Goal: Task Accomplishment & Management: Complete application form

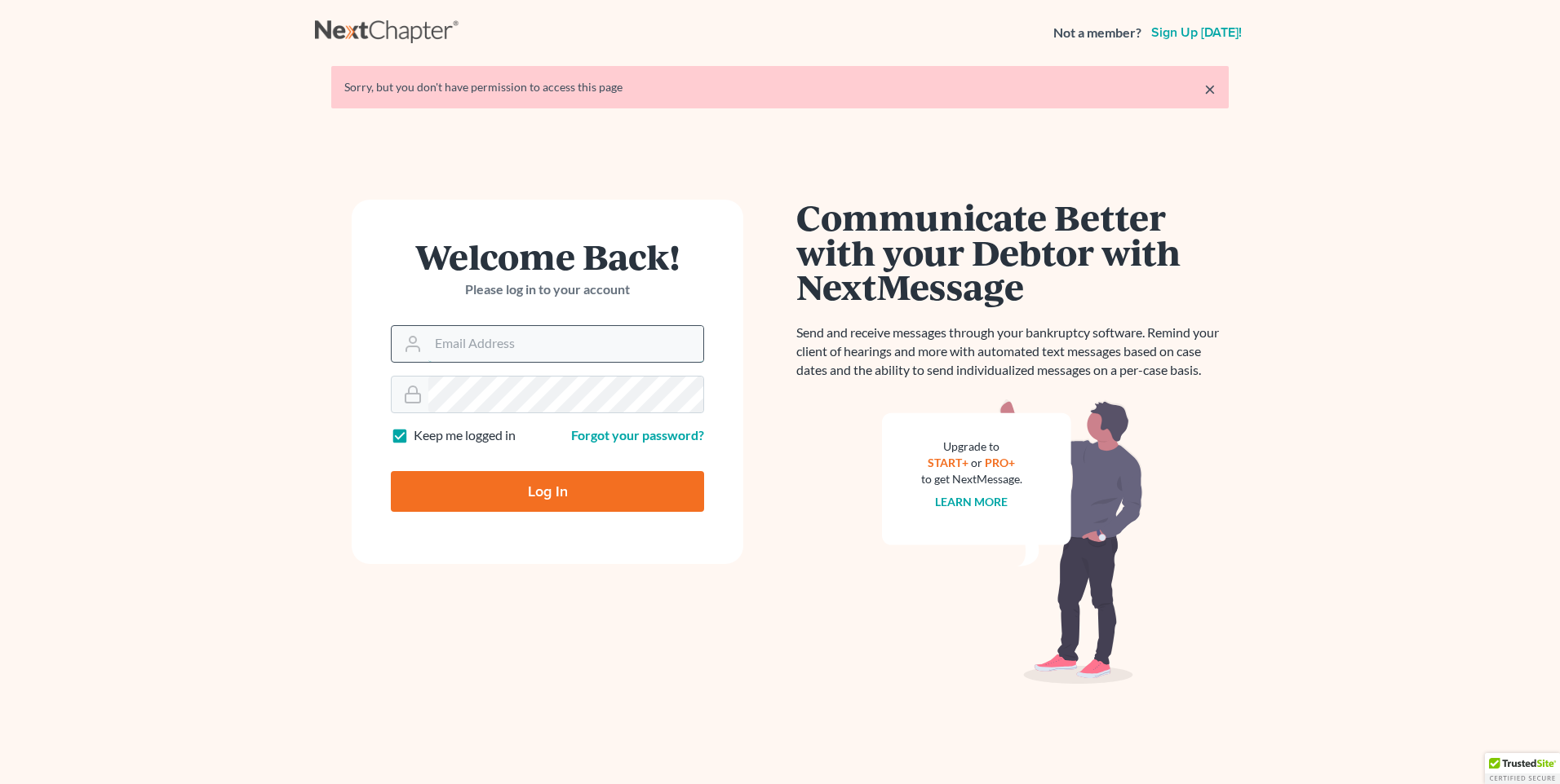
click at [525, 351] on input "Email Address" at bounding box center [565, 344] width 275 height 36
click at [448, 345] on input "Email Address" at bounding box center [565, 344] width 275 height 36
click at [363, 326] on form "Welcome Back! Please log in to your account Email Address Password Keep me logg…" at bounding box center [547, 382] width 391 height 365
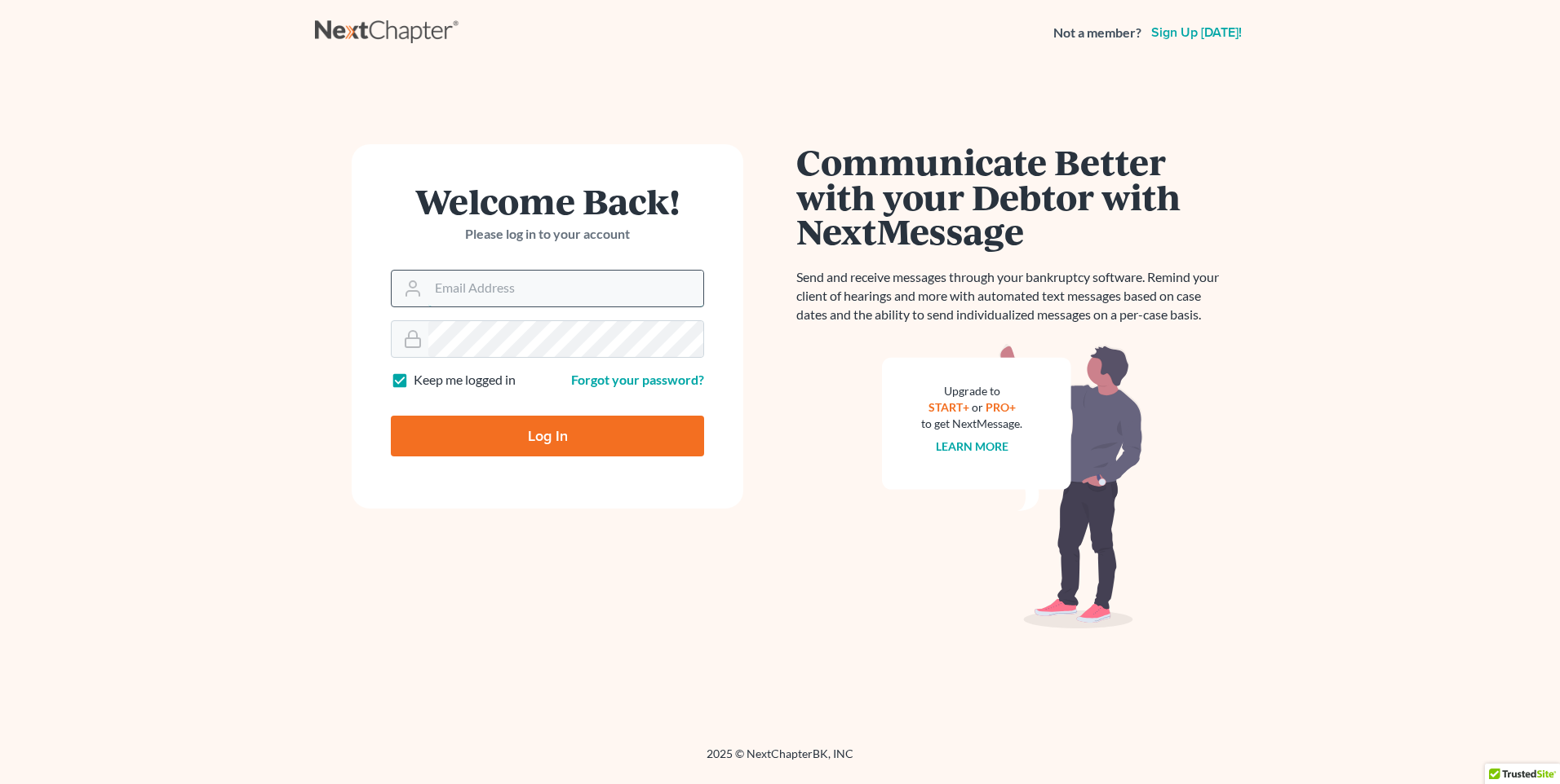
click at [443, 298] on input "Email Address" at bounding box center [565, 289] width 275 height 36
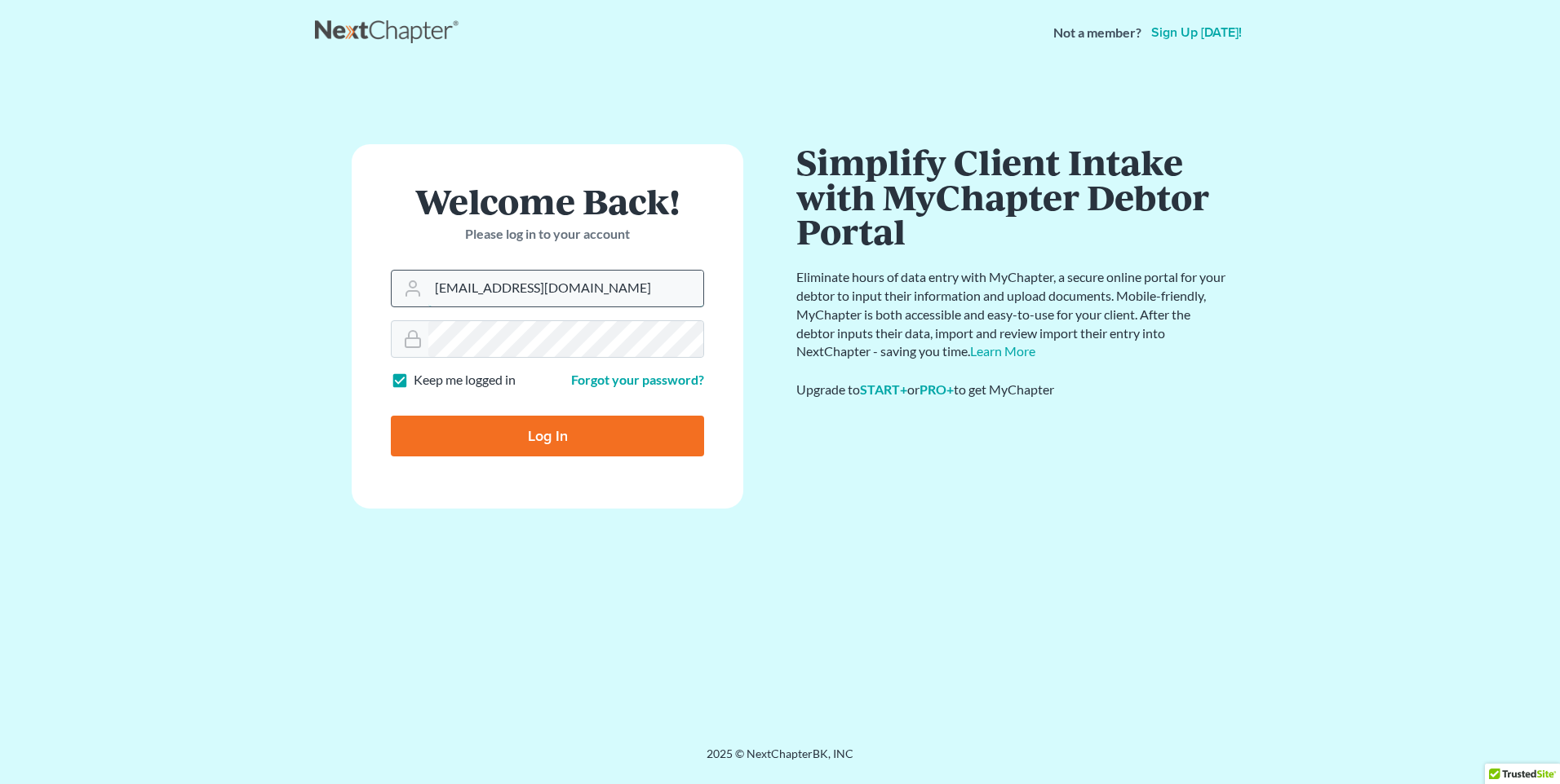
type input "[EMAIL_ADDRESS][DOMAIN_NAME]"
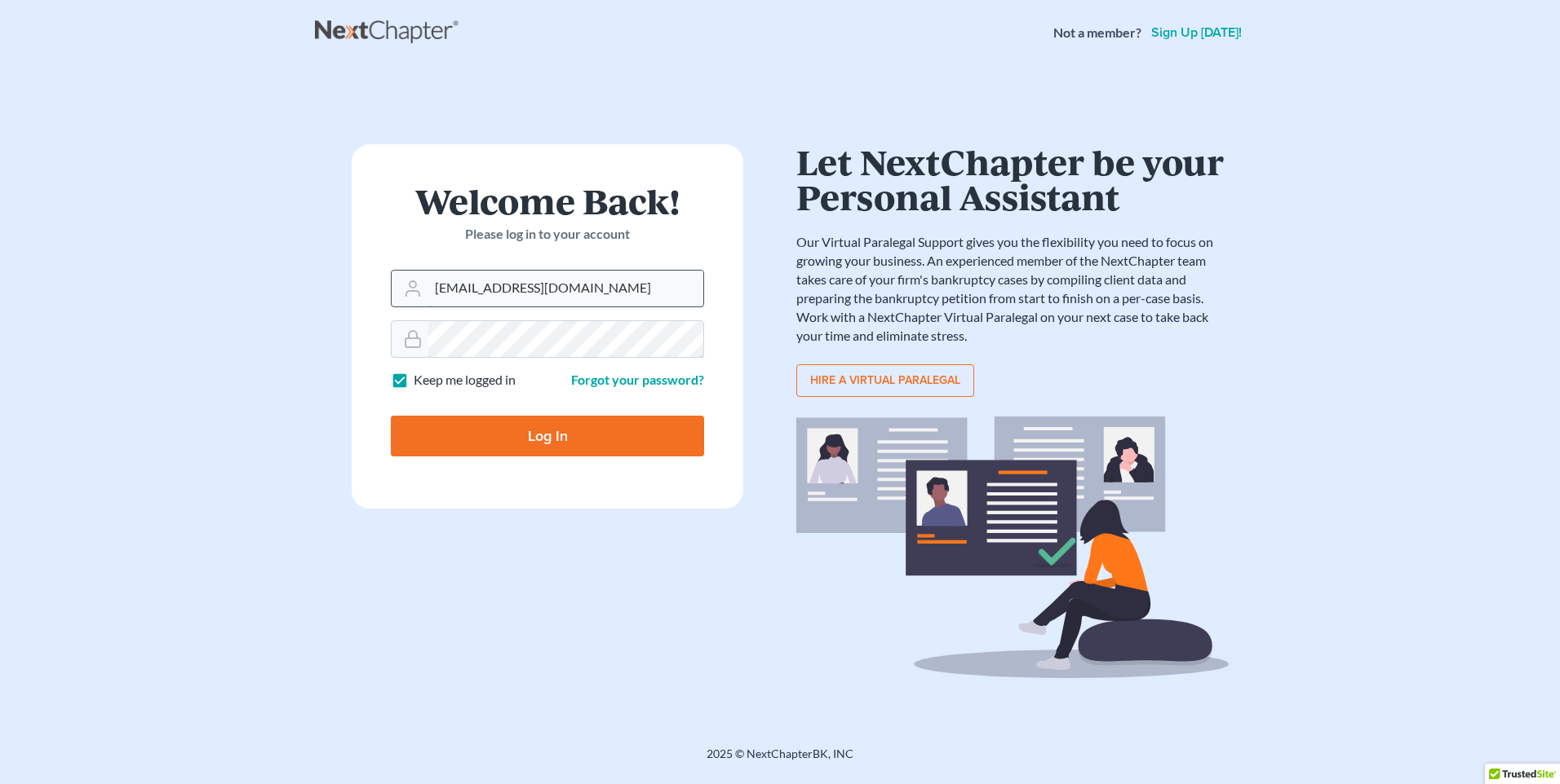
click at [390, 416] on input "Log In" at bounding box center [547, 436] width 314 height 41
type input "Thinking..."
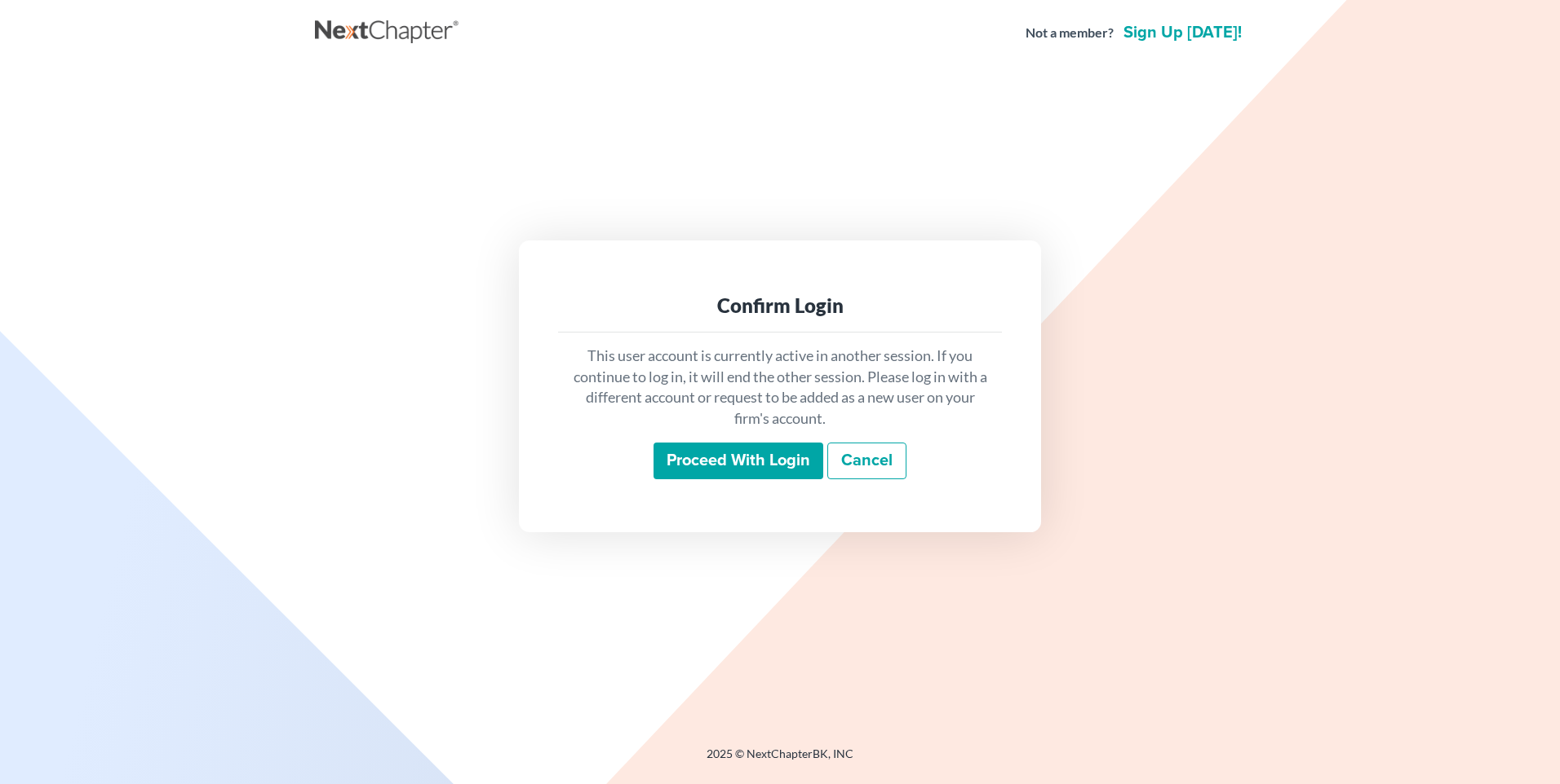
click at [756, 472] on input "Proceed with login" at bounding box center [738, 462] width 170 height 38
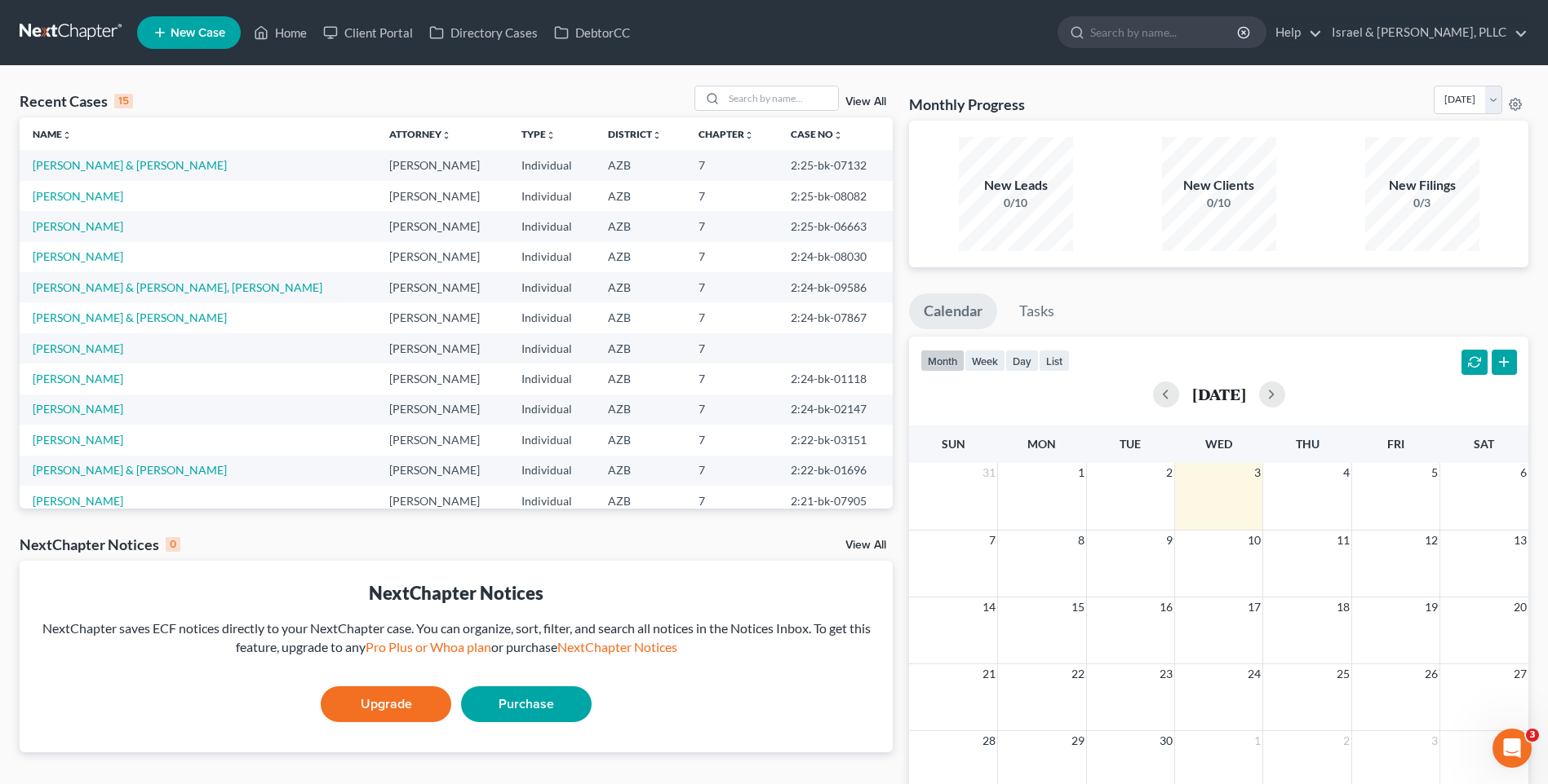
click at [149, 35] on link "New Case" at bounding box center [189, 32] width 103 height 32
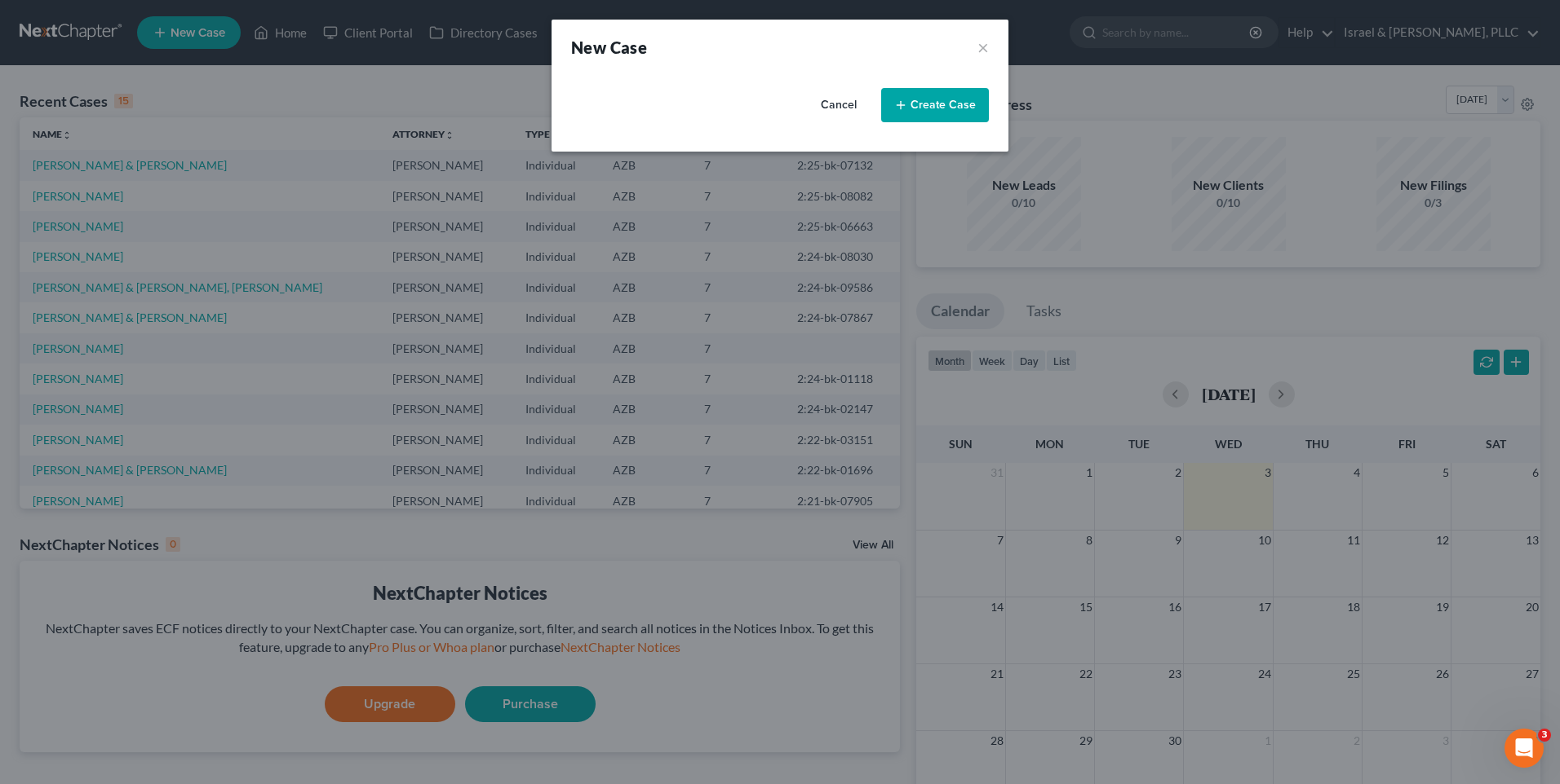
select select "4"
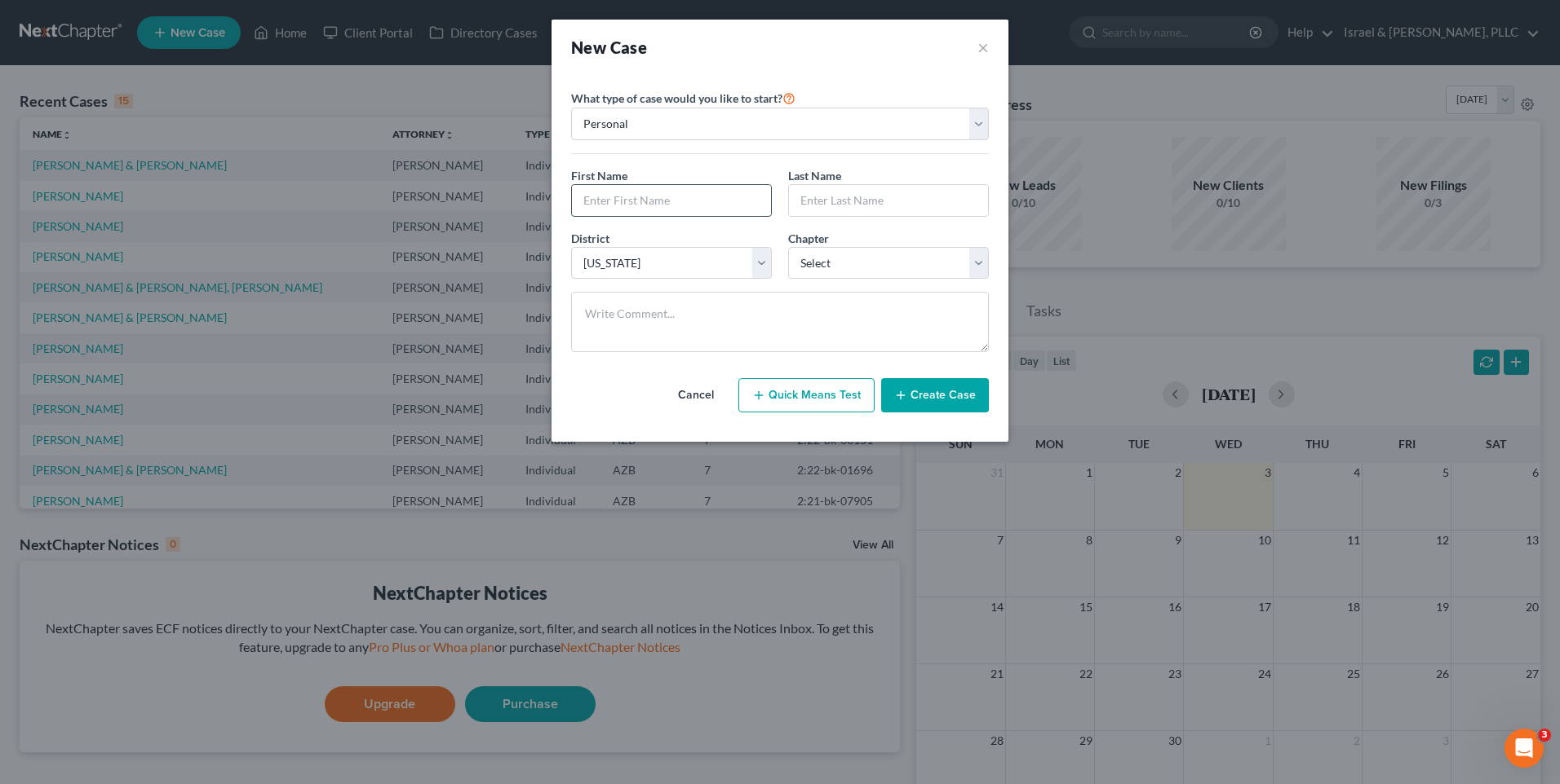
click at [667, 208] on input "text" at bounding box center [672, 200] width 199 height 31
click at [800, 209] on input "text" at bounding box center [888, 200] width 199 height 31
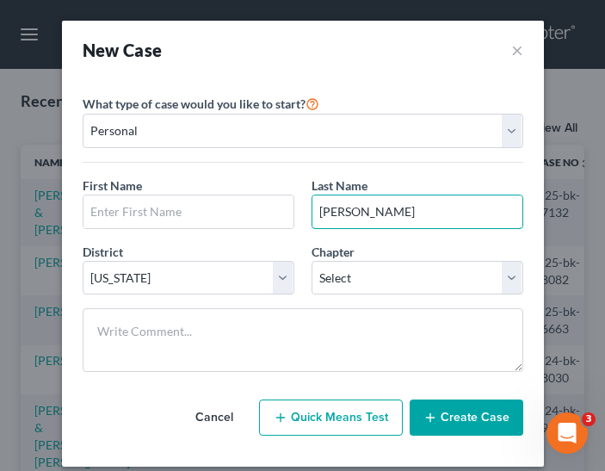
type input "[PERSON_NAME]"
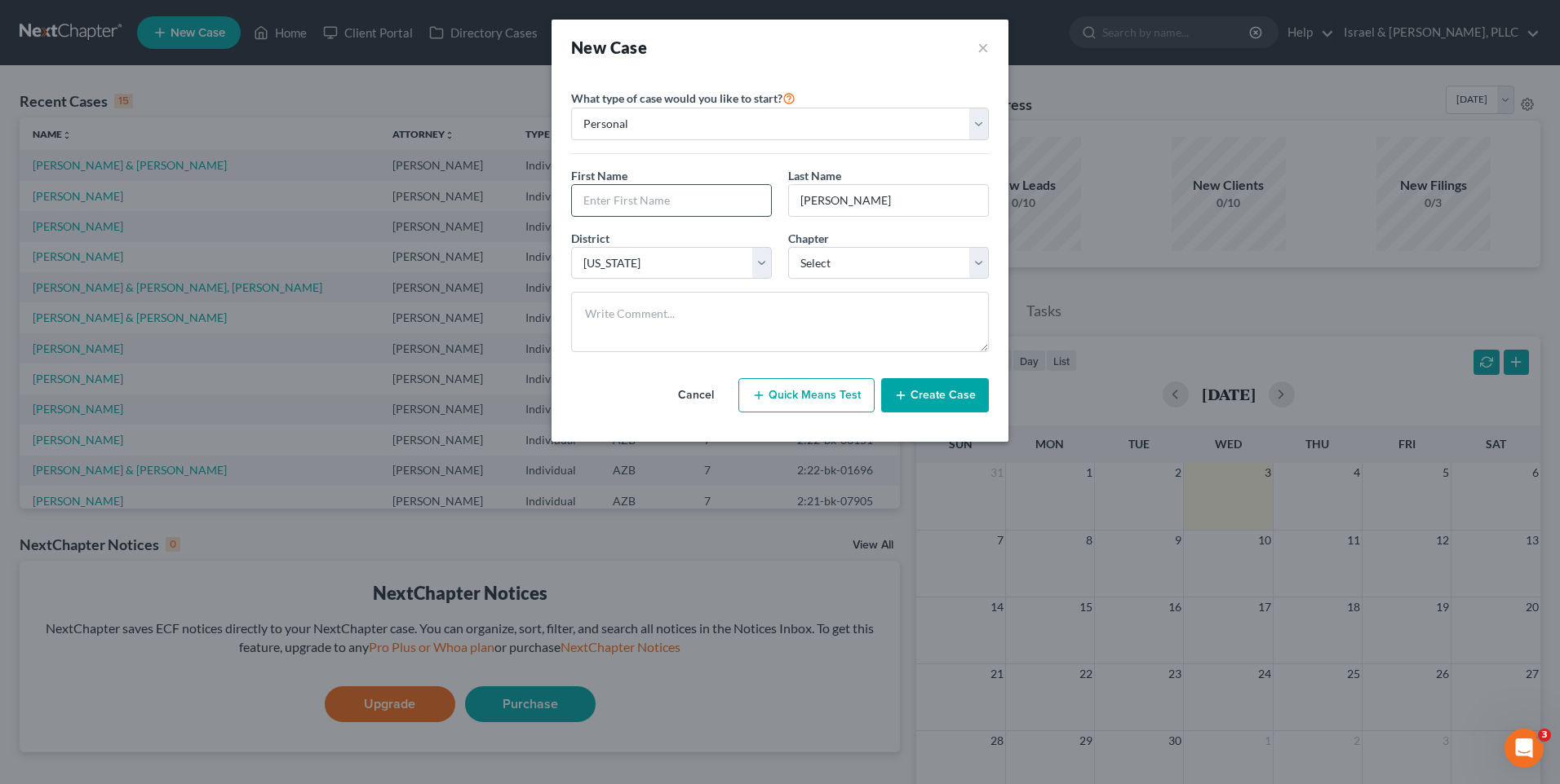
click at [649, 208] on input "text" at bounding box center [672, 200] width 199 height 31
type input "[PERSON_NAME]"
click at [849, 268] on select "Select 7 11 12 13" at bounding box center [888, 263] width 201 height 32
select select "0"
click at [788, 247] on select "Select 7 11 12 13" at bounding box center [888, 263] width 201 height 32
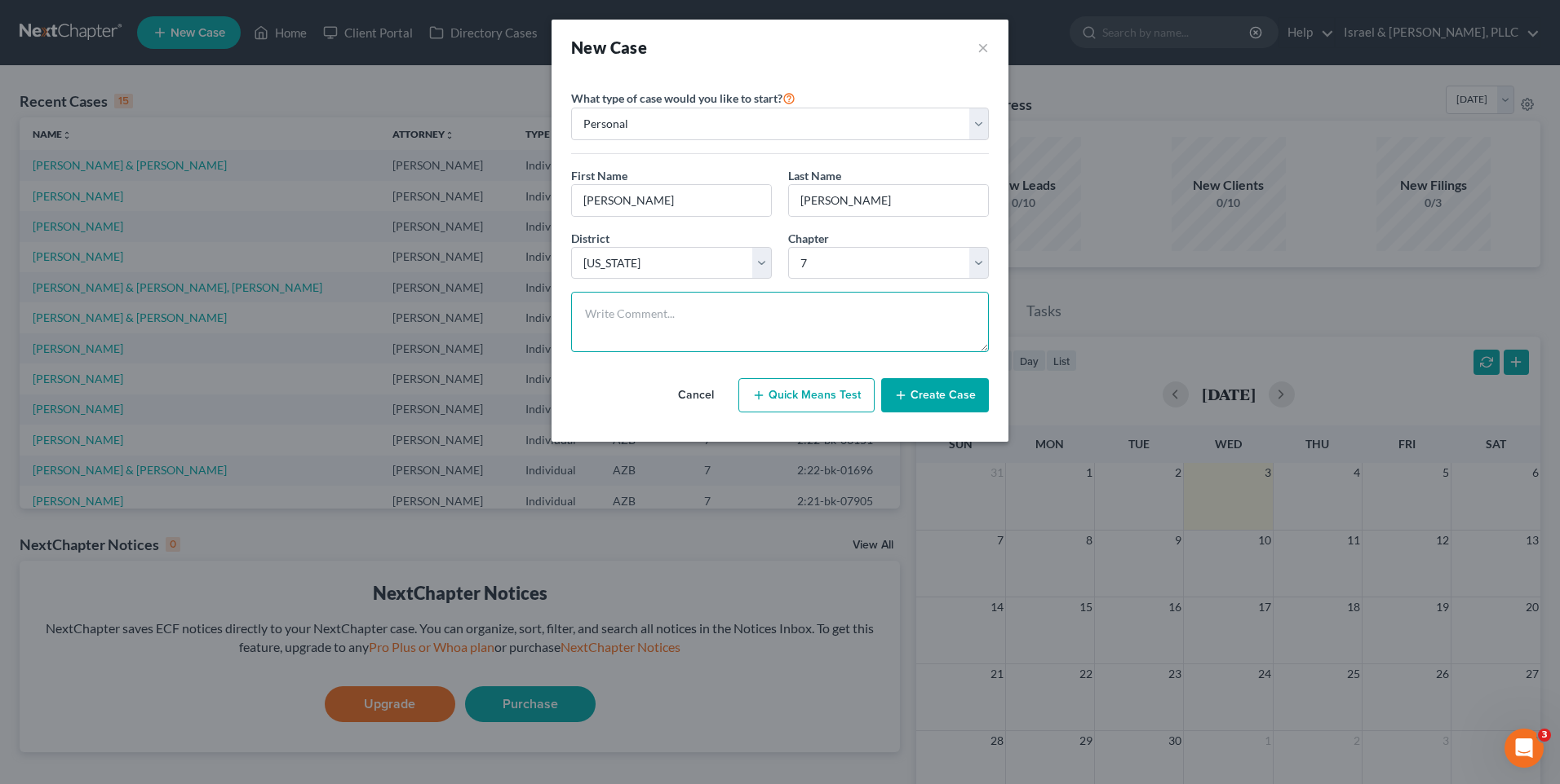
click at [726, 316] on textarea at bounding box center [780, 322] width 418 height 61
click at [978, 127] on select "Personal Business" at bounding box center [780, 124] width 418 height 32
click at [841, 74] on div "New Case ×" at bounding box center [780, 47] width 457 height 56
click at [924, 400] on button "Create Case" at bounding box center [935, 396] width 108 height 34
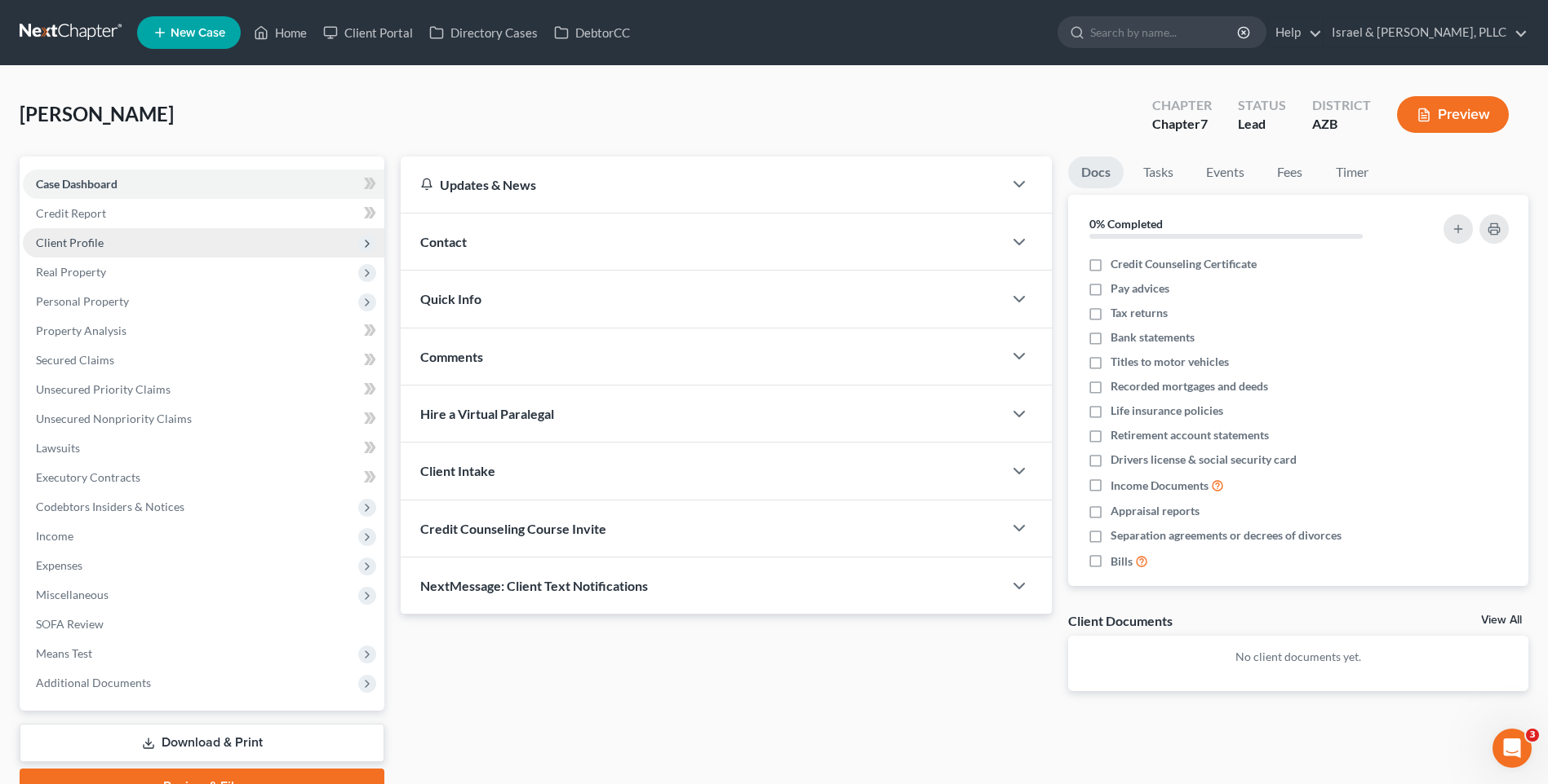
click at [96, 249] on span "Client Profile" at bounding box center [69, 242] width 67 height 14
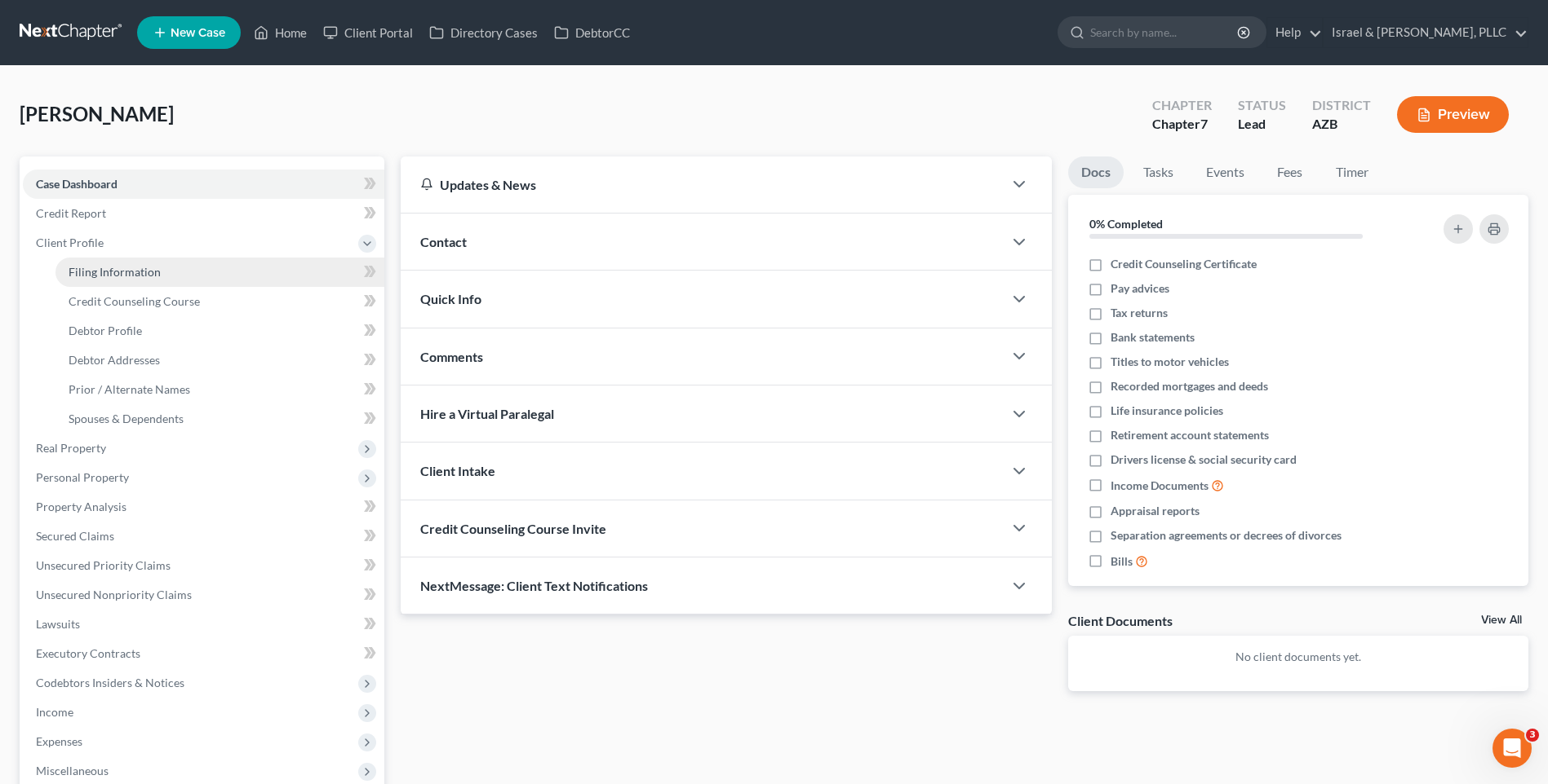
click at [109, 276] on span "Filing Information" at bounding box center [114, 272] width 92 height 14
select select "1"
select select "0"
select select "4"
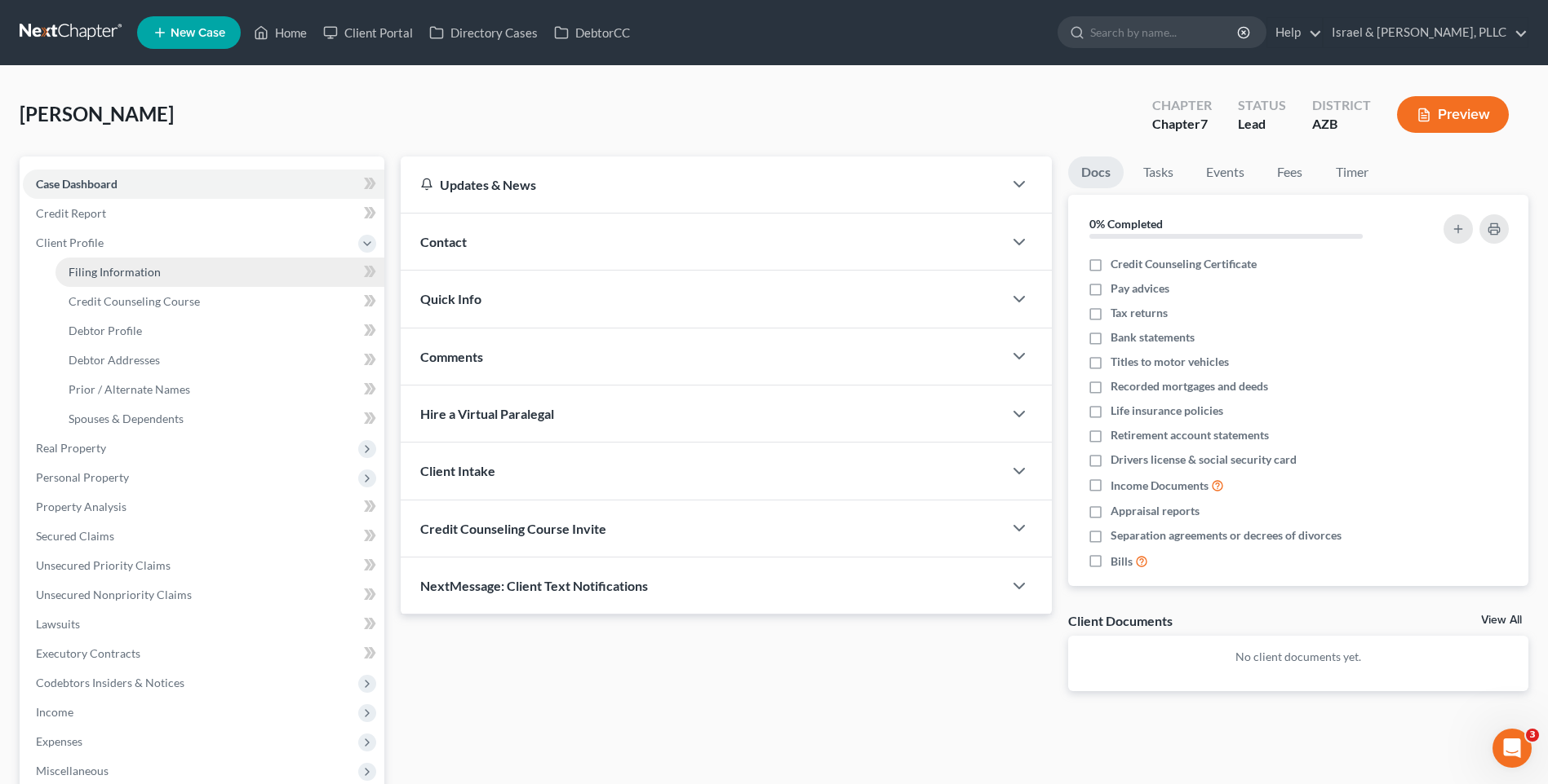
select select "0"
select select "3"
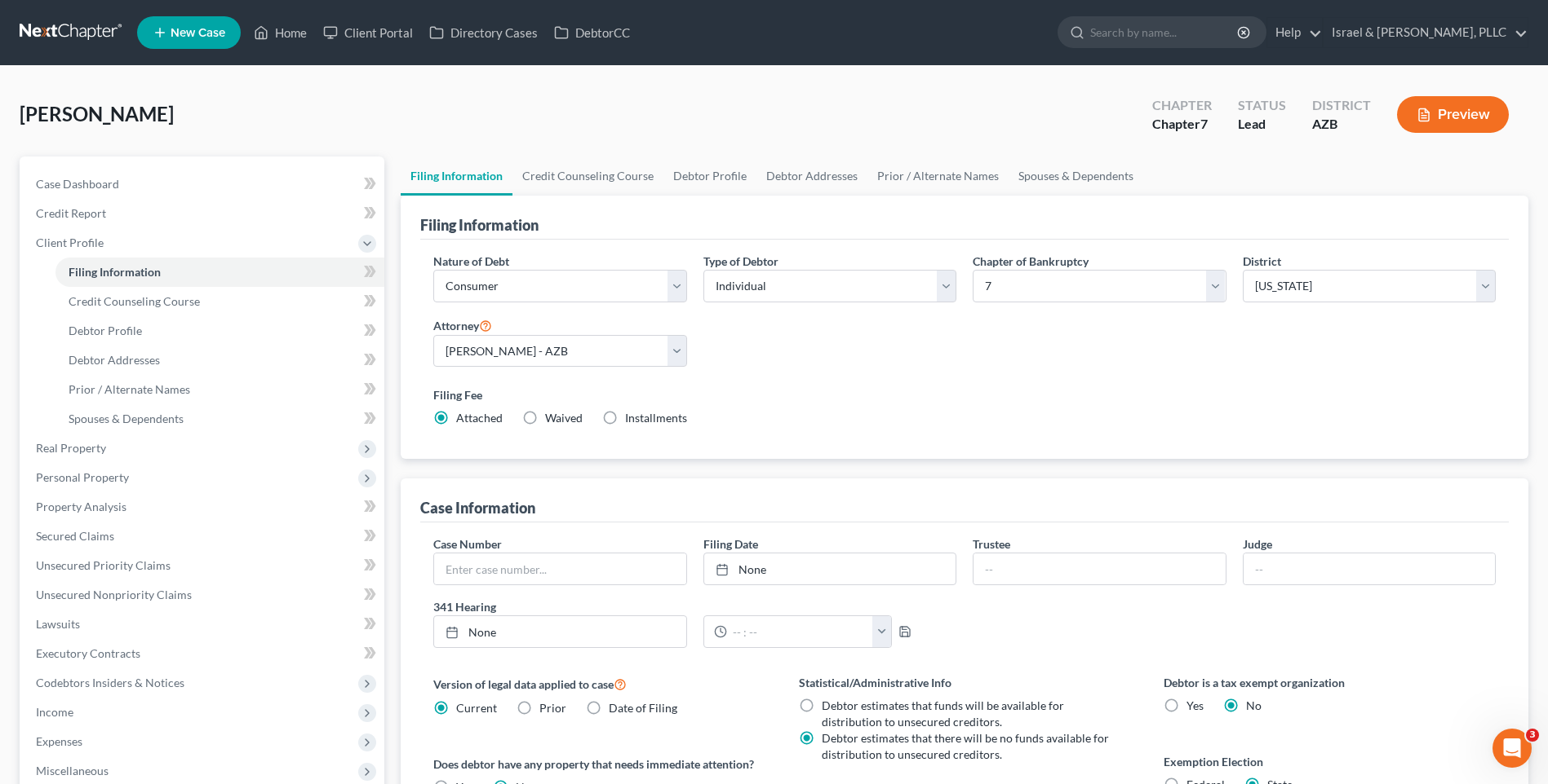
click at [790, 268] on div "Type of Debtor Select Individual Joint" at bounding box center [829, 277] width 253 height 50
click at [807, 283] on select "Select Individual Joint" at bounding box center [829, 286] width 253 height 32
select select "1"
click at [703, 270] on select "Select Individual Joint" at bounding box center [829, 286] width 253 height 32
click at [603, 181] on link "Credit Counseling Course" at bounding box center [587, 175] width 151 height 39
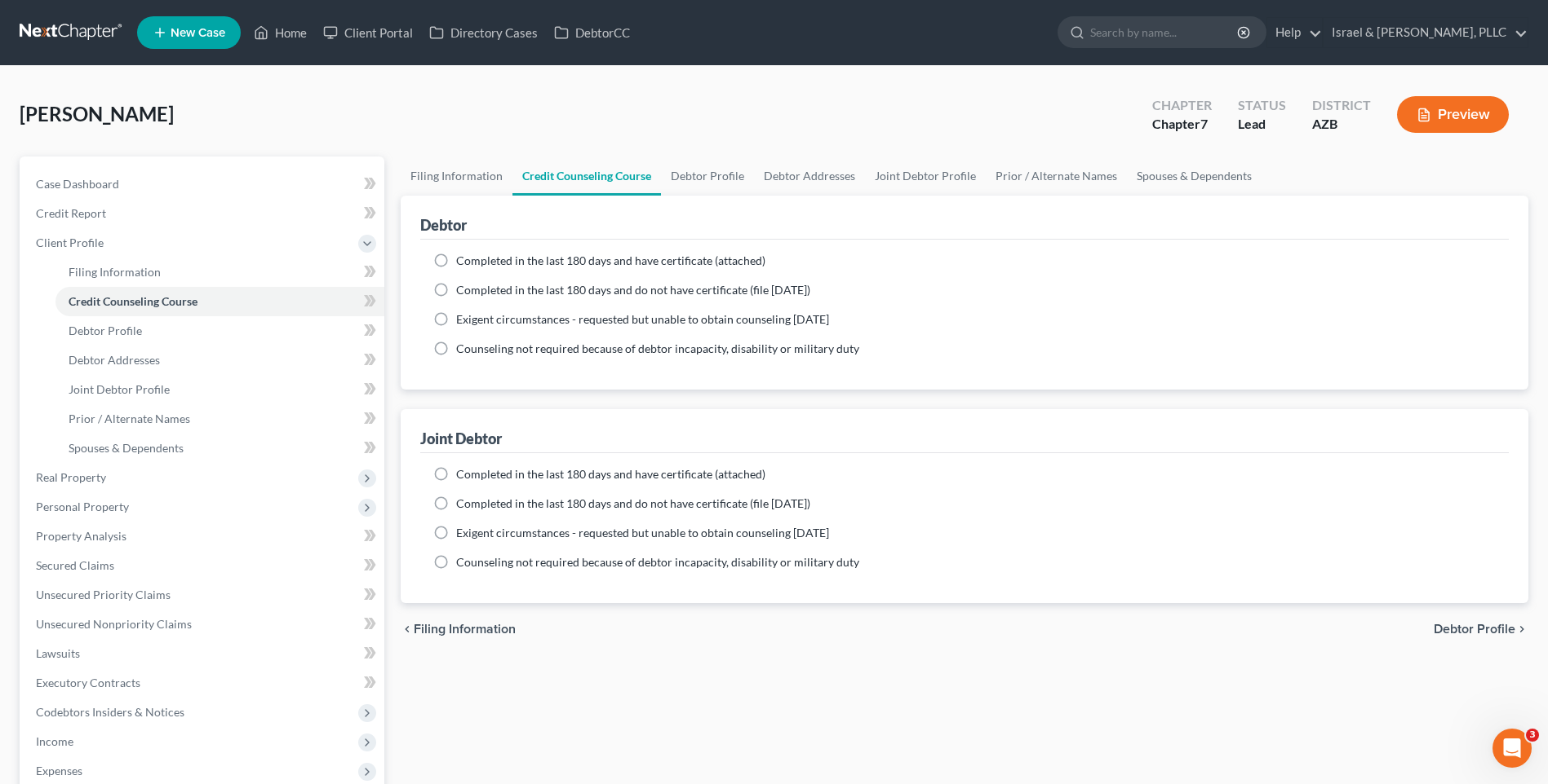
click at [456, 264] on label "Completed in the last 180 days and have certificate (attached)" at bounding box center [610, 260] width 309 height 16
click at [462, 263] on input "Completed in the last 180 days and have certificate (attached)" at bounding box center [467, 258] width 10 height 10
radio input "true"
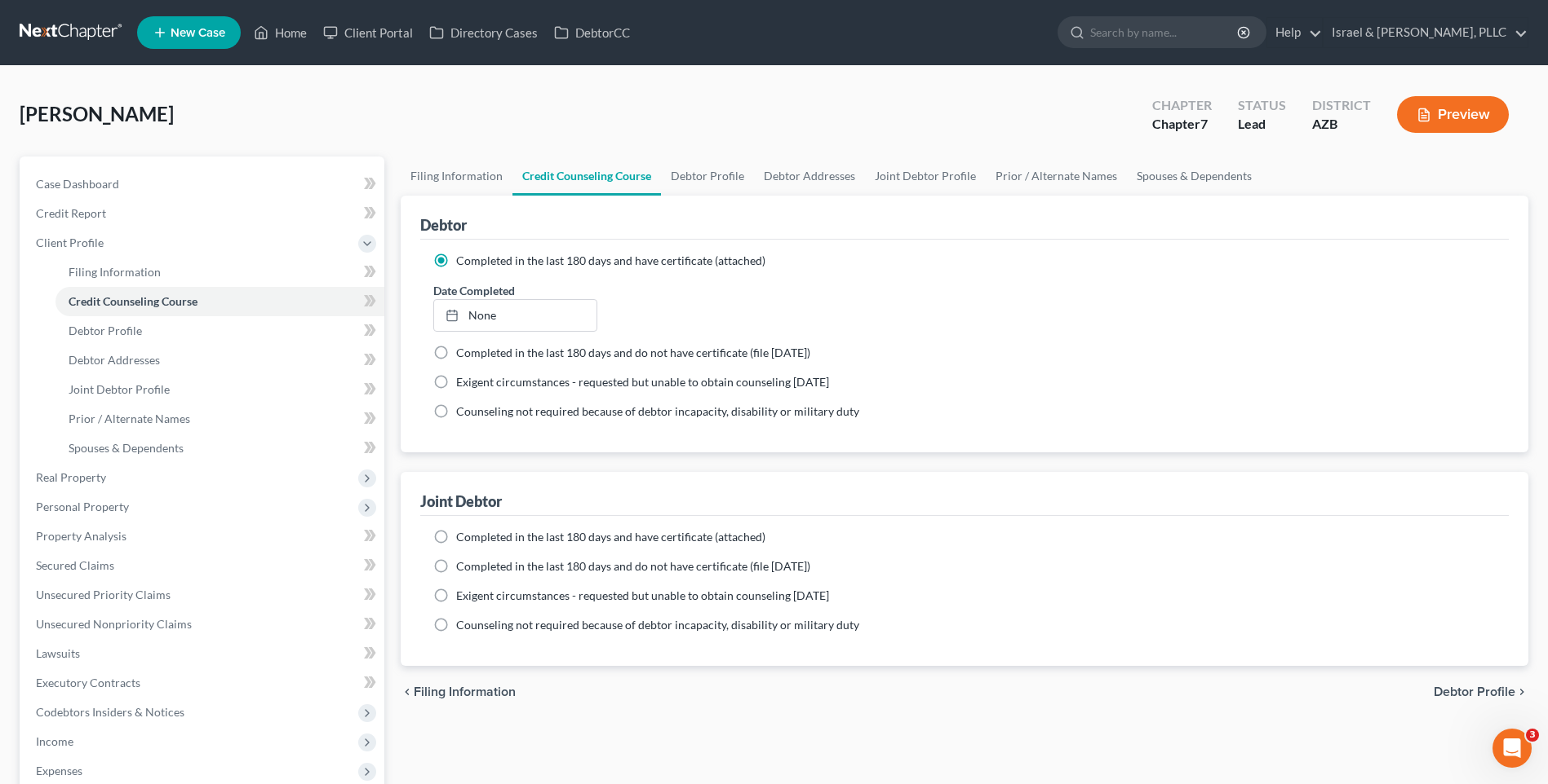
click at [456, 543] on label "Completed in the last 180 days and have certificate (attached)" at bounding box center [610, 537] width 309 height 16
click at [462, 540] on input "Completed in the last 180 days and have certificate (attached)" at bounding box center [467, 534] width 10 height 10
radio input "true"
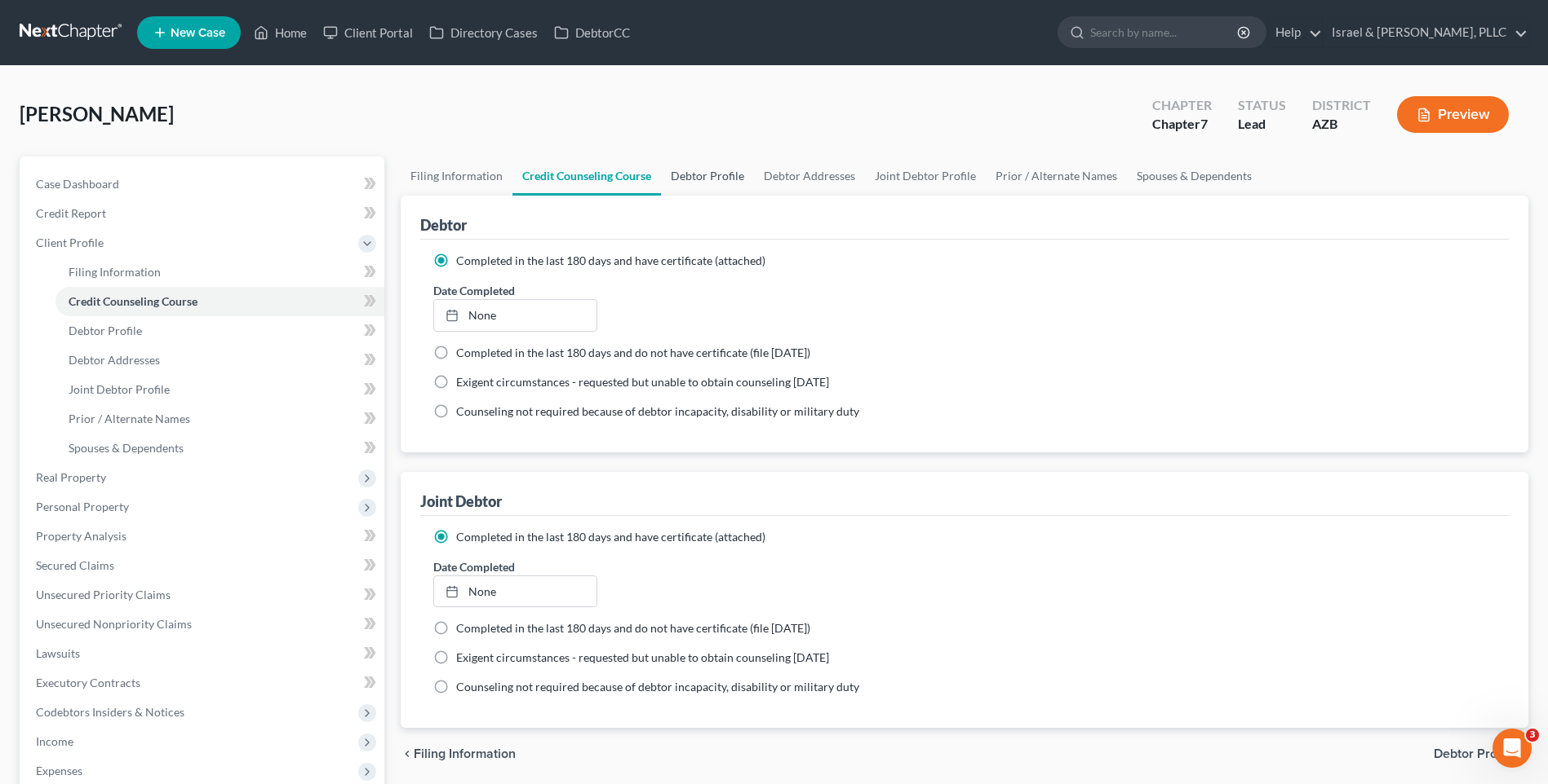
click at [691, 182] on link "Debtor Profile" at bounding box center [708, 175] width 93 height 39
select select "1"
select select "0"
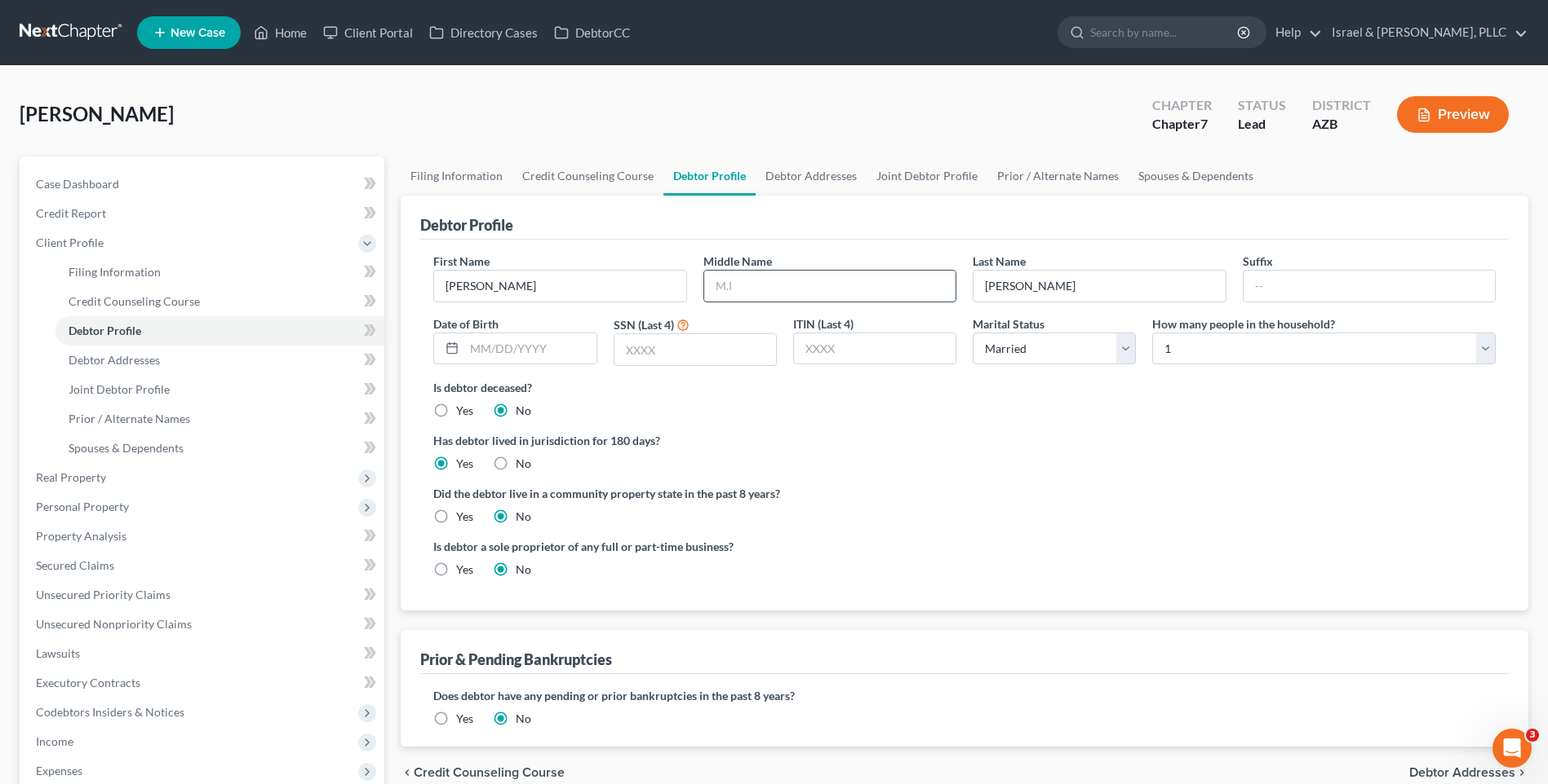
click at [850, 281] on input "text" at bounding box center [829, 286] width 251 height 31
type input "M"
click at [664, 357] on input "text" at bounding box center [694, 349] width 162 height 31
type input "8787"
click at [1197, 341] on select "Select 1 2 3 4 5 6 7 8 9 10 11 12 13 14 15 16 17 18 19 20" at bounding box center [1323, 348] width 344 height 32
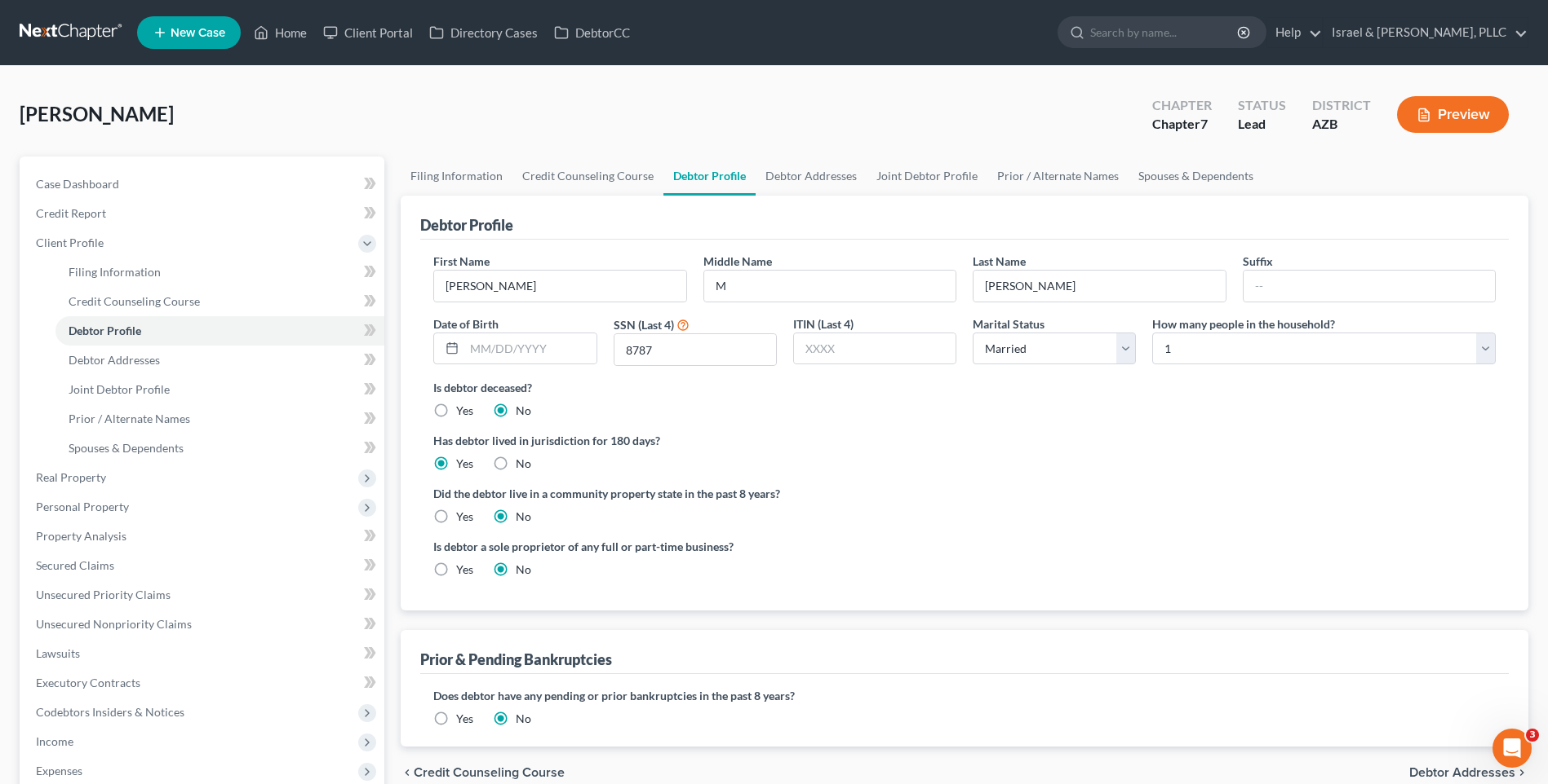
click at [1063, 379] on div "First Name [PERSON_NAME] Middle Name M Last Name [PERSON_NAME] Suffix Date of B…" at bounding box center [964, 315] width 1078 height 126
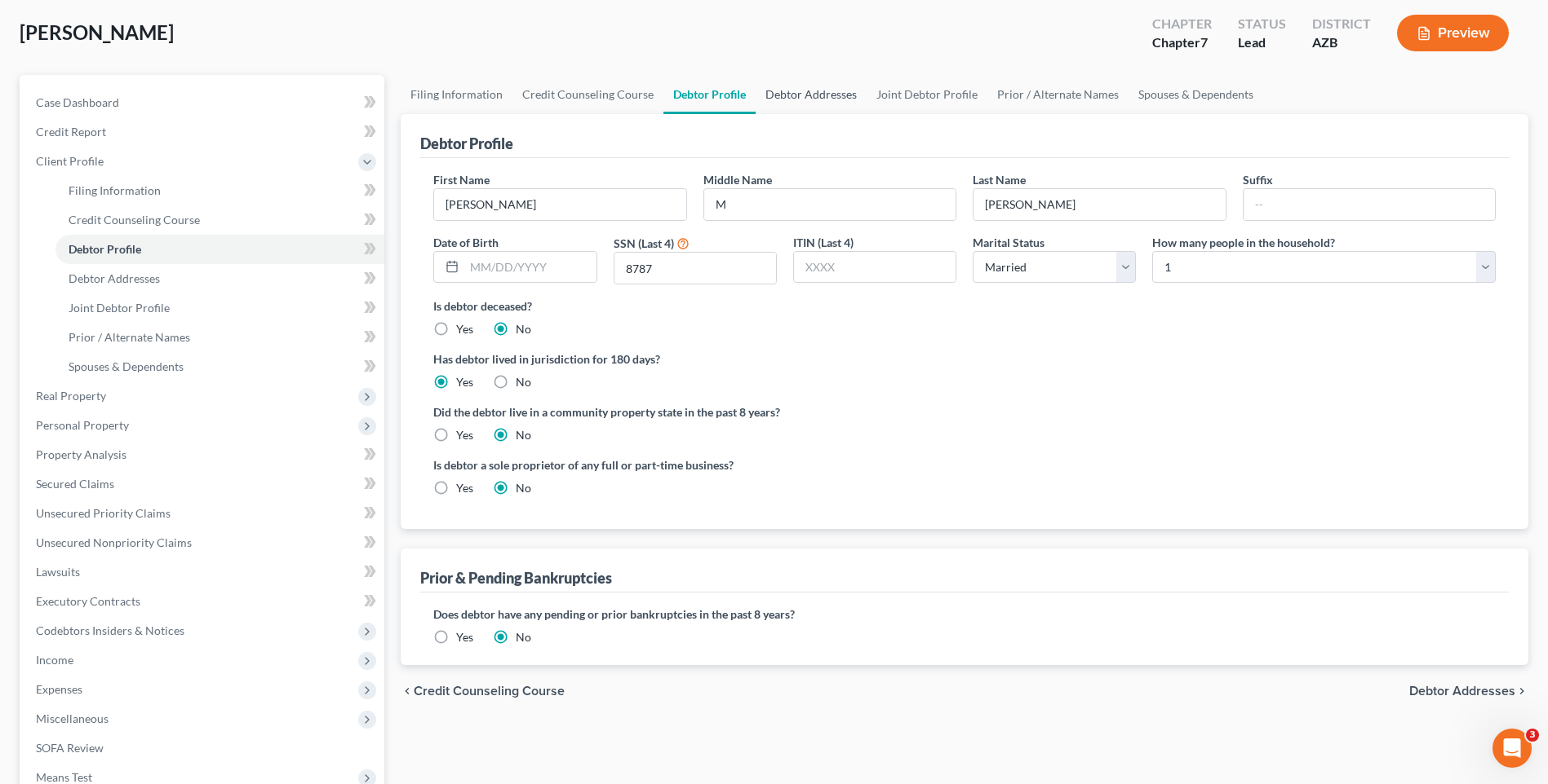
click at [789, 97] on link "Debtor Addresses" at bounding box center [810, 94] width 111 height 39
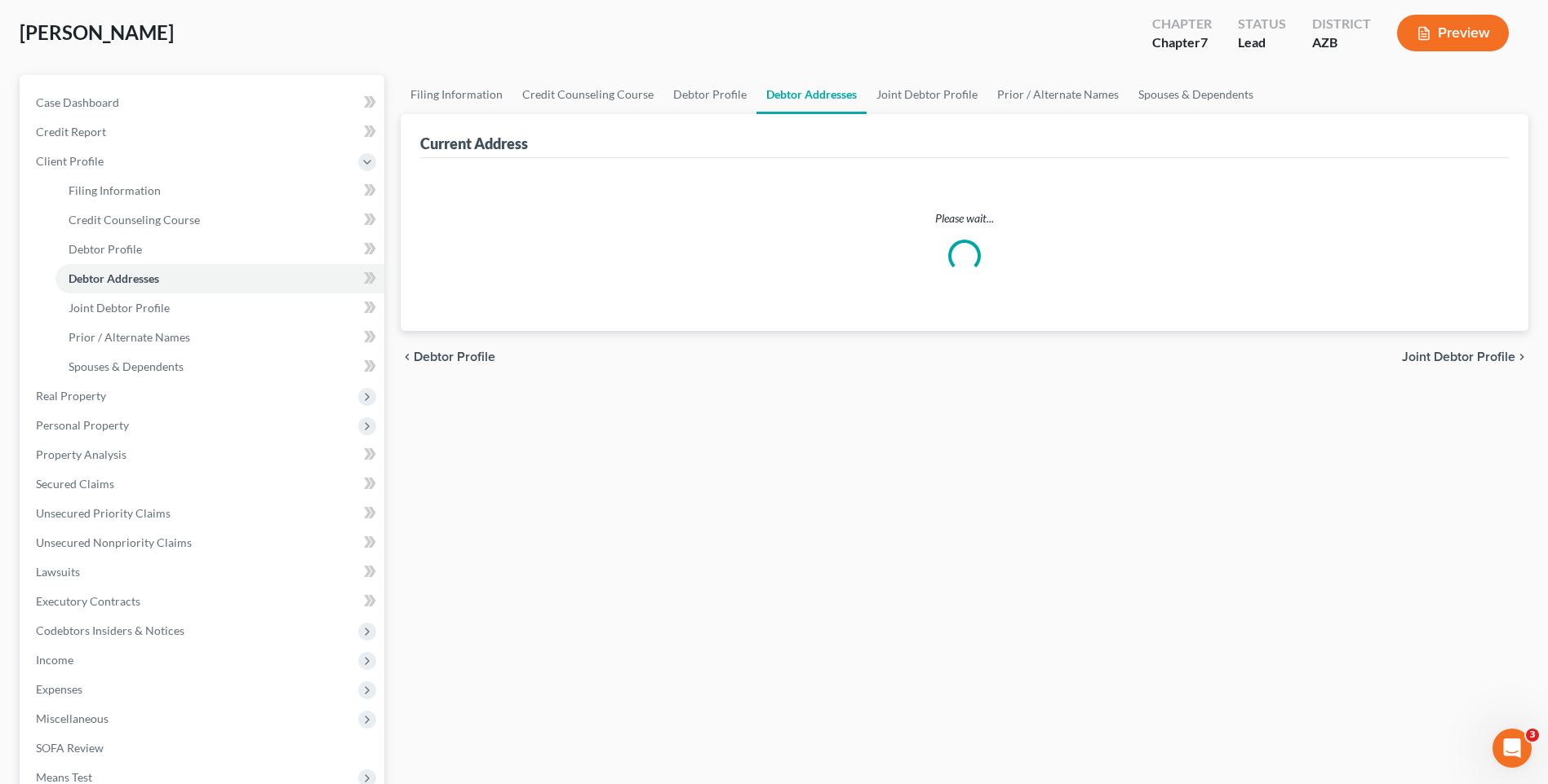
scroll to position [2, 0]
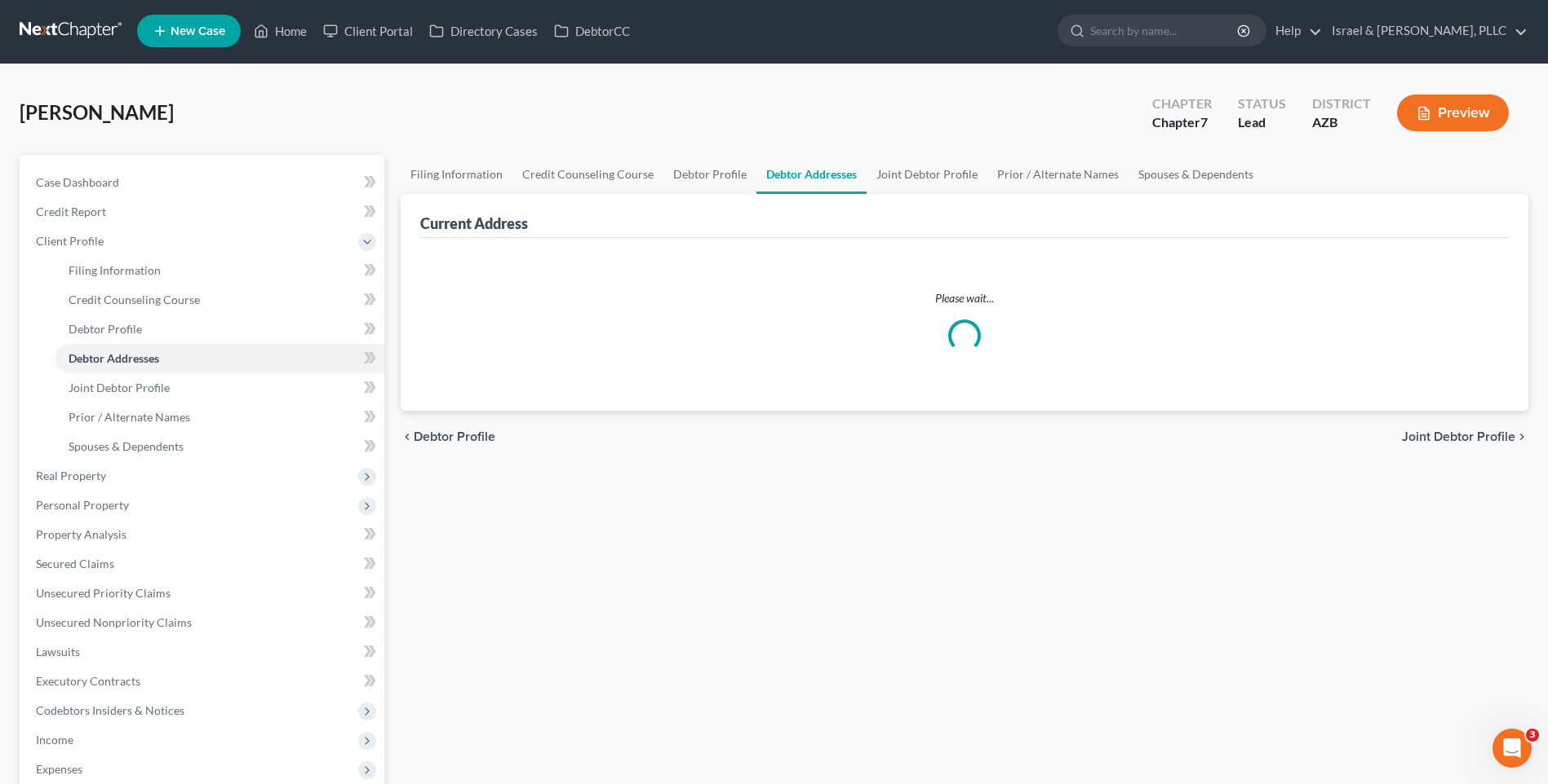
select select "0"
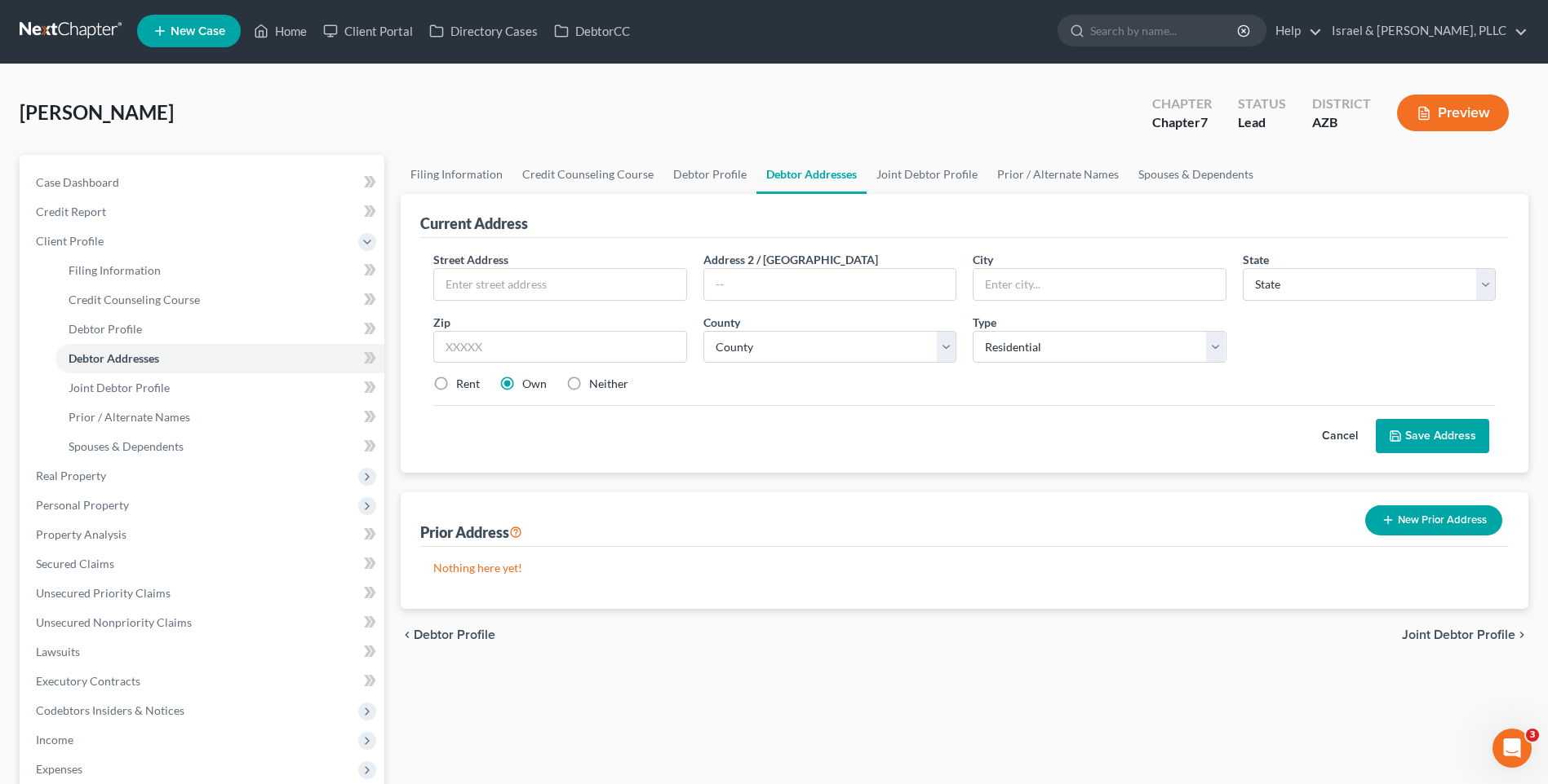
scroll to position [0, 0]
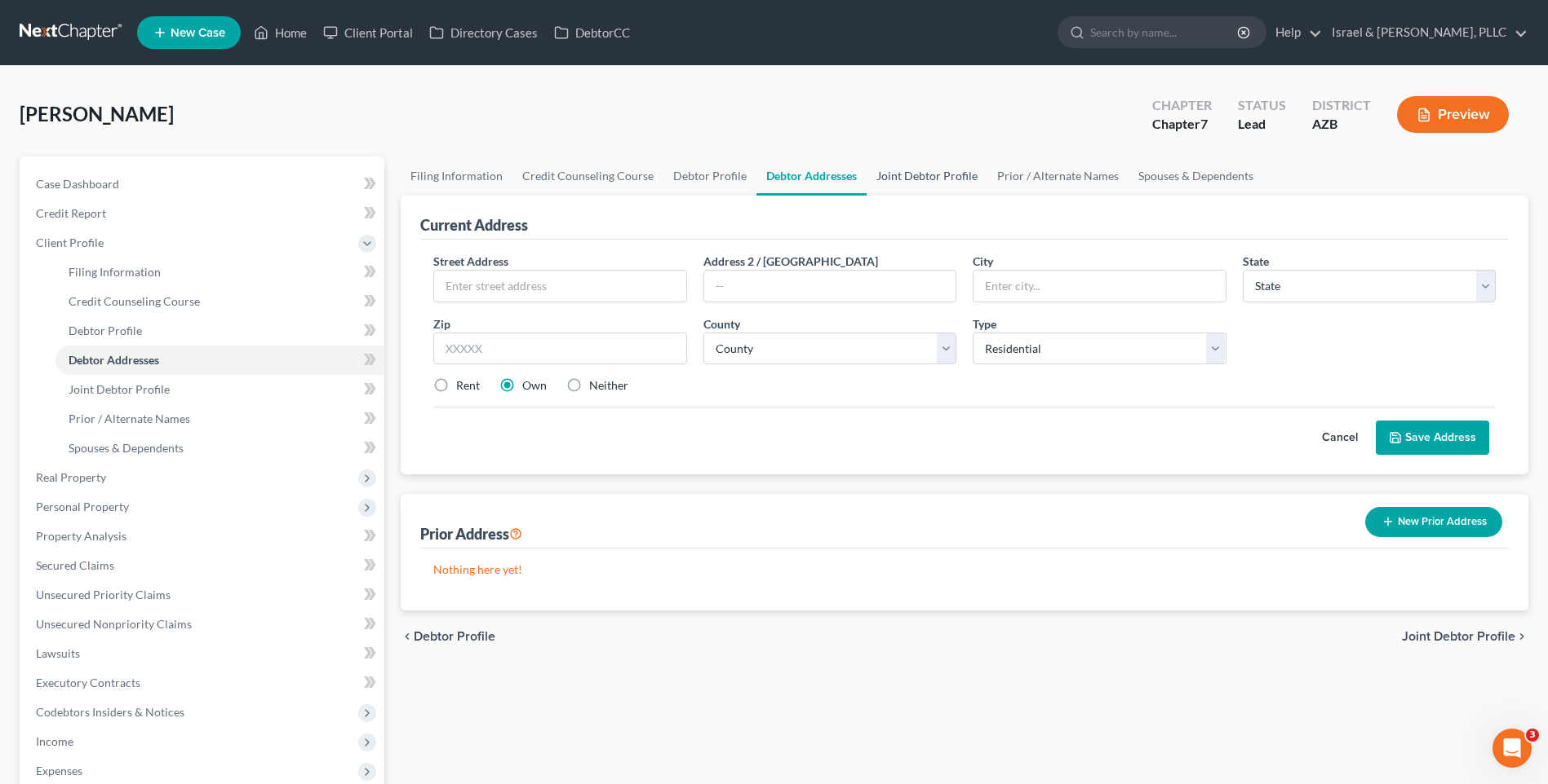
click at [915, 184] on link "Joint Debtor Profile" at bounding box center [927, 175] width 120 height 39
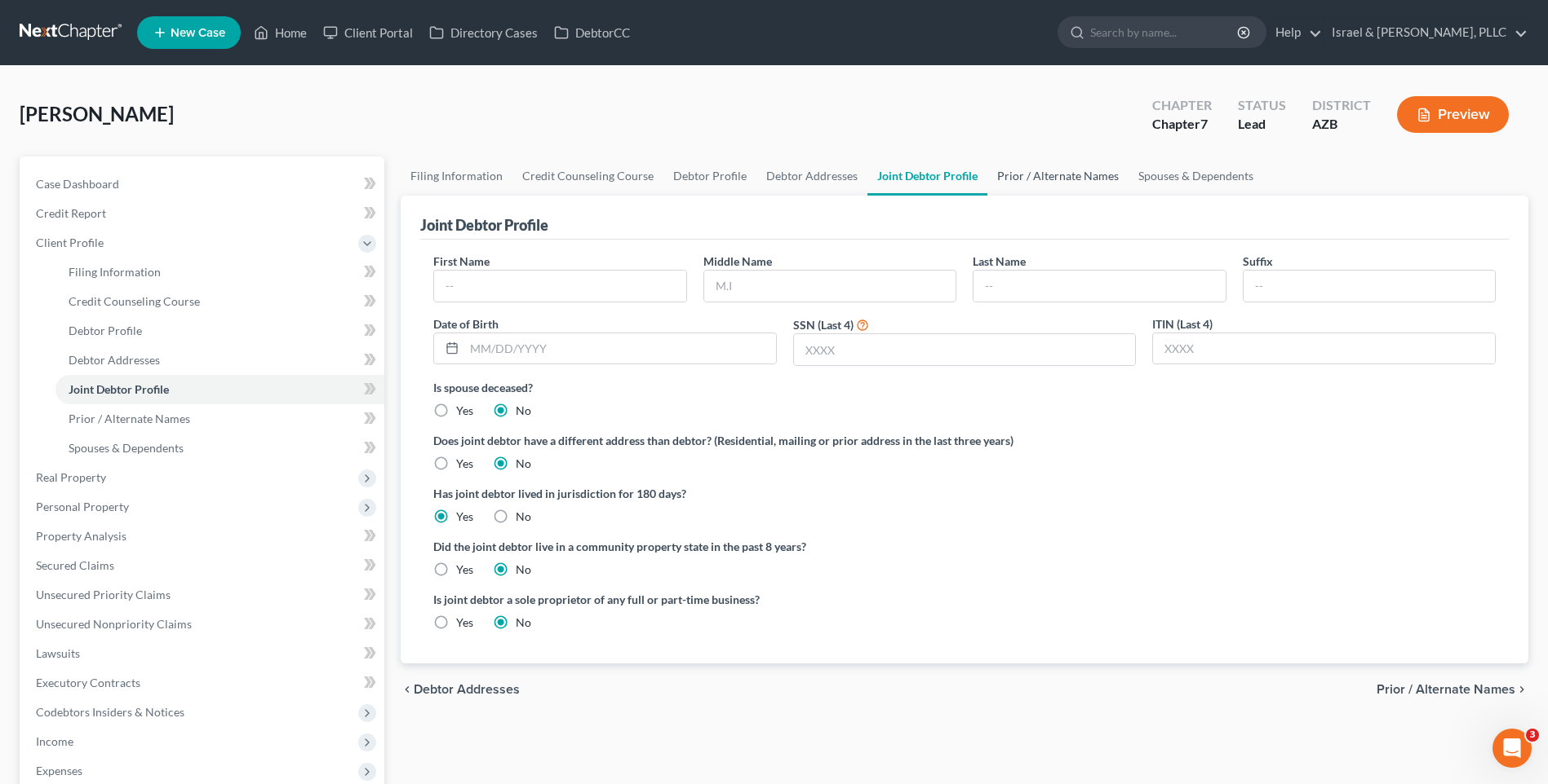
click at [1019, 185] on link "Prior / Alternate Names" at bounding box center [1057, 175] width 141 height 39
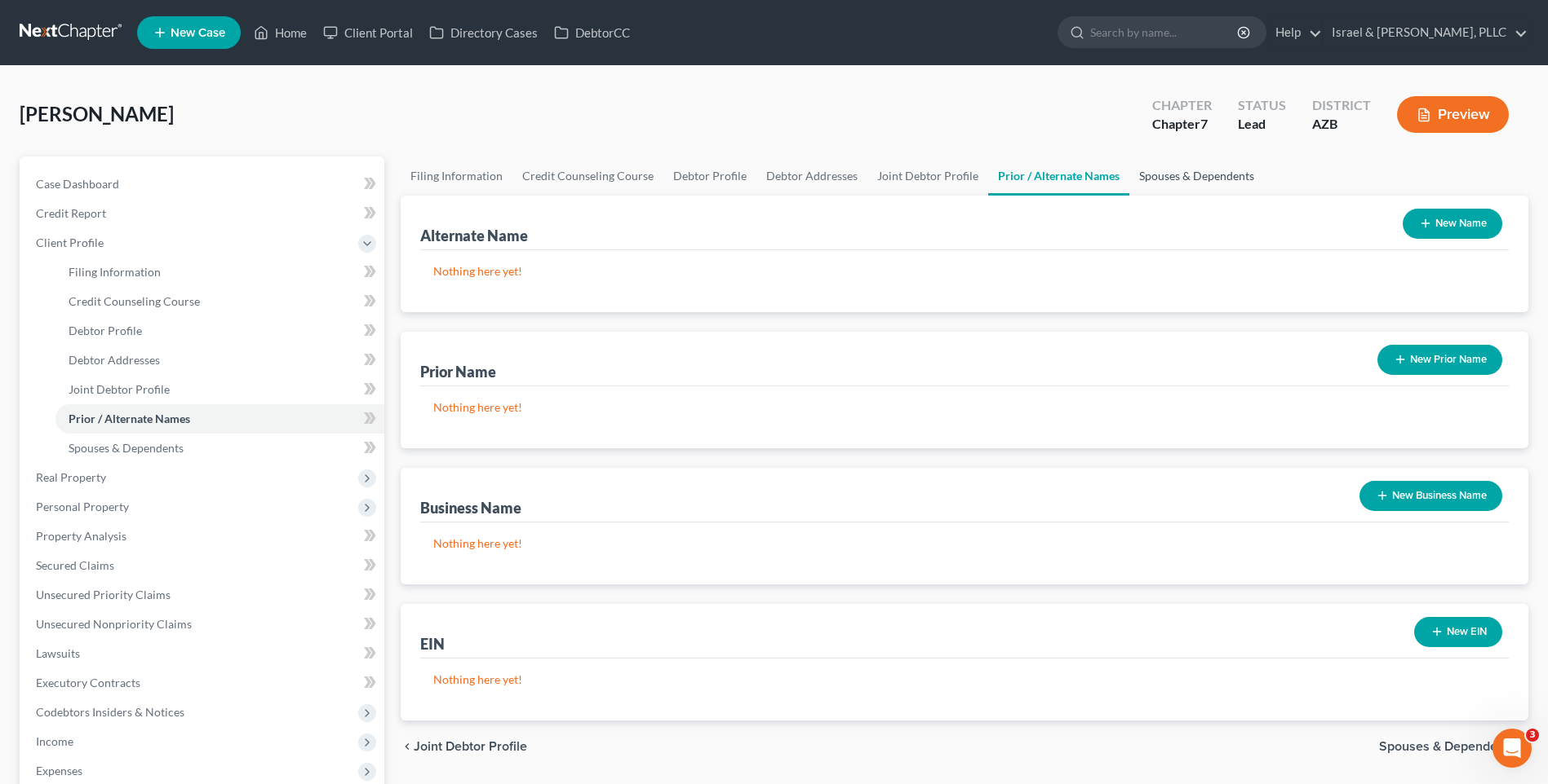
click at [1166, 185] on link "Spouses & Dependents" at bounding box center [1197, 175] width 135 height 39
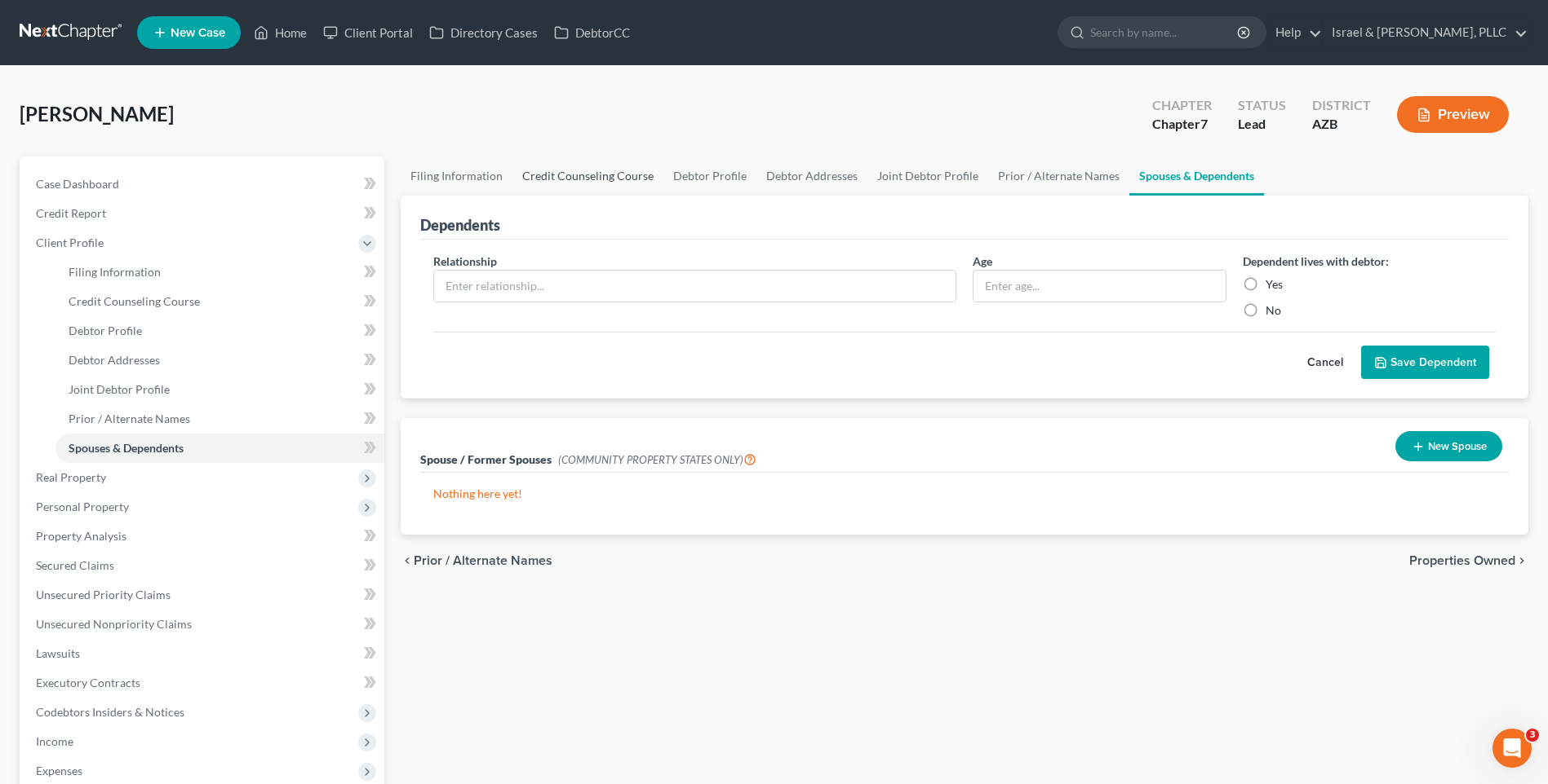
click at [640, 185] on link "Credit Counseling Course" at bounding box center [587, 175] width 151 height 39
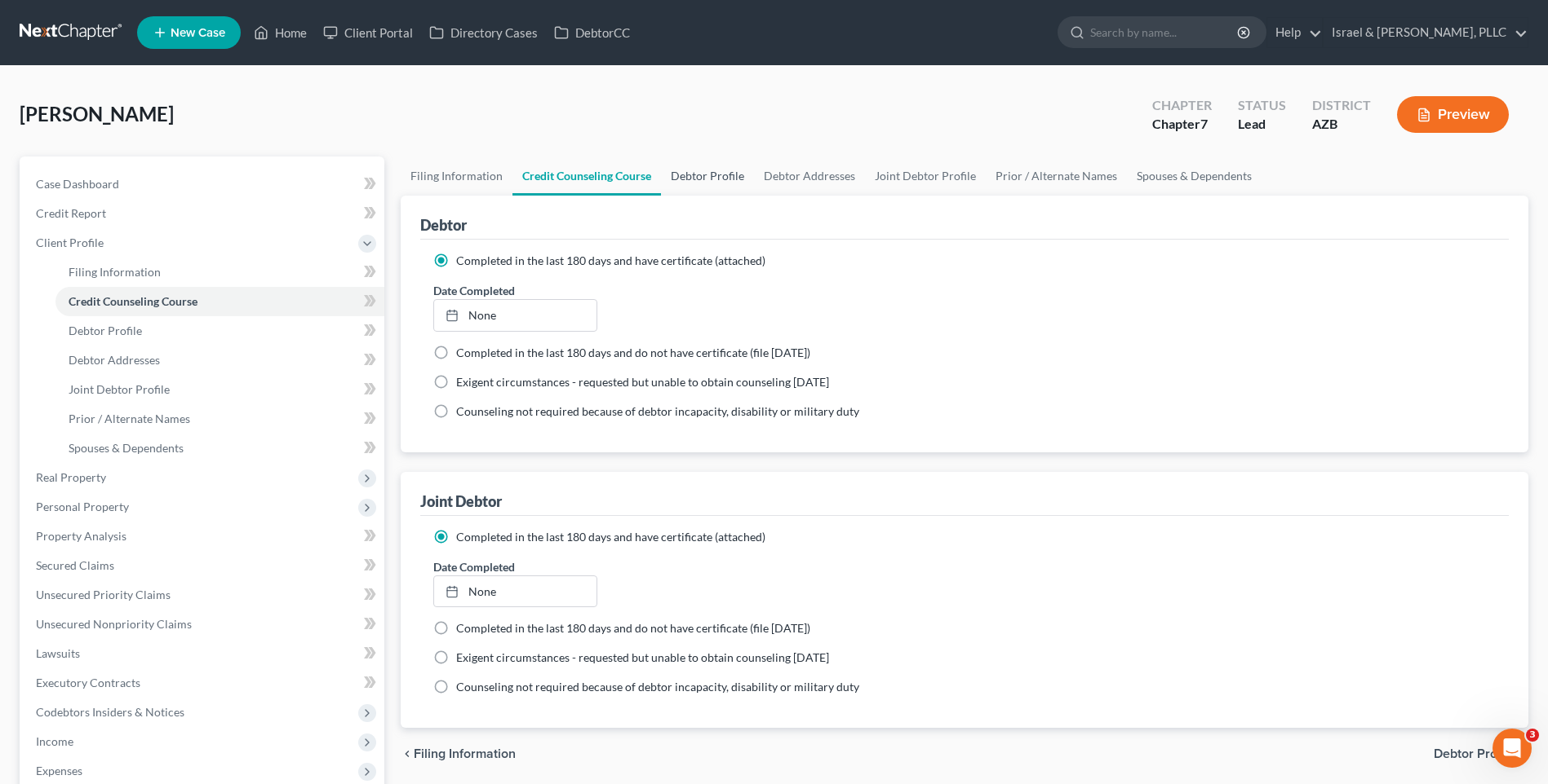
click at [685, 173] on link "Debtor Profile" at bounding box center [708, 175] width 93 height 39
select select "1"
select select "0"
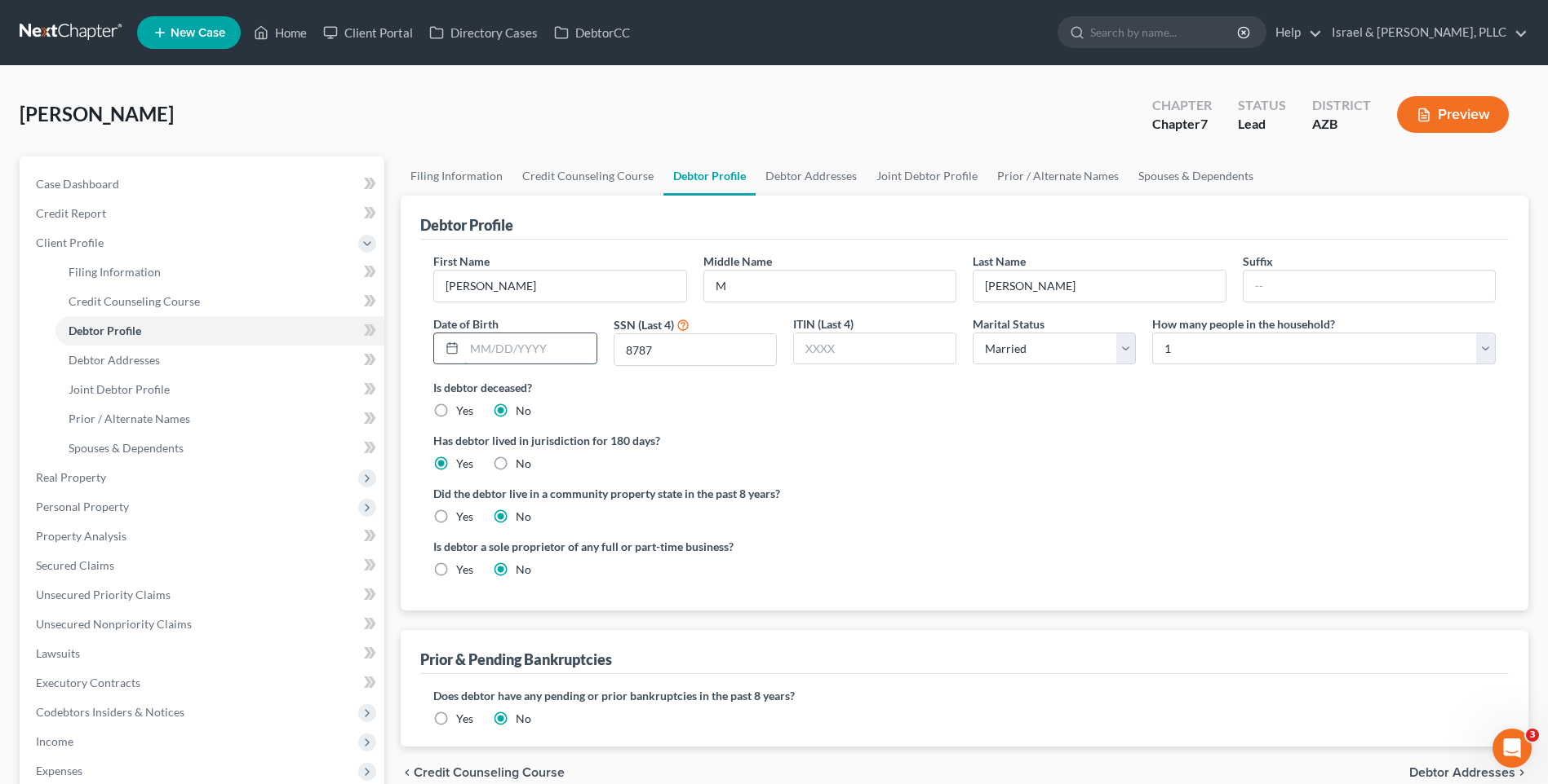
click at [538, 353] on input "text" at bounding box center [530, 348] width 132 height 31
type input "[DATE]"
click at [1119, 412] on div "Is debtor deceased? Yes No" at bounding box center [963, 399] width 1062 height 40
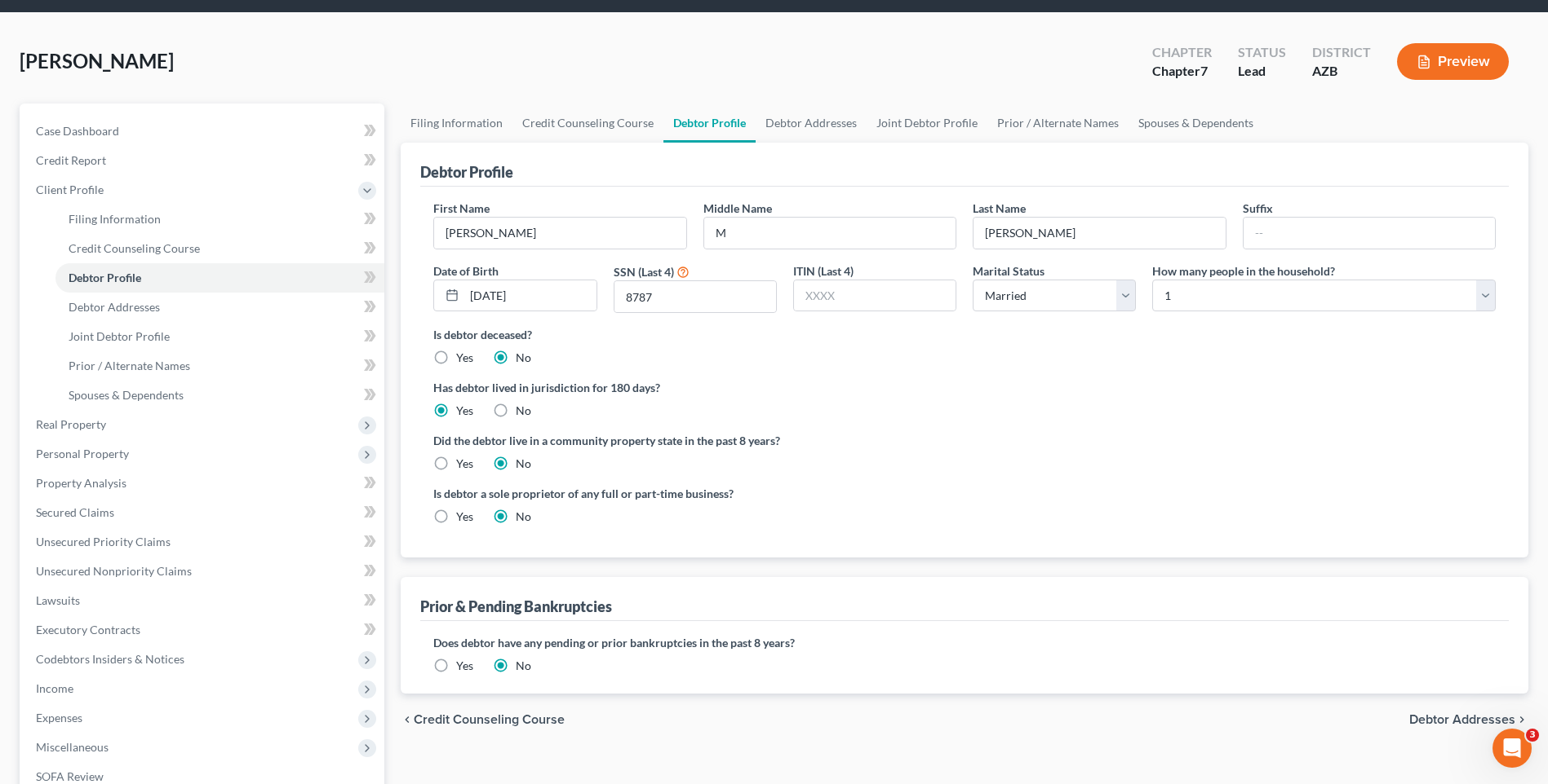
scroll to position [81, 0]
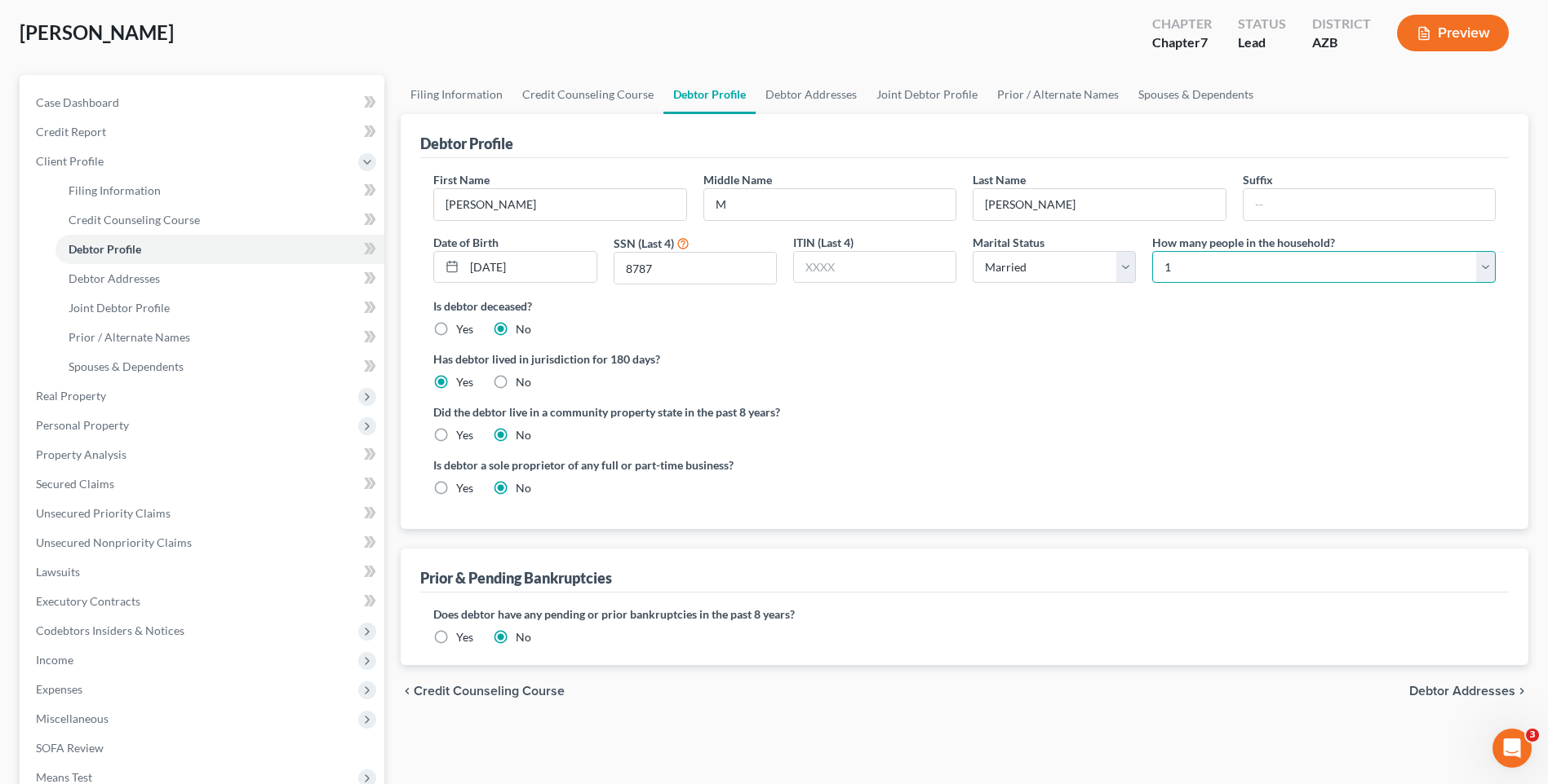
click at [1308, 276] on select "Select 1 2 3 4 5 6 7 8 9 10 11 12 13 14 15 16 17 18 19 20" at bounding box center [1323, 267] width 344 height 32
select select "2"
click at [1152, 251] on select "Select 1 2 3 4 5 6 7 8 9 10 11 12 13 14 15 16 17 18 19 20" at bounding box center [1323, 267] width 344 height 32
click at [786, 96] on link "Debtor Addresses" at bounding box center [810, 94] width 111 height 39
select select "0"
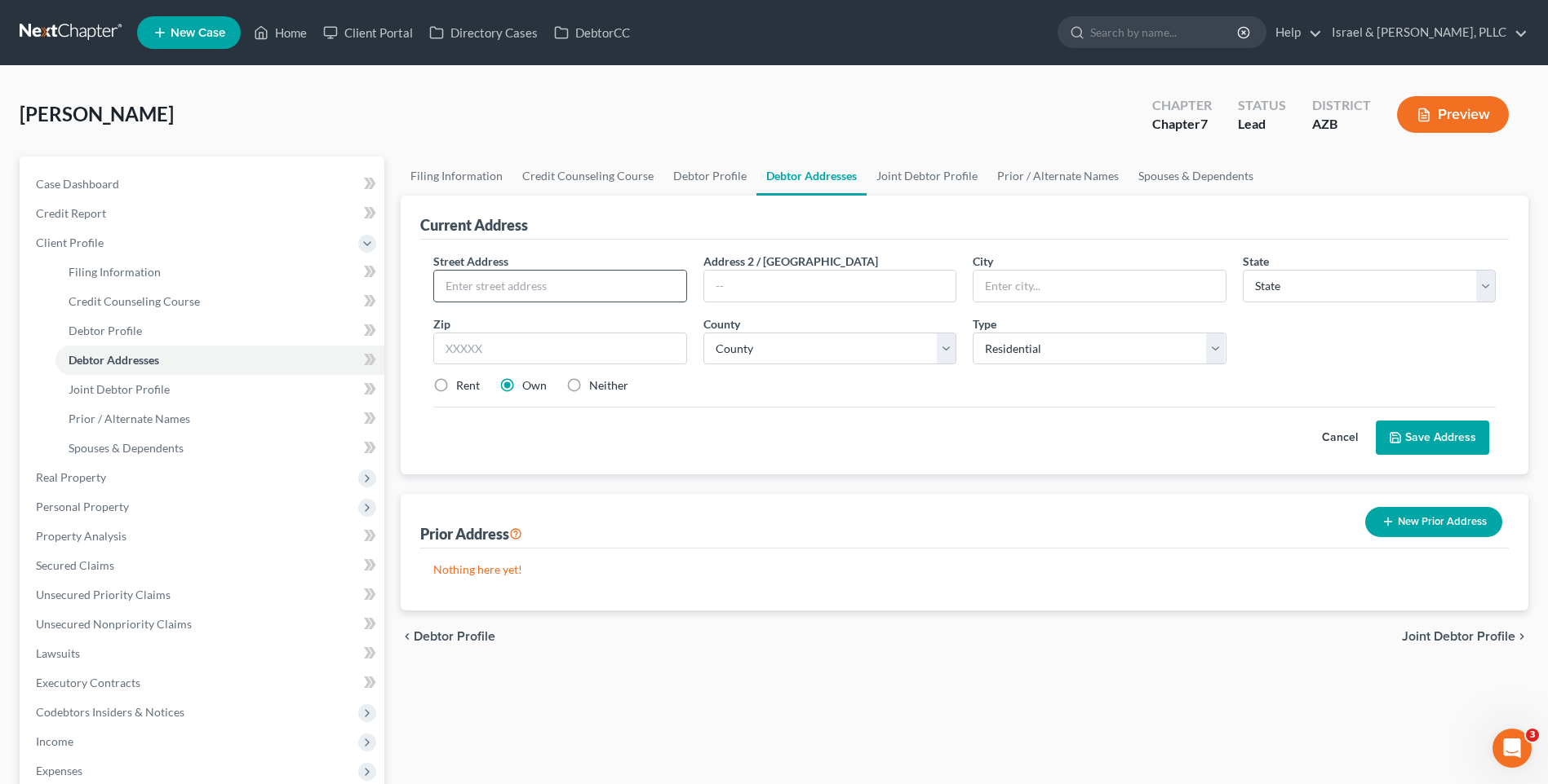
click at [499, 287] on input "text" at bounding box center [559, 286] width 251 height 31
click at [617, 286] on input "text" at bounding box center [559, 286] width 251 height 31
paste input "[STREET_ADDRESS]"
type input "[STREET_ADDRESS]"
click at [1086, 289] on input "text" at bounding box center [1098, 286] width 251 height 31
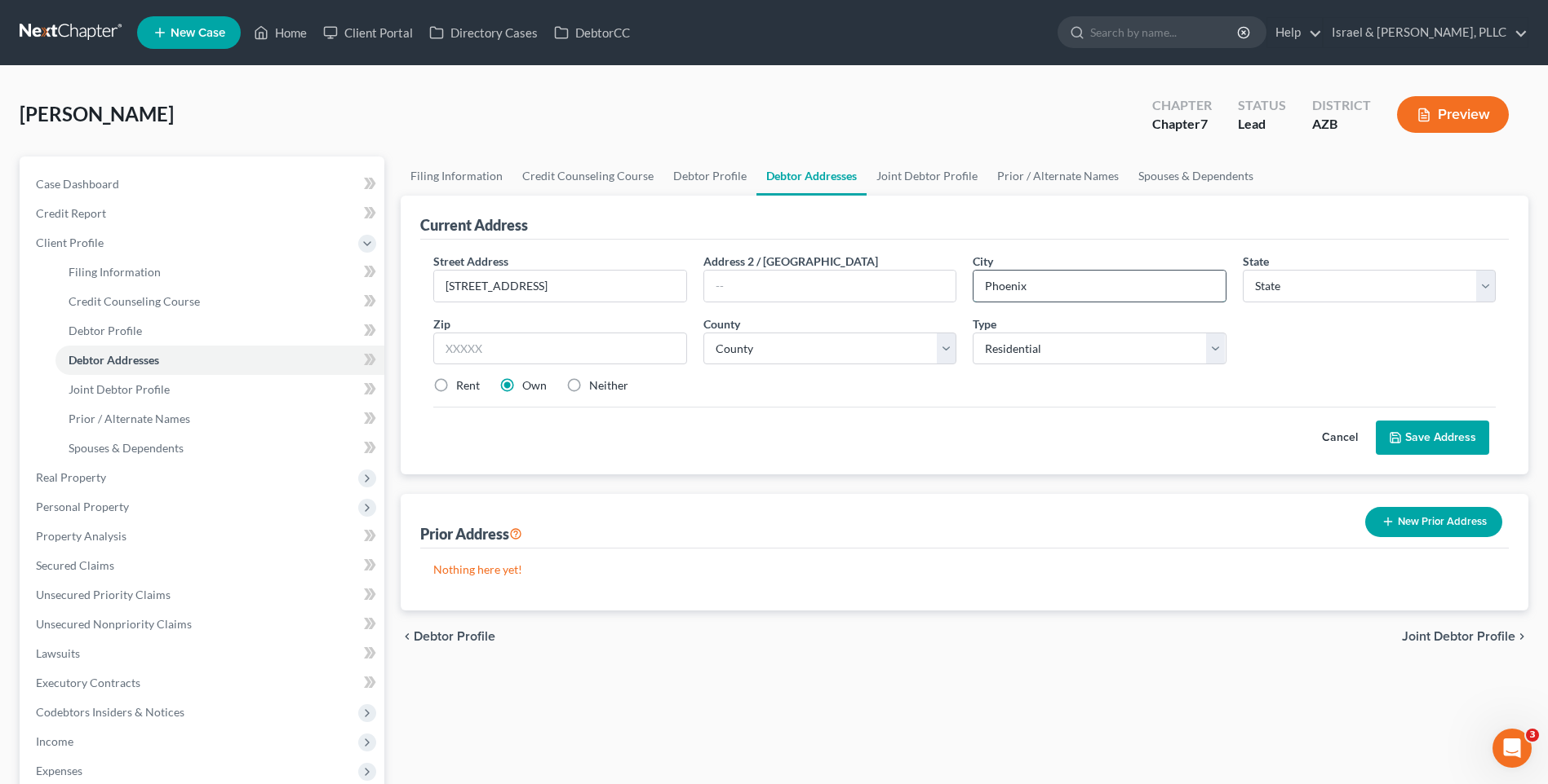
type input "Phoenix"
click at [1430, 281] on select "State [US_STATE] AK AR AZ CA CO CT DE DC [GEOGRAPHIC_DATA] [GEOGRAPHIC_DATA] GU…" at bounding box center [1369, 286] width 253 height 32
select select "3"
click at [1243, 270] on select "State [US_STATE] AK AR AZ CA CO CT DE DC [GEOGRAPHIC_DATA] [GEOGRAPHIC_DATA] GU…" at bounding box center [1369, 286] width 253 height 32
click at [538, 351] on input "text" at bounding box center [559, 348] width 253 height 32
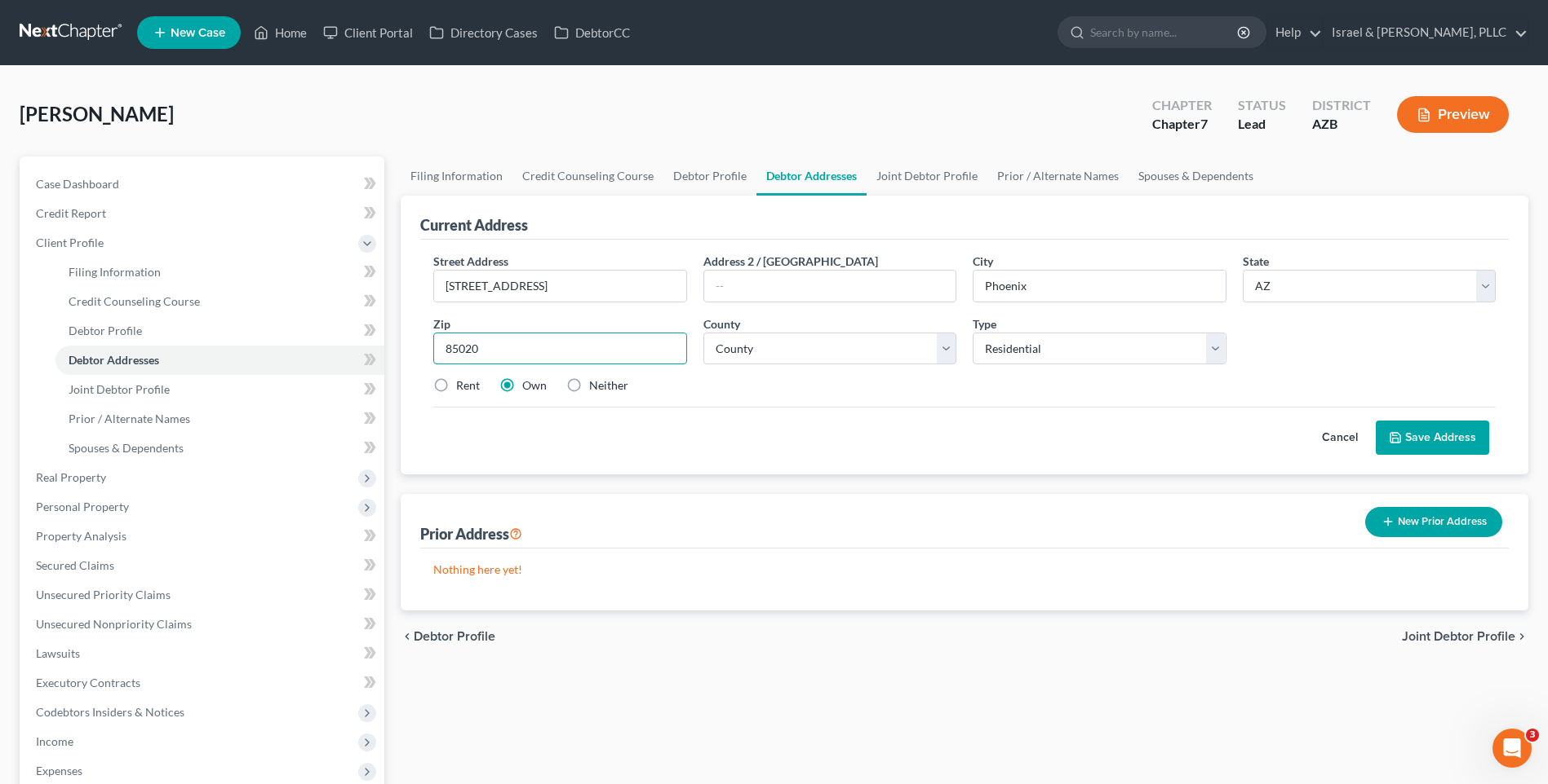
type input "85020"
click at [867, 397] on div "Street Address * [STREET_ADDRESS] * [GEOGRAPHIC_DATA] * State [US_STATE] AK AR …" at bounding box center [964, 330] width 1078 height 155
click at [927, 182] on link "Joint Debtor Profile" at bounding box center [927, 175] width 120 height 39
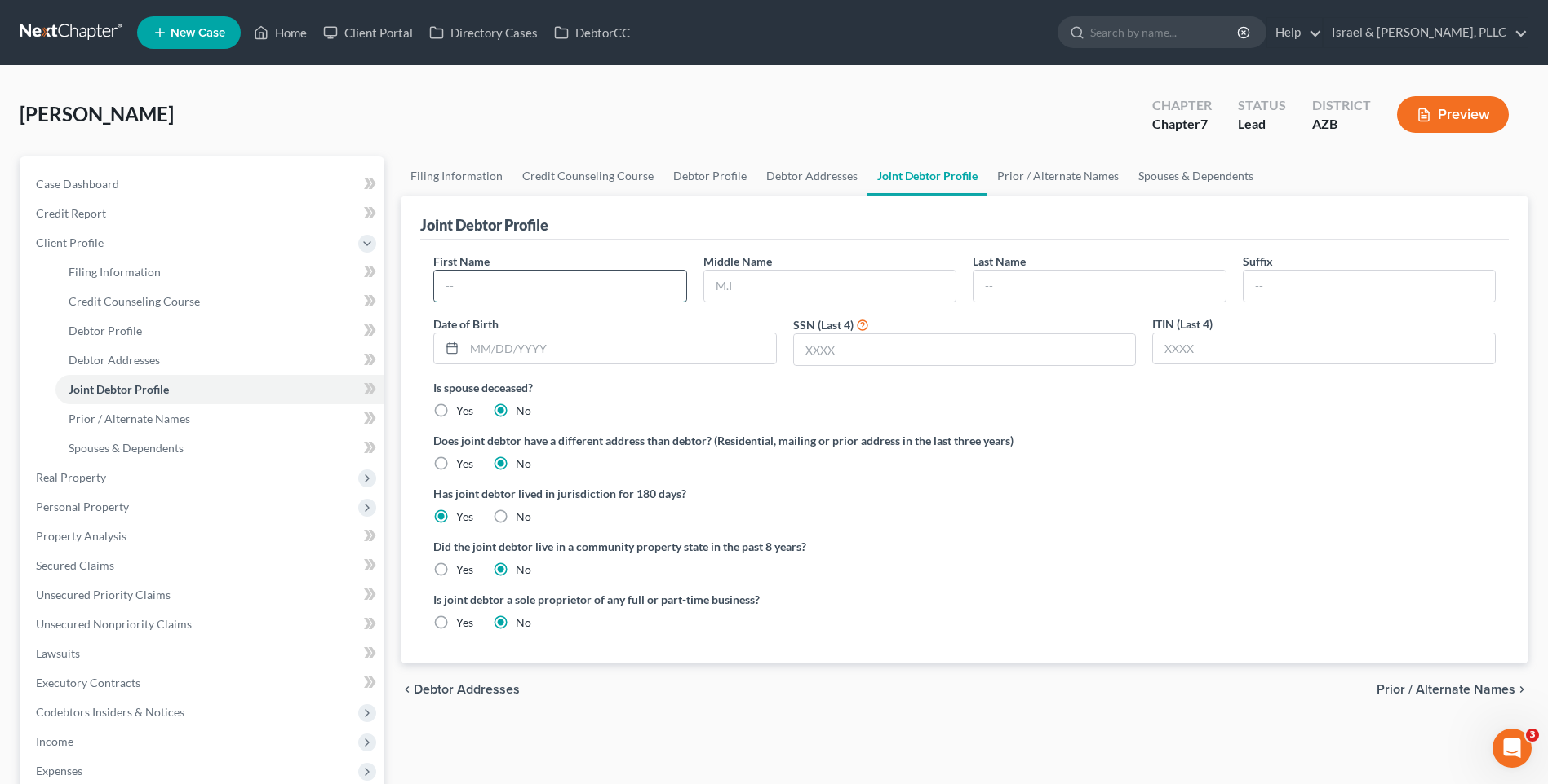
click at [503, 290] on input "text" at bounding box center [559, 286] width 251 height 31
type input "[PERSON_NAME]"
click at [859, 285] on input "text" at bounding box center [829, 286] width 251 height 31
type input "R"
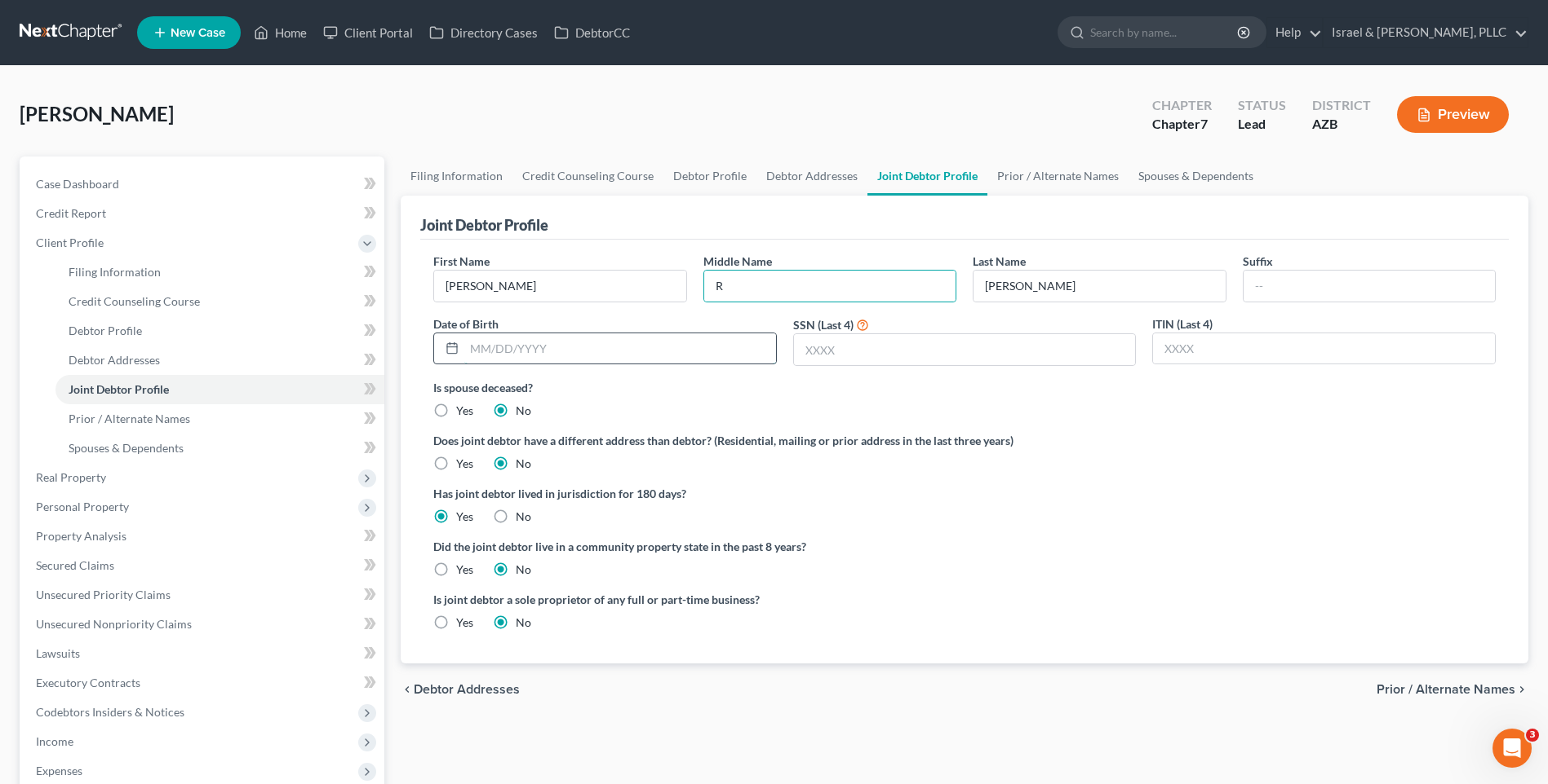
click at [550, 354] on input "text" at bounding box center [620, 348] width 312 height 31
type input "[DATE]"
click at [832, 361] on input "text" at bounding box center [964, 349] width 342 height 31
click at [902, 348] on input "text" at bounding box center [964, 349] width 342 height 31
type input "3542"
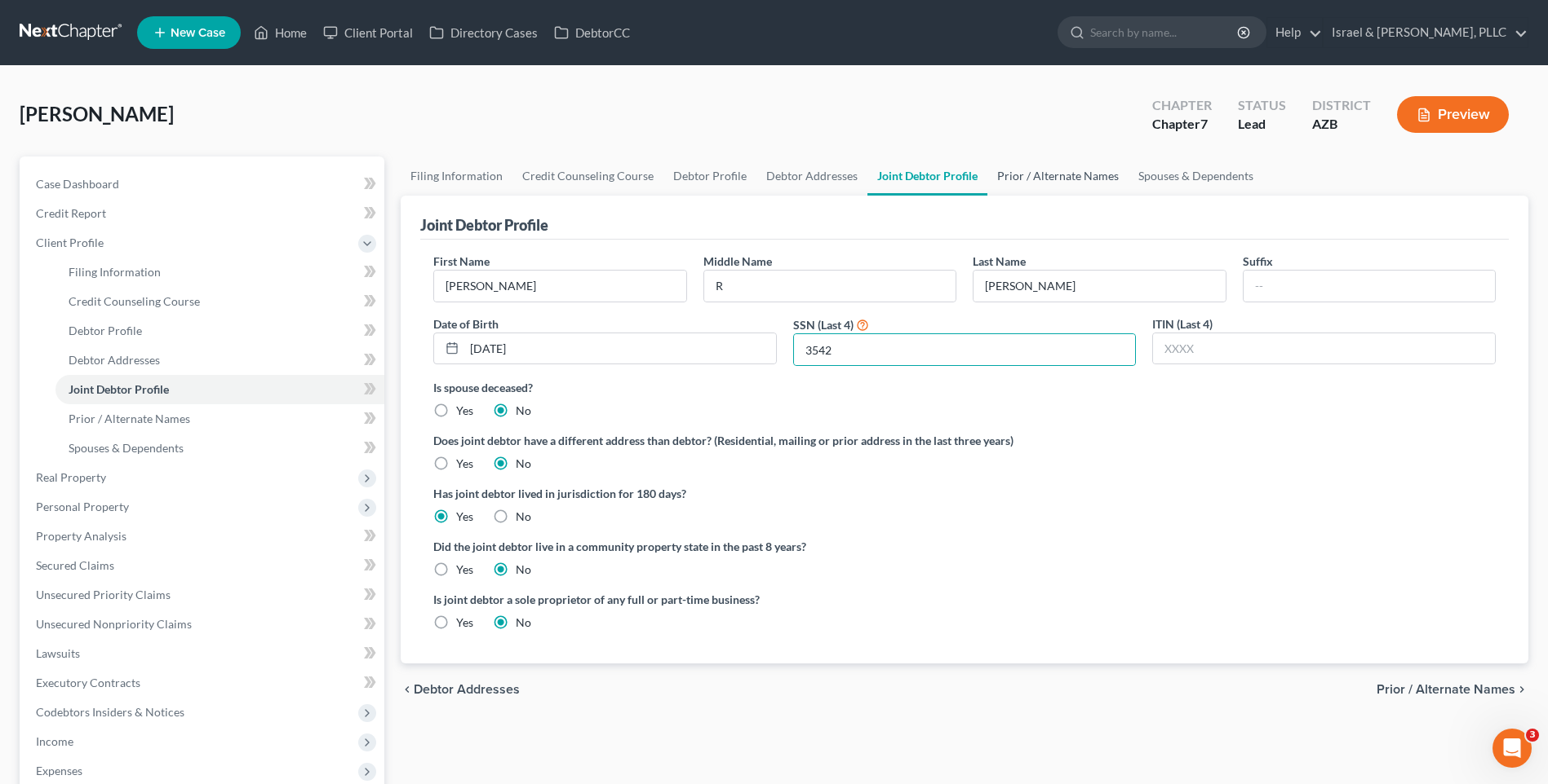
click at [1069, 173] on link "Prior / Alternate Names" at bounding box center [1057, 175] width 141 height 39
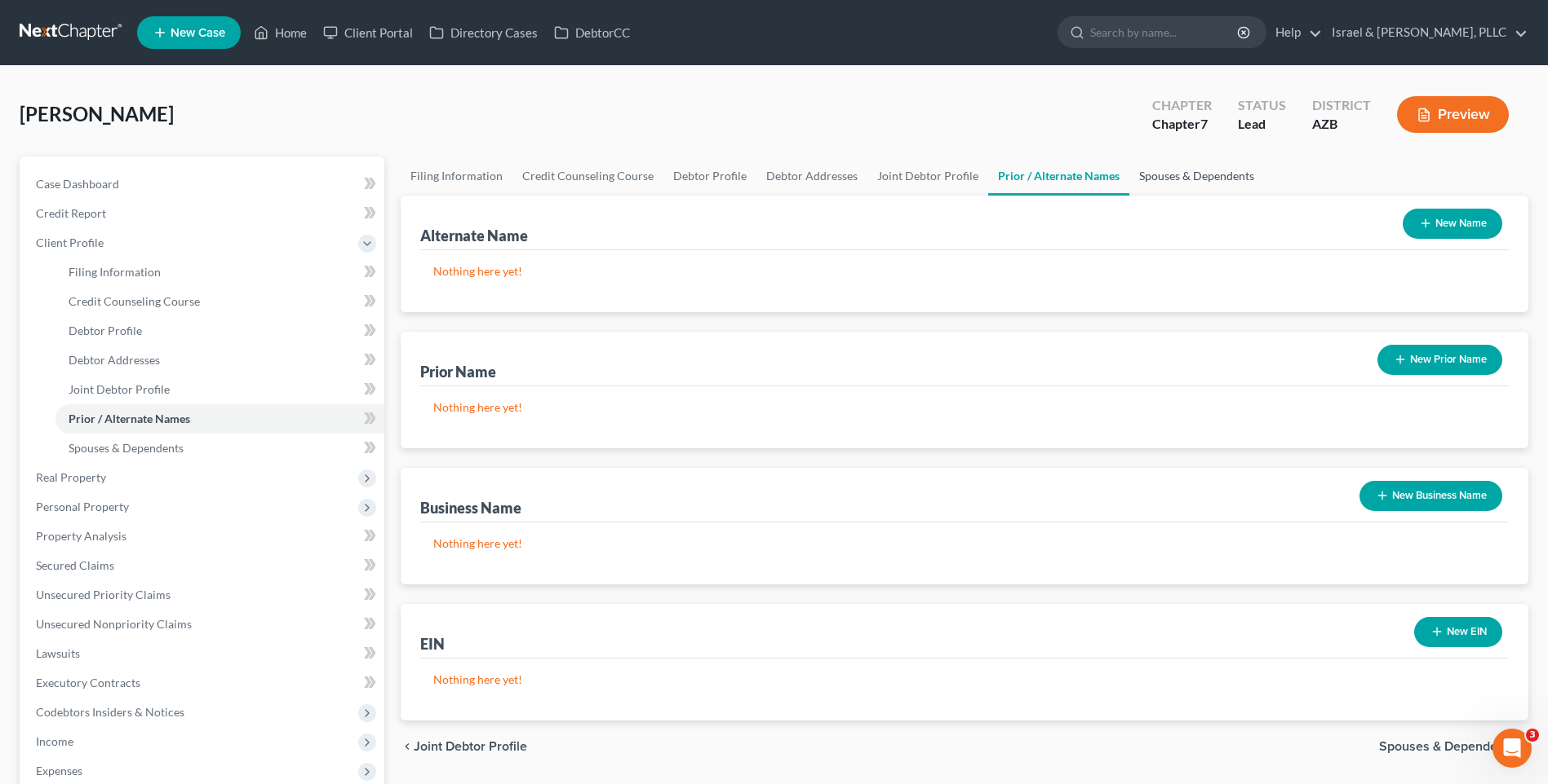
click at [1146, 173] on link "Spouses & Dependents" at bounding box center [1197, 175] width 135 height 39
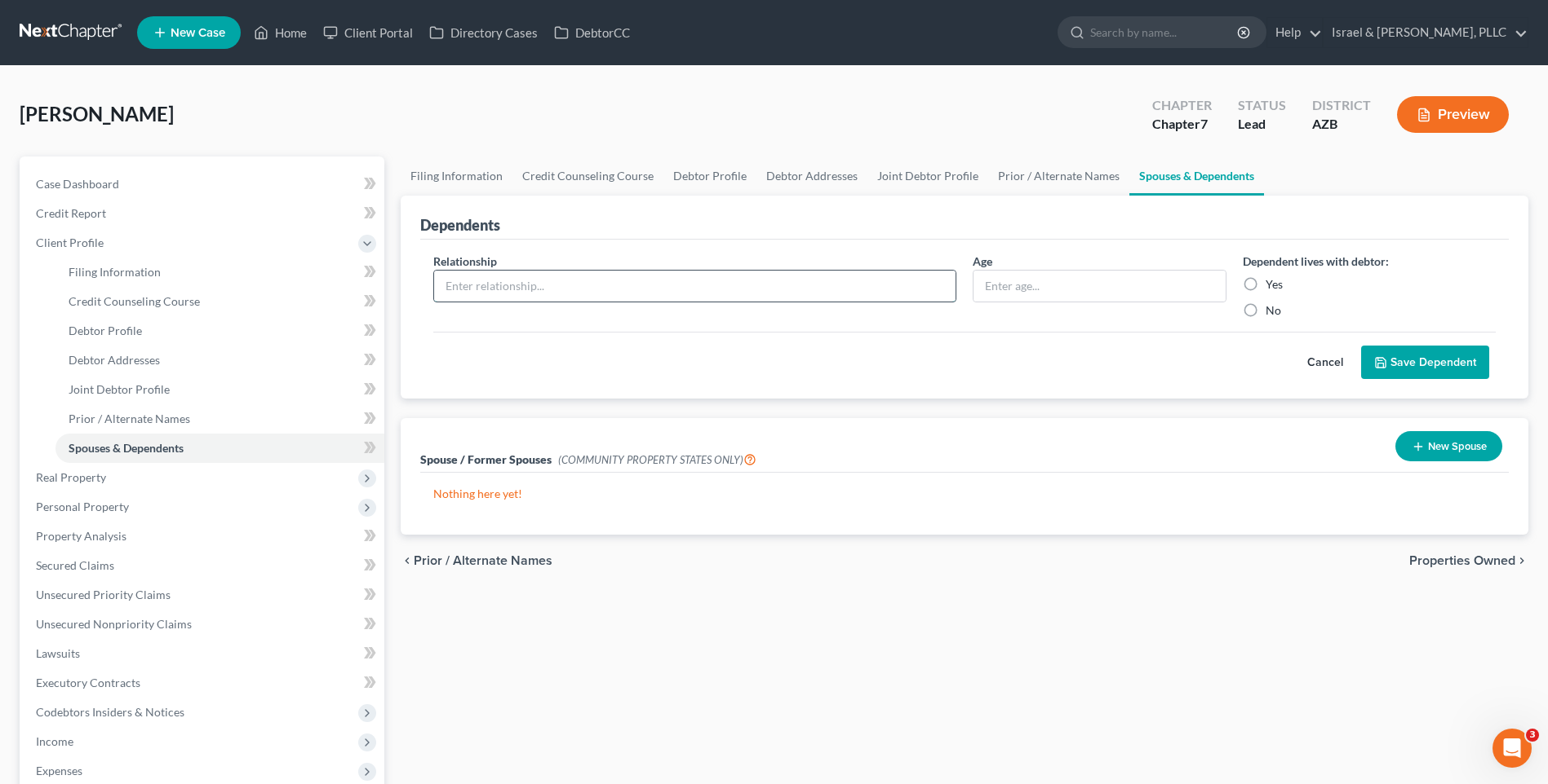
click at [598, 279] on input "text" at bounding box center [694, 286] width 521 height 31
type input "Son"
type input "17"
click at [1266, 283] on label "Yes" at bounding box center [1274, 284] width 17 height 16
click at [1272, 283] on input "Yes" at bounding box center [1277, 281] width 10 height 10
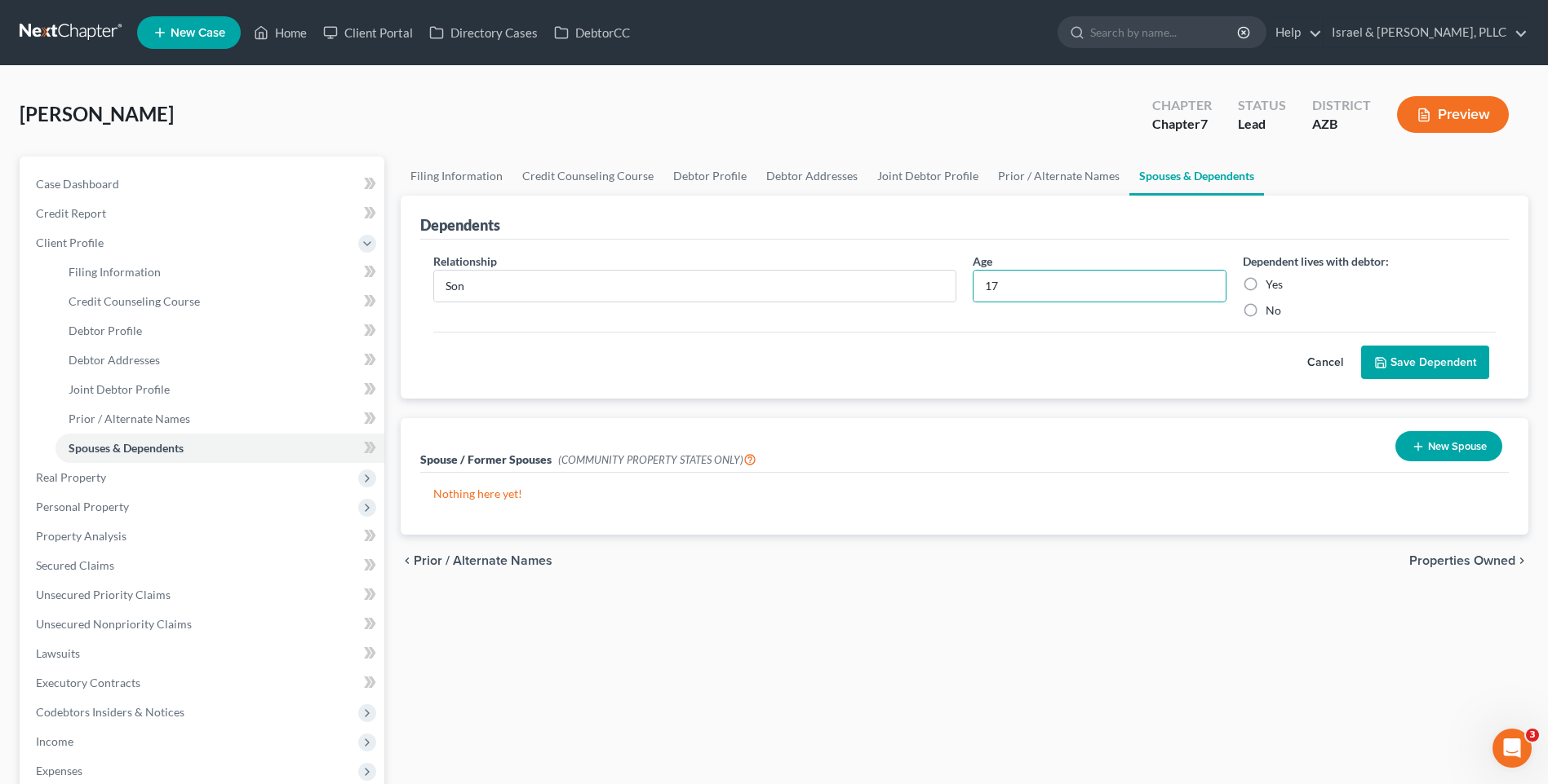
radio input "true"
click at [1395, 370] on button "Save Dependent" at bounding box center [1424, 363] width 128 height 34
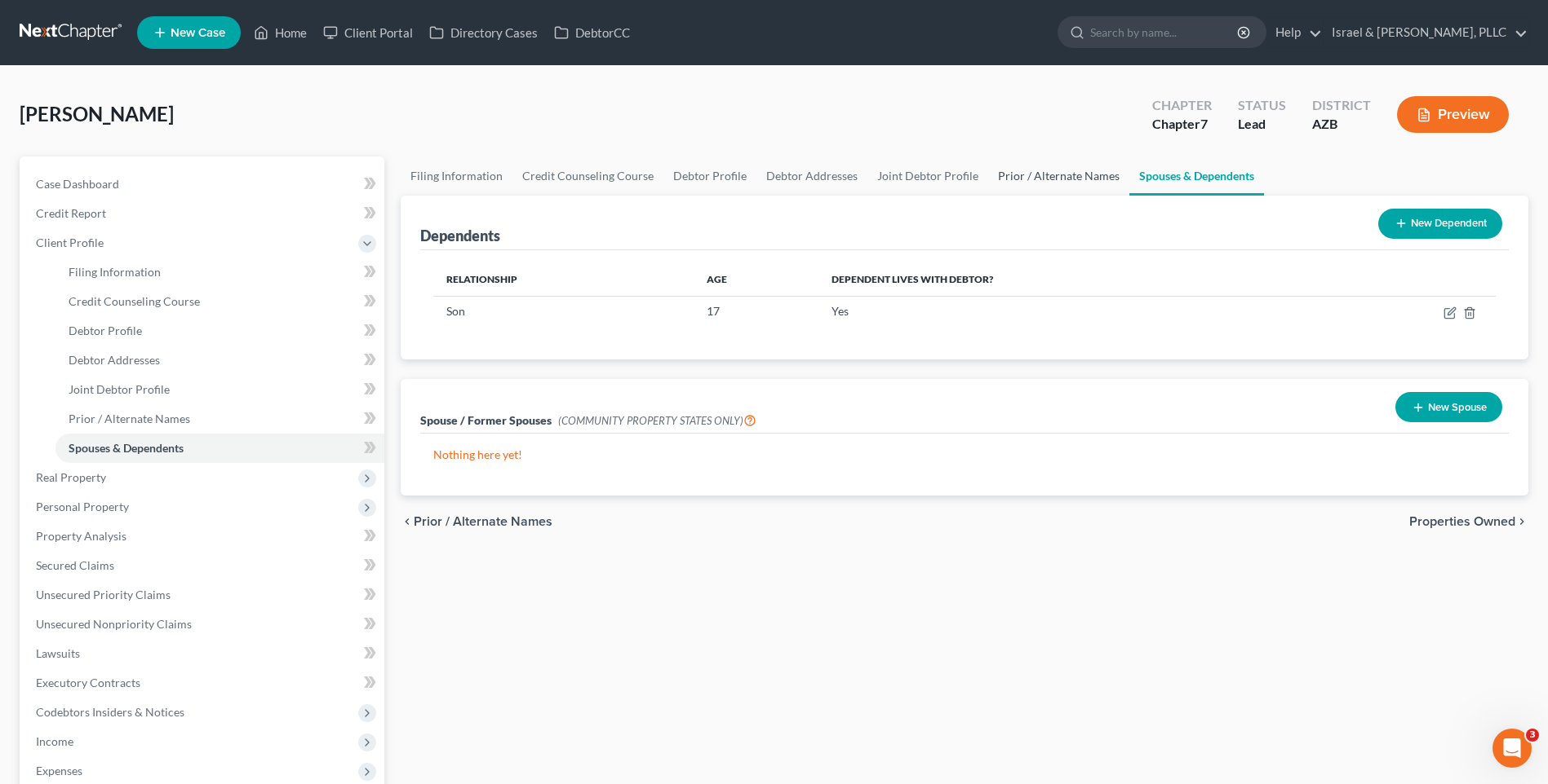
click at [1025, 185] on link "Prior / Alternate Names" at bounding box center [1058, 175] width 141 height 39
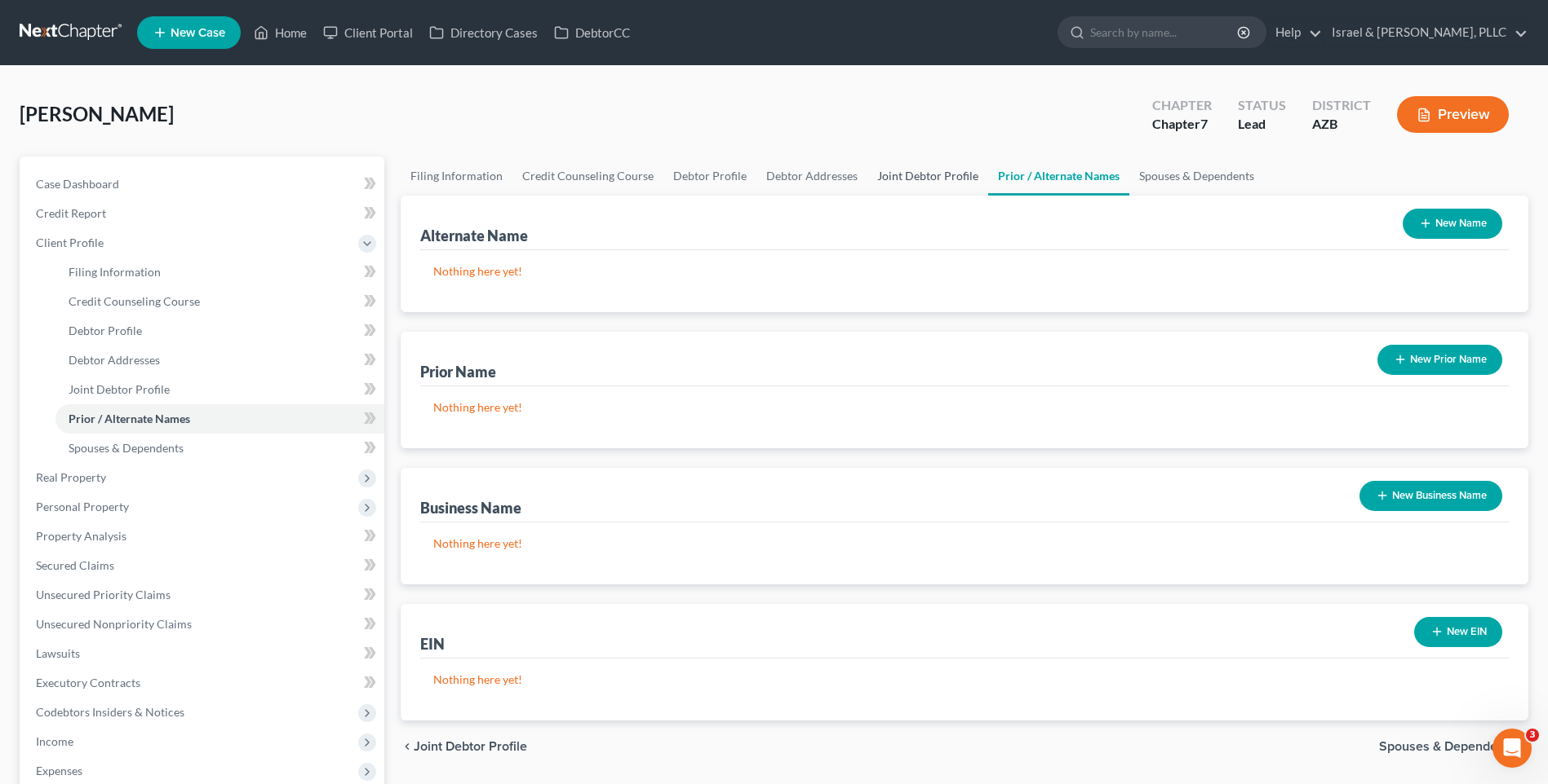
click at [893, 173] on link "Joint Debtor Profile" at bounding box center [927, 175] width 120 height 39
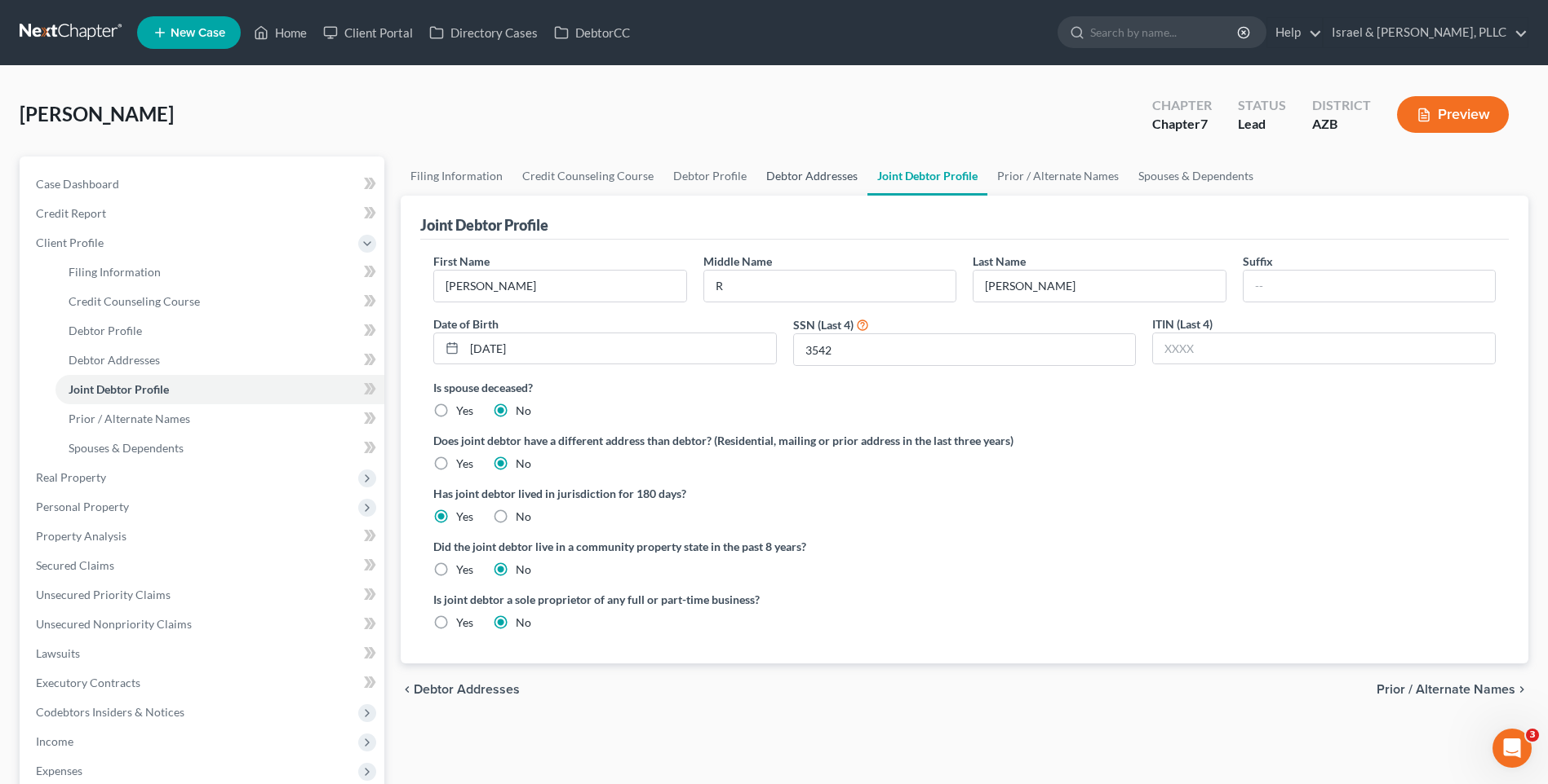
click at [757, 171] on link "Debtor Addresses" at bounding box center [811, 175] width 111 height 39
select select "0"
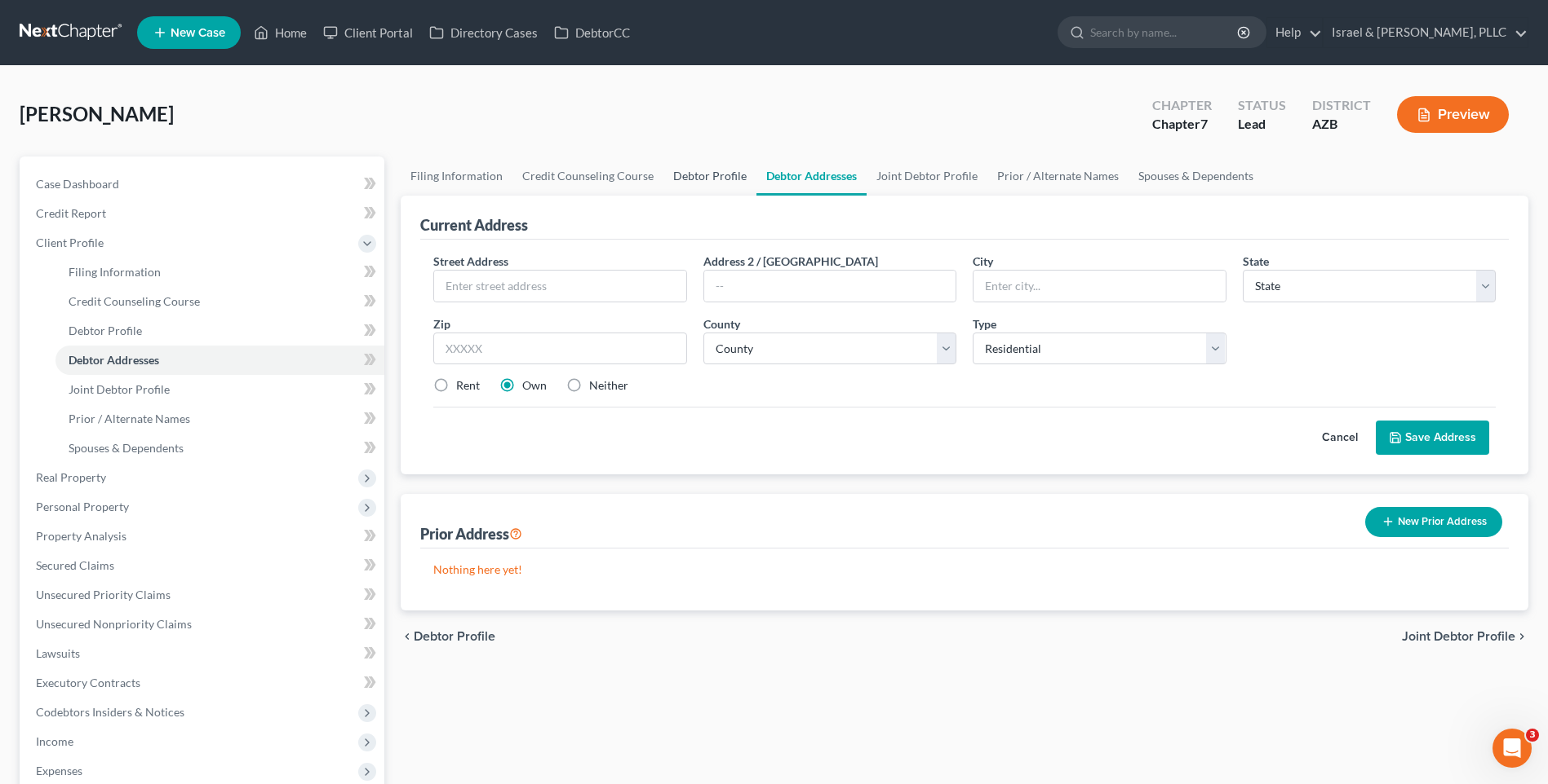
click at [687, 168] on link "Debtor Profile" at bounding box center [710, 175] width 93 height 39
select select "1"
select select "2"
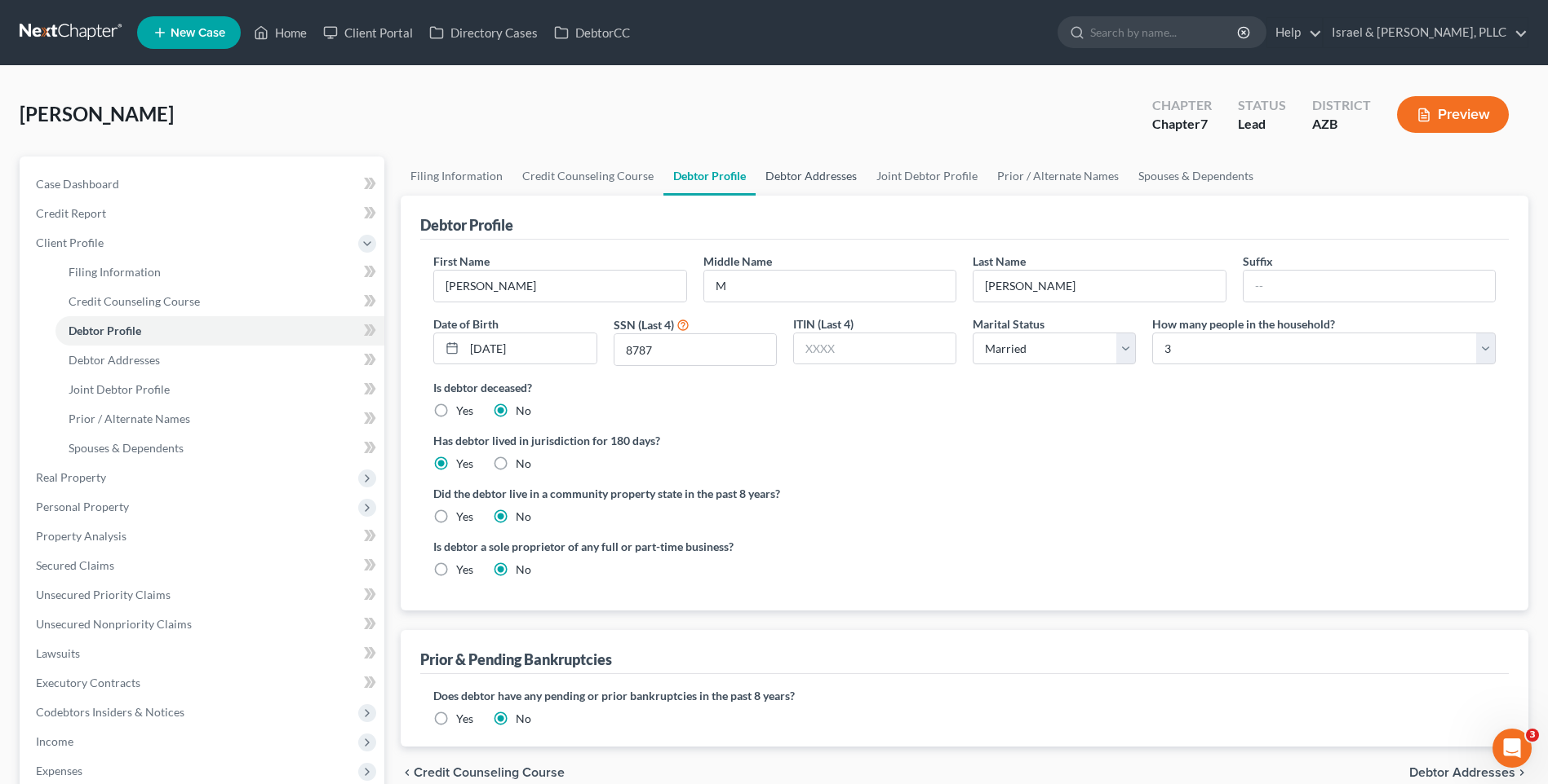
click at [804, 191] on link "Debtor Addresses" at bounding box center [810, 175] width 111 height 39
select select "0"
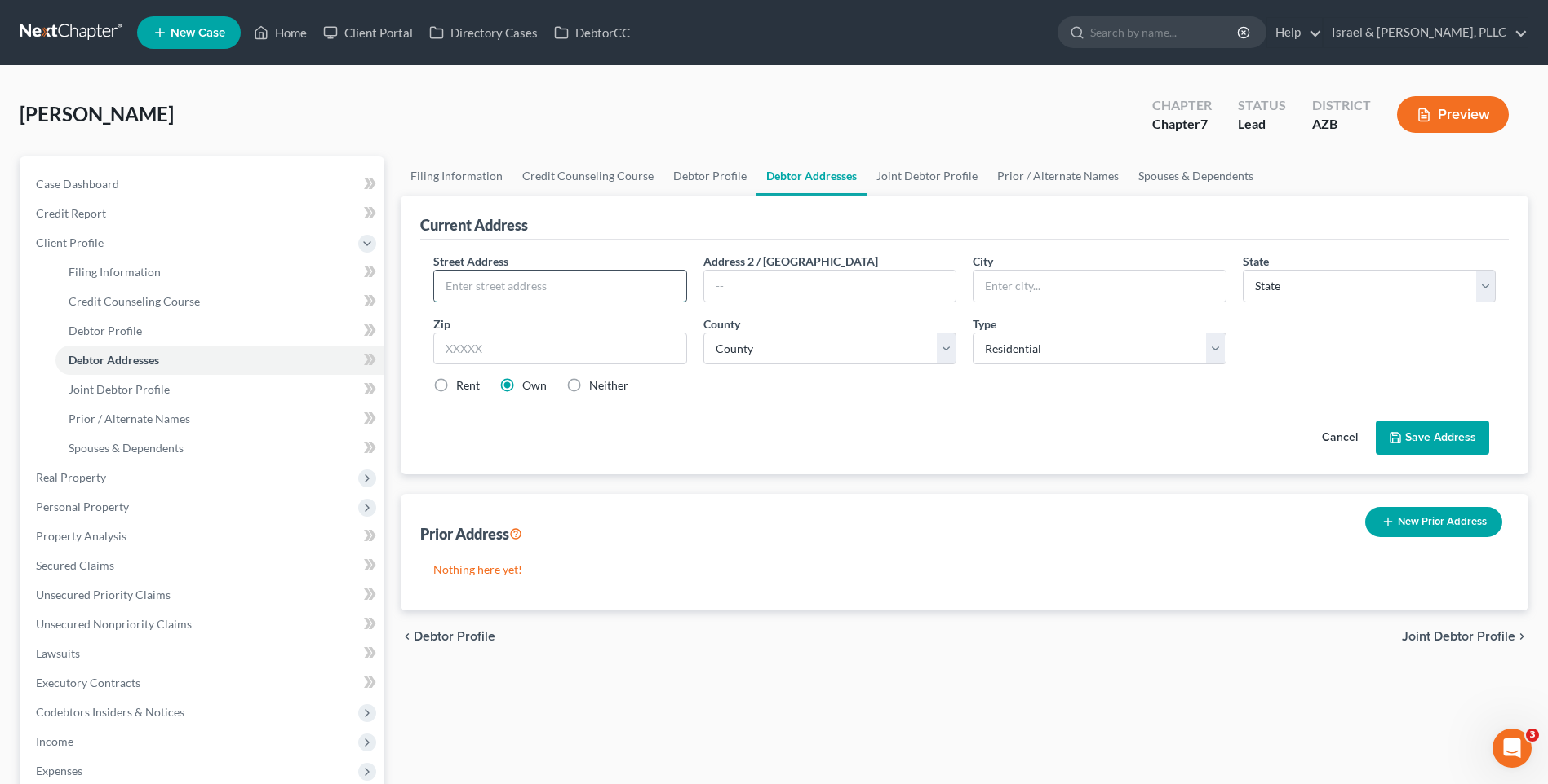
click at [549, 281] on input "text" at bounding box center [559, 286] width 251 height 31
click at [622, 288] on input "text" at bounding box center [559, 286] width 251 height 31
paste input "[STREET_ADDRESS]"
type input "[STREET_ADDRESS]"
click at [543, 340] on input "text" at bounding box center [559, 348] width 253 height 32
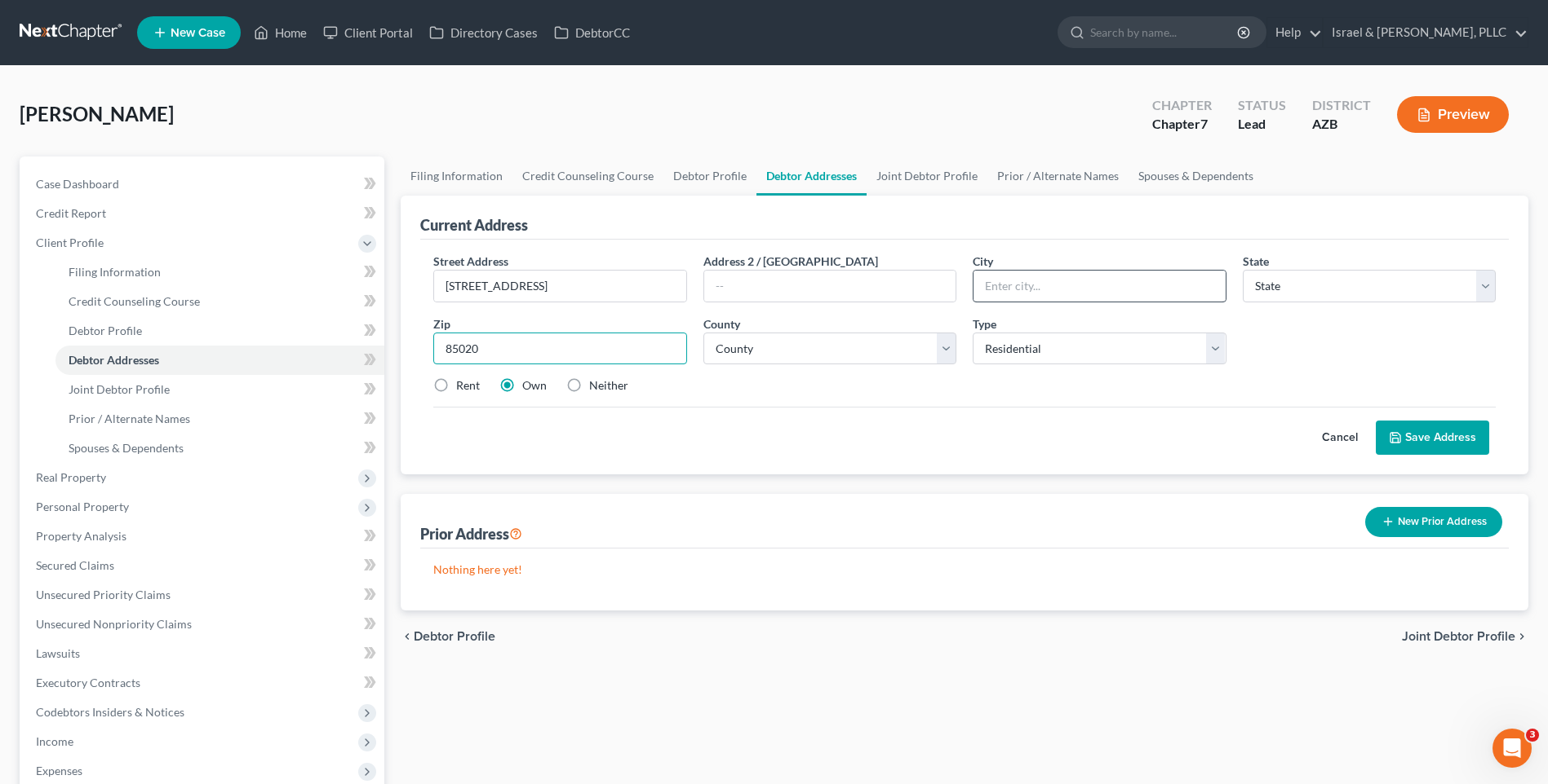
type input "85020"
click at [1088, 285] on input "text" at bounding box center [1098, 286] width 251 height 31
type input "Phoenix"
select select "3"
drag, startPoint x: 1370, startPoint y: 254, endPoint x: 1359, endPoint y: 262, distance: 13.6
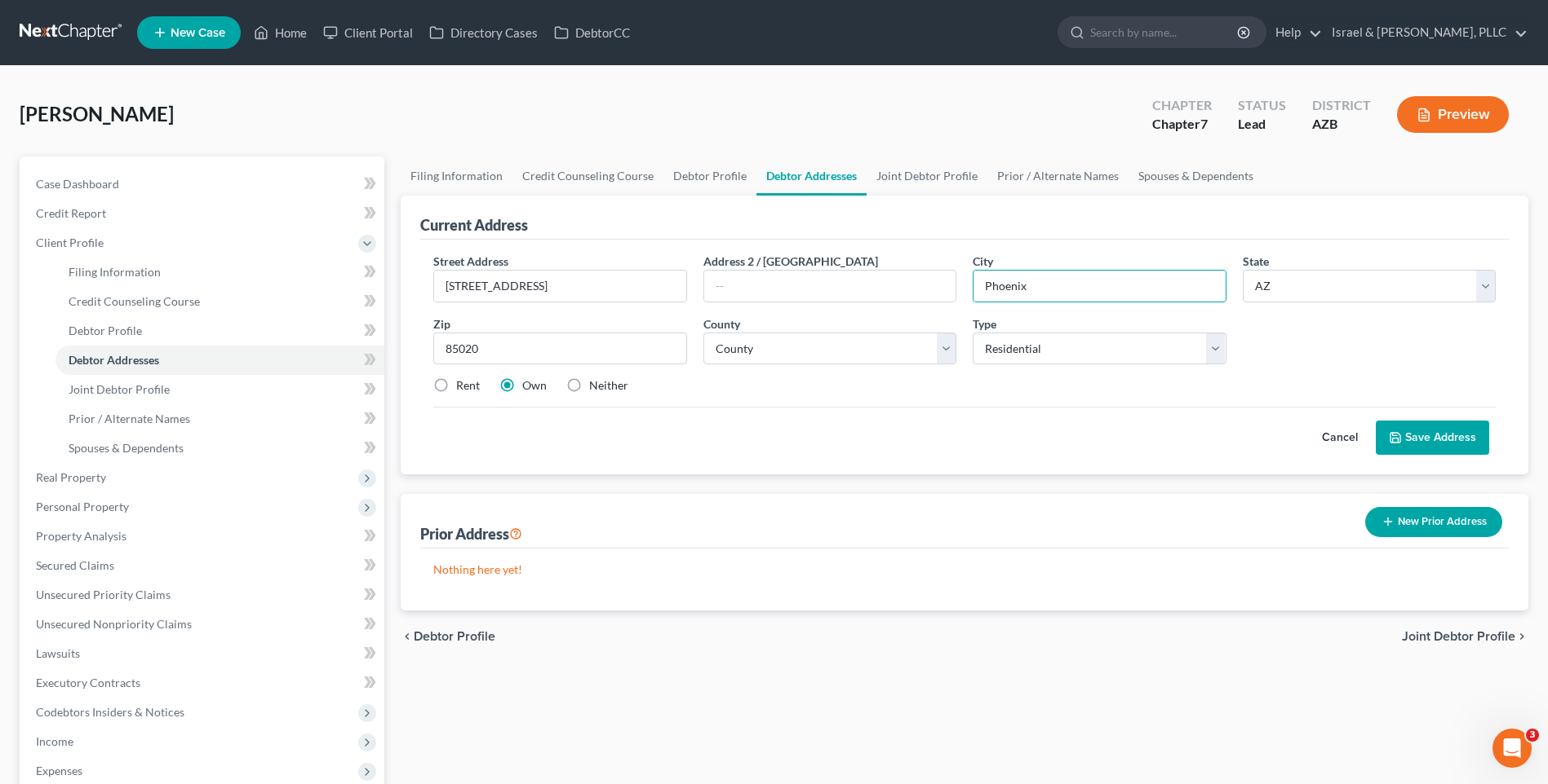
click at [1370, 254] on div "State * State [US_STATE] AK AR AZ CA CO CT DE DC [GEOGRAPHIC_DATA] [GEOGRAPHIC_…" at bounding box center [1369, 277] width 269 height 50
click at [1421, 446] on button "Save Address" at bounding box center [1432, 437] width 114 height 34
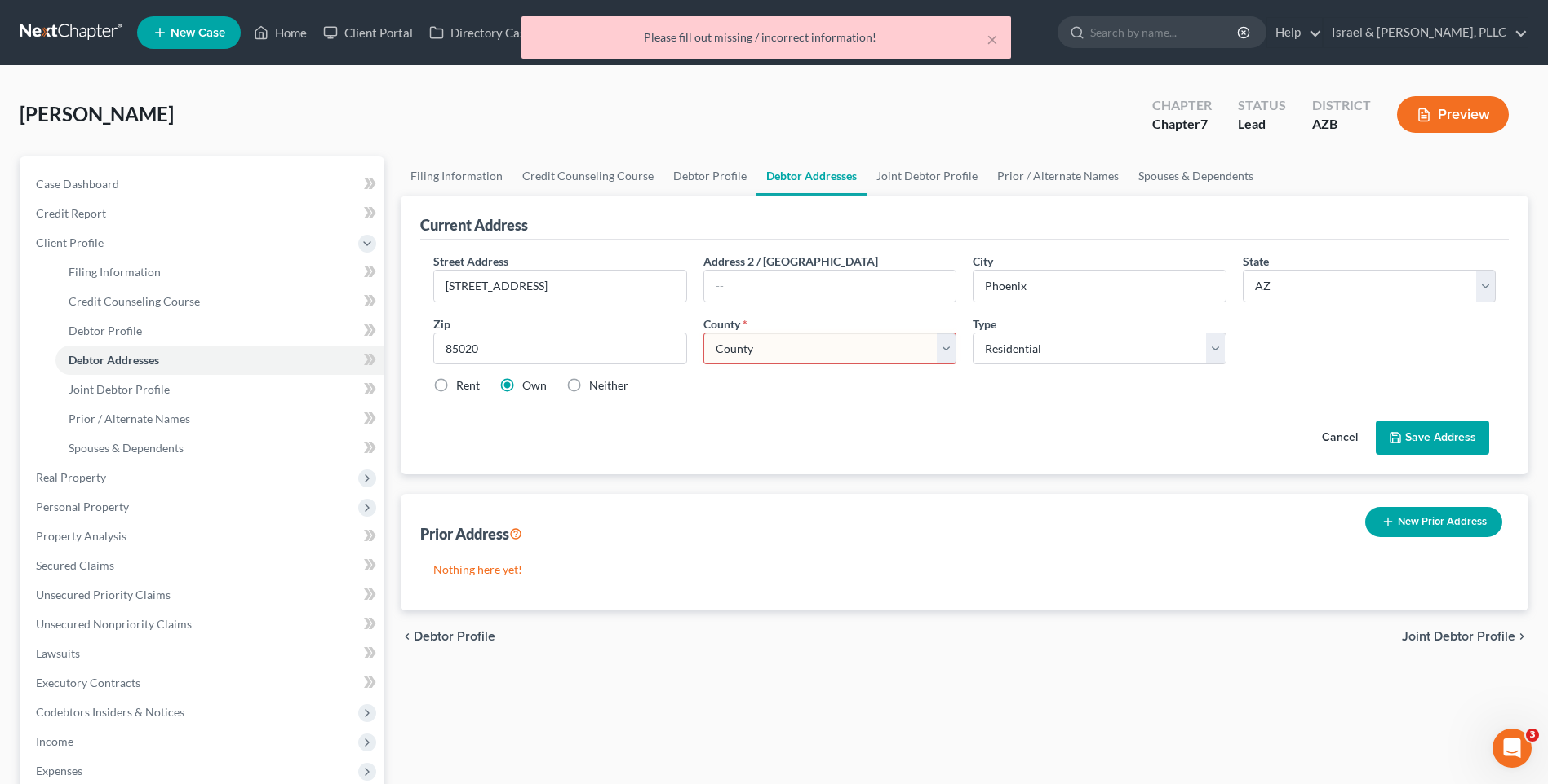
click at [955, 353] on select "County [GEOGRAPHIC_DATA] [GEOGRAPHIC_DATA] [GEOGRAPHIC_DATA] [GEOGRAPHIC_DATA] …" at bounding box center [829, 348] width 253 height 32
select select "7"
click at [703, 332] on select "County [GEOGRAPHIC_DATA] [GEOGRAPHIC_DATA] [GEOGRAPHIC_DATA] [GEOGRAPHIC_DATA] …" at bounding box center [829, 348] width 253 height 32
click at [1400, 452] on button "Save Address" at bounding box center [1432, 437] width 114 height 34
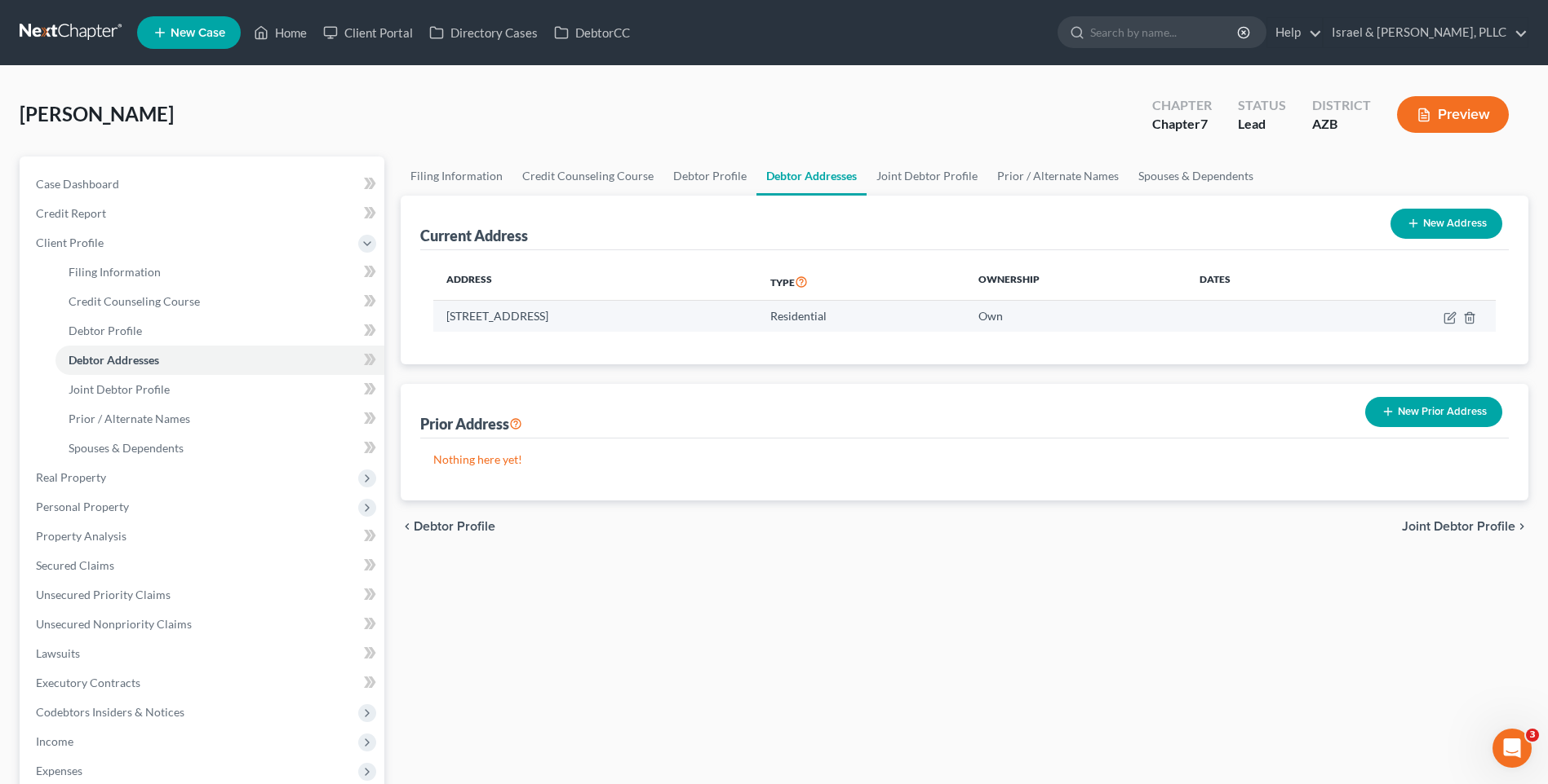
drag, startPoint x: 651, startPoint y: 319, endPoint x: 439, endPoint y: 311, distance: 212.2
click at [439, 311] on td "[STREET_ADDRESS]" at bounding box center [595, 316] width 324 height 31
copy td "[STREET_ADDRESS]"
click at [667, 123] on div "[PERSON_NAME] Upgraded Chapter Chapter 7 Status Lead District [GEOGRAPHIC_DATA]…" at bounding box center [774, 120] width 1508 height 71
click at [470, 170] on link "Filing Information" at bounding box center [457, 175] width 112 height 39
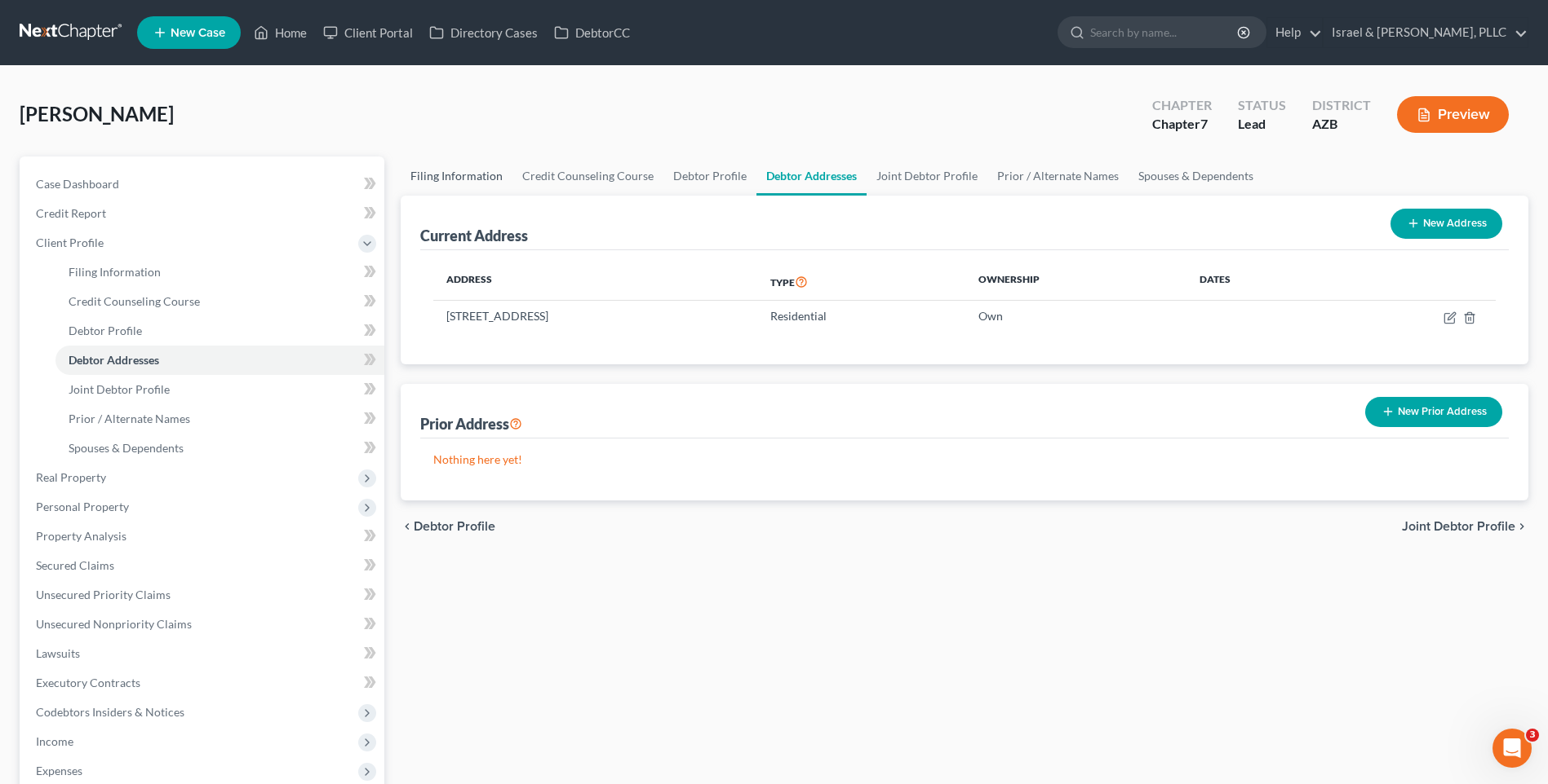
select select "1"
select select "0"
select select "4"
select select "0"
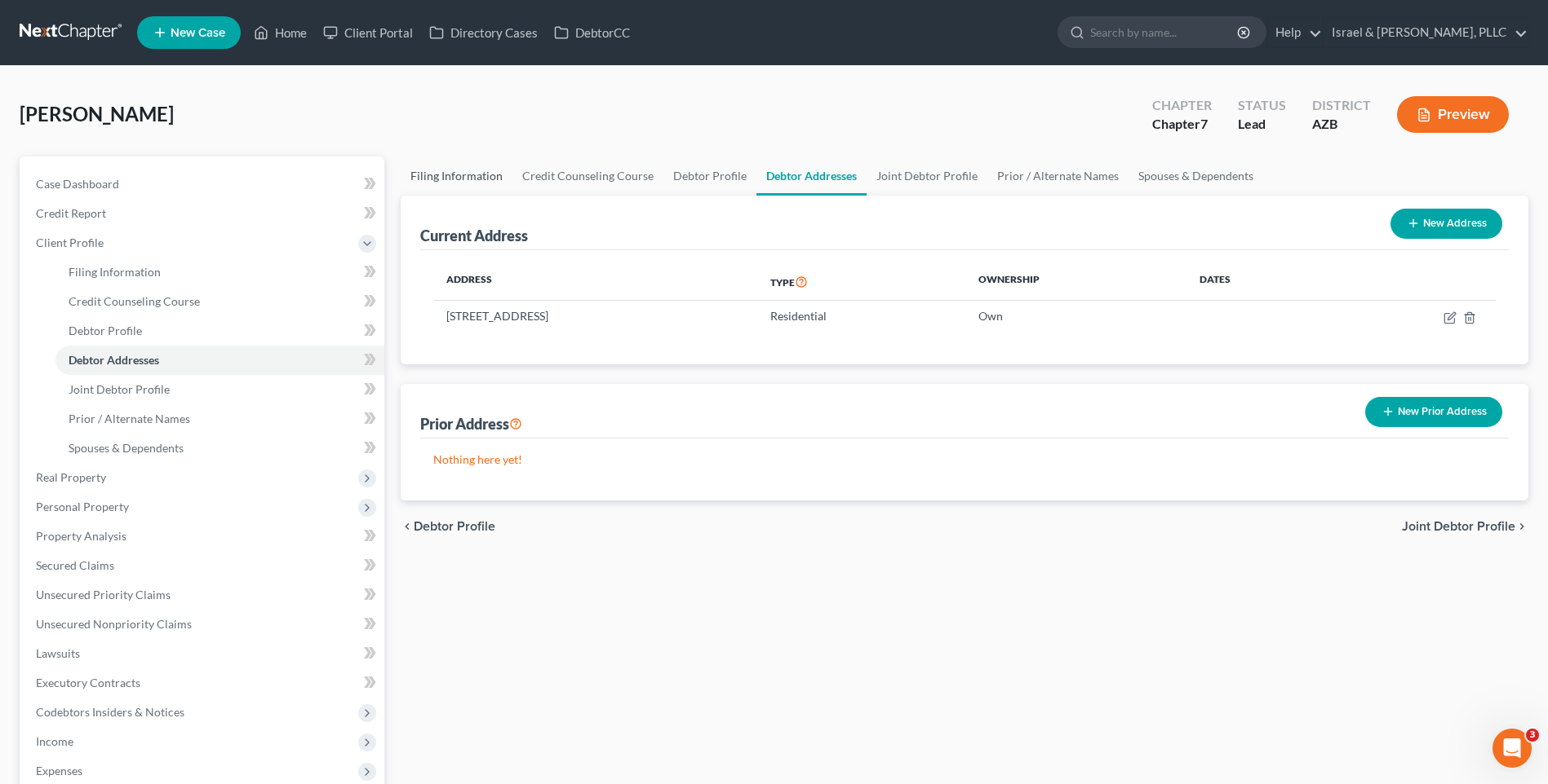
select select "3"
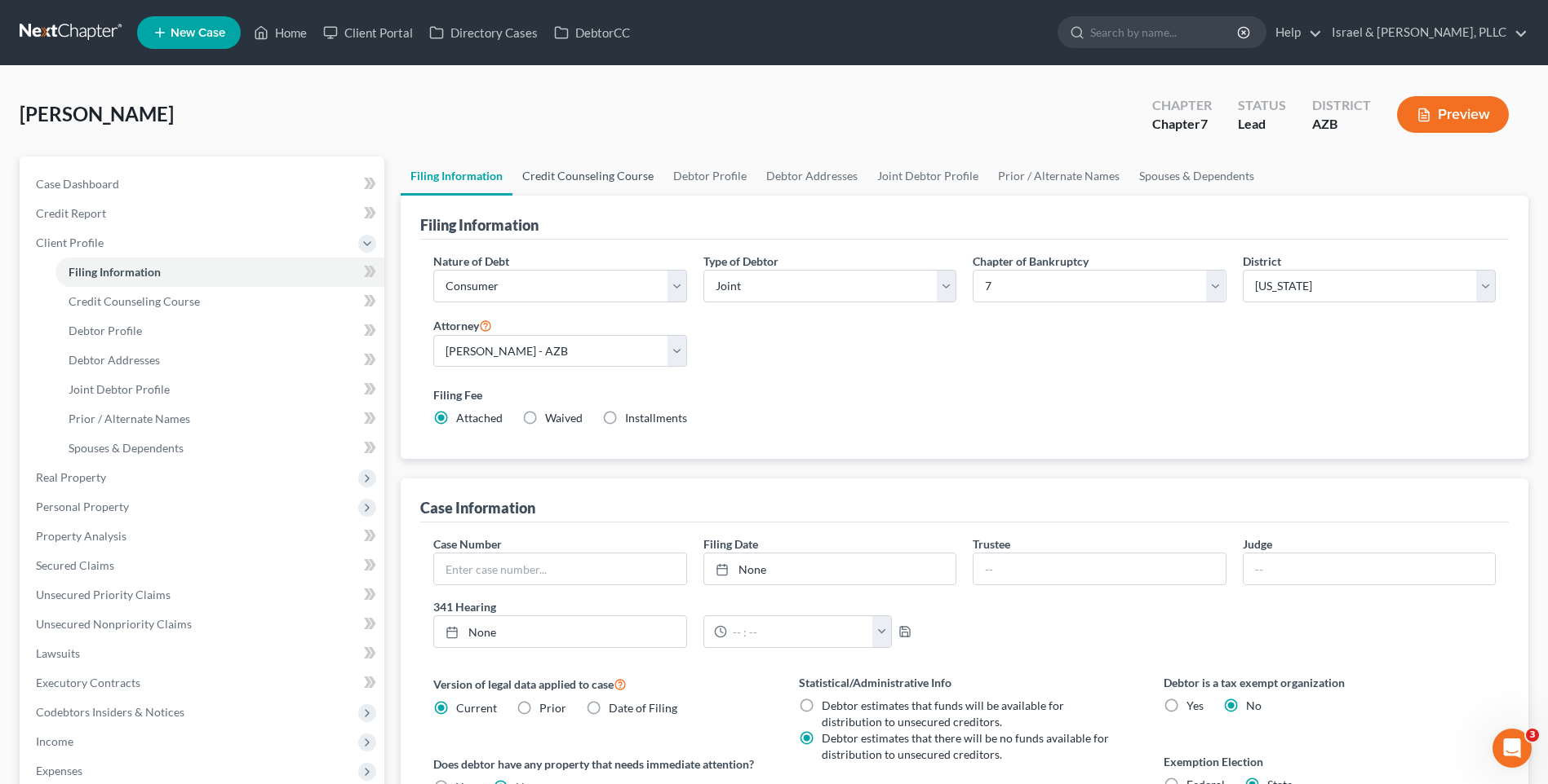
click at [590, 191] on link "Credit Counseling Course" at bounding box center [587, 175] width 151 height 39
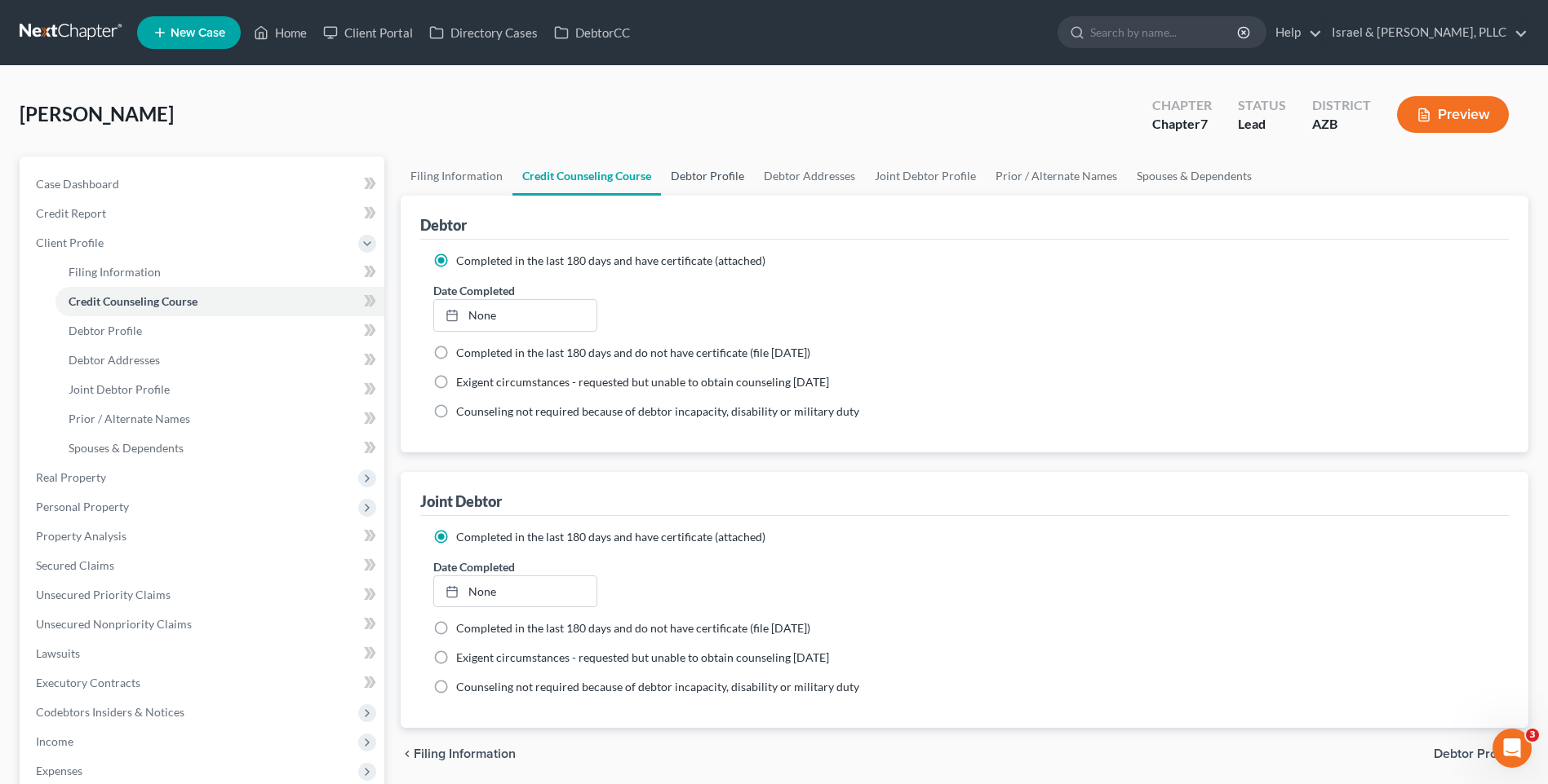
click at [727, 185] on link "Debtor Profile" at bounding box center [708, 175] width 93 height 39
select select "1"
select select "2"
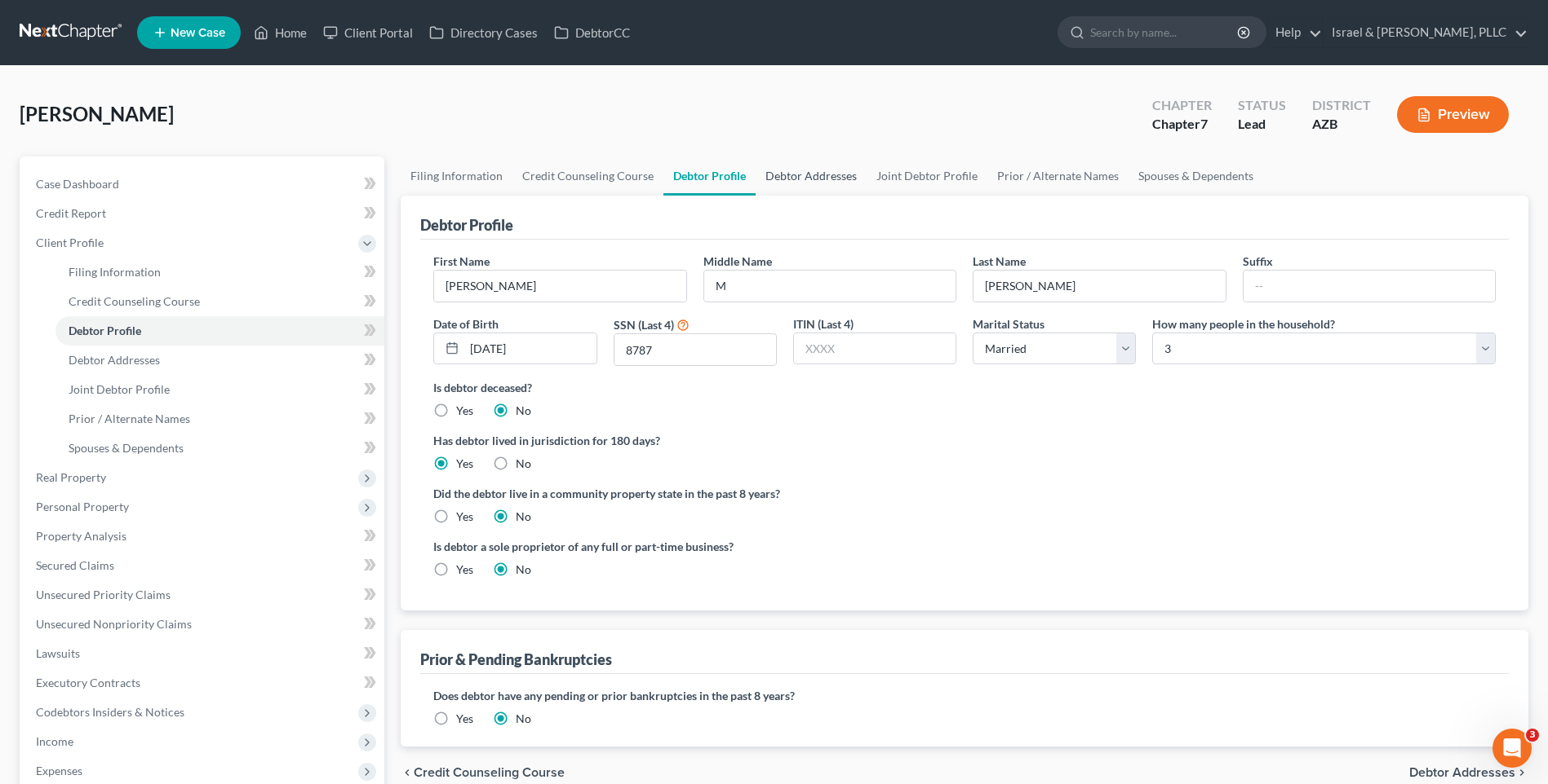
click at [800, 186] on link "Debtor Addresses" at bounding box center [810, 175] width 111 height 39
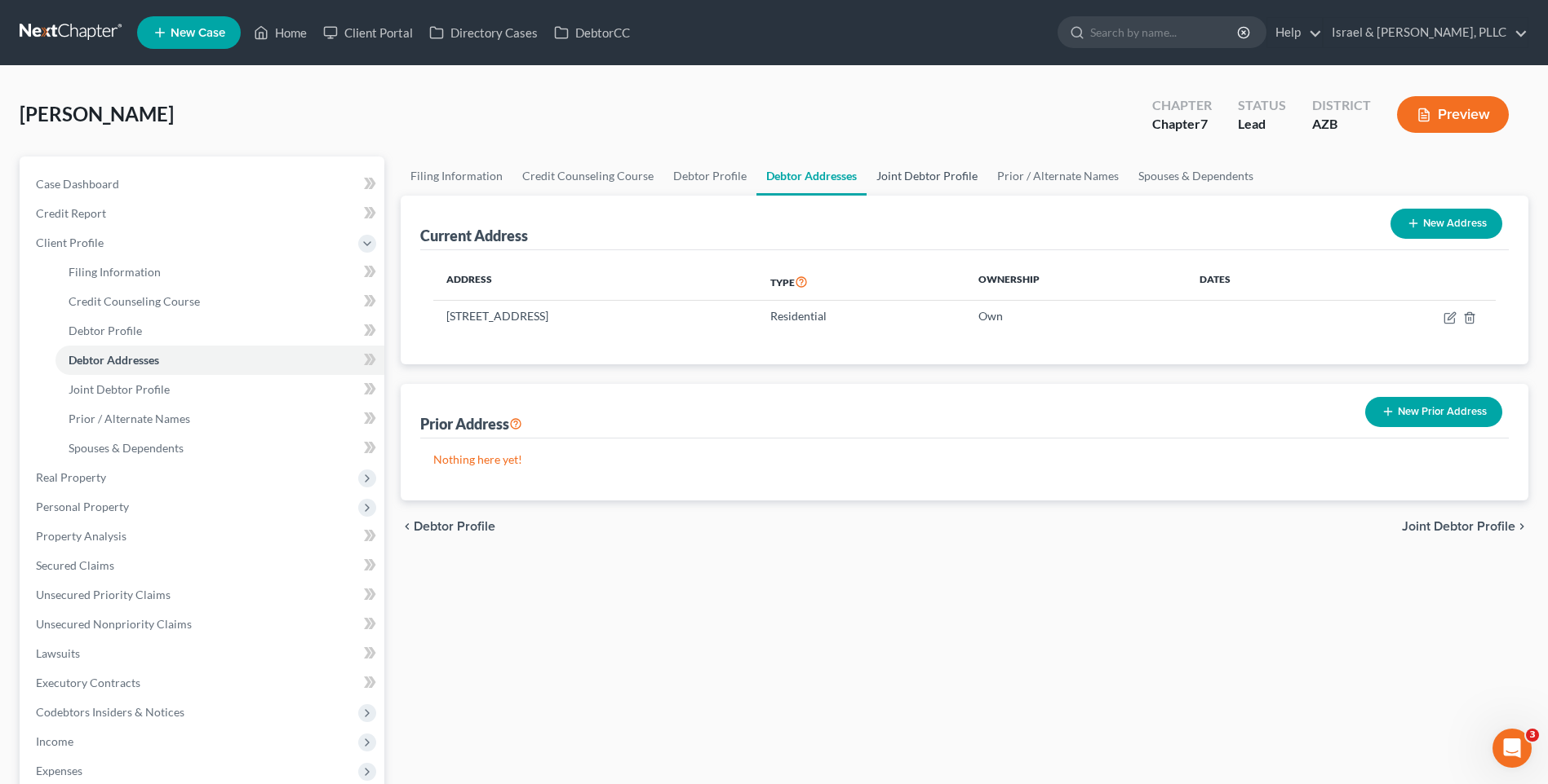
click at [873, 176] on link "Joint Debtor Profile" at bounding box center [927, 175] width 120 height 39
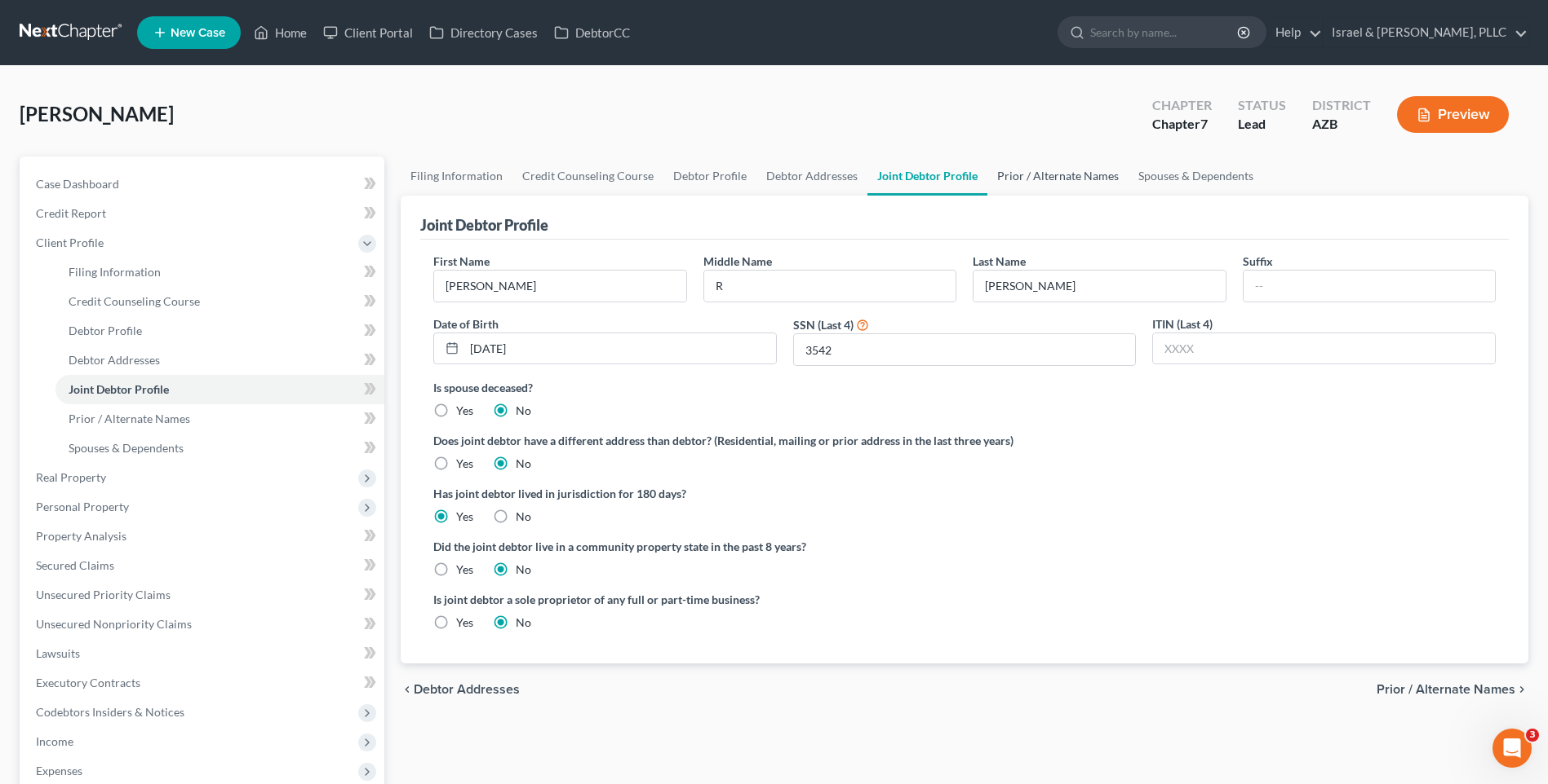
click at [1054, 185] on link "Prior / Alternate Names" at bounding box center [1057, 175] width 141 height 39
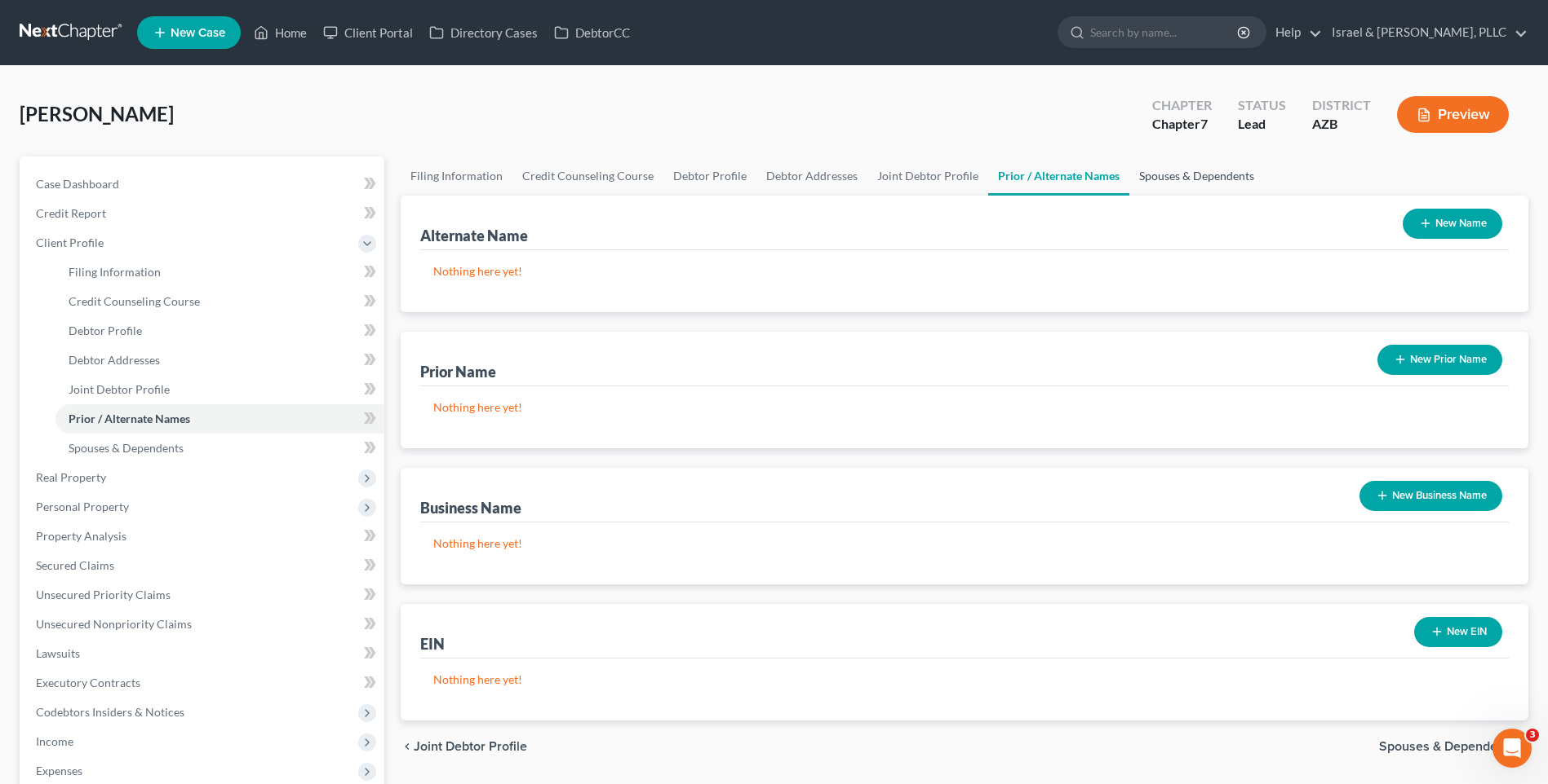
click at [1185, 185] on link "Spouses & Dependents" at bounding box center [1197, 175] width 135 height 39
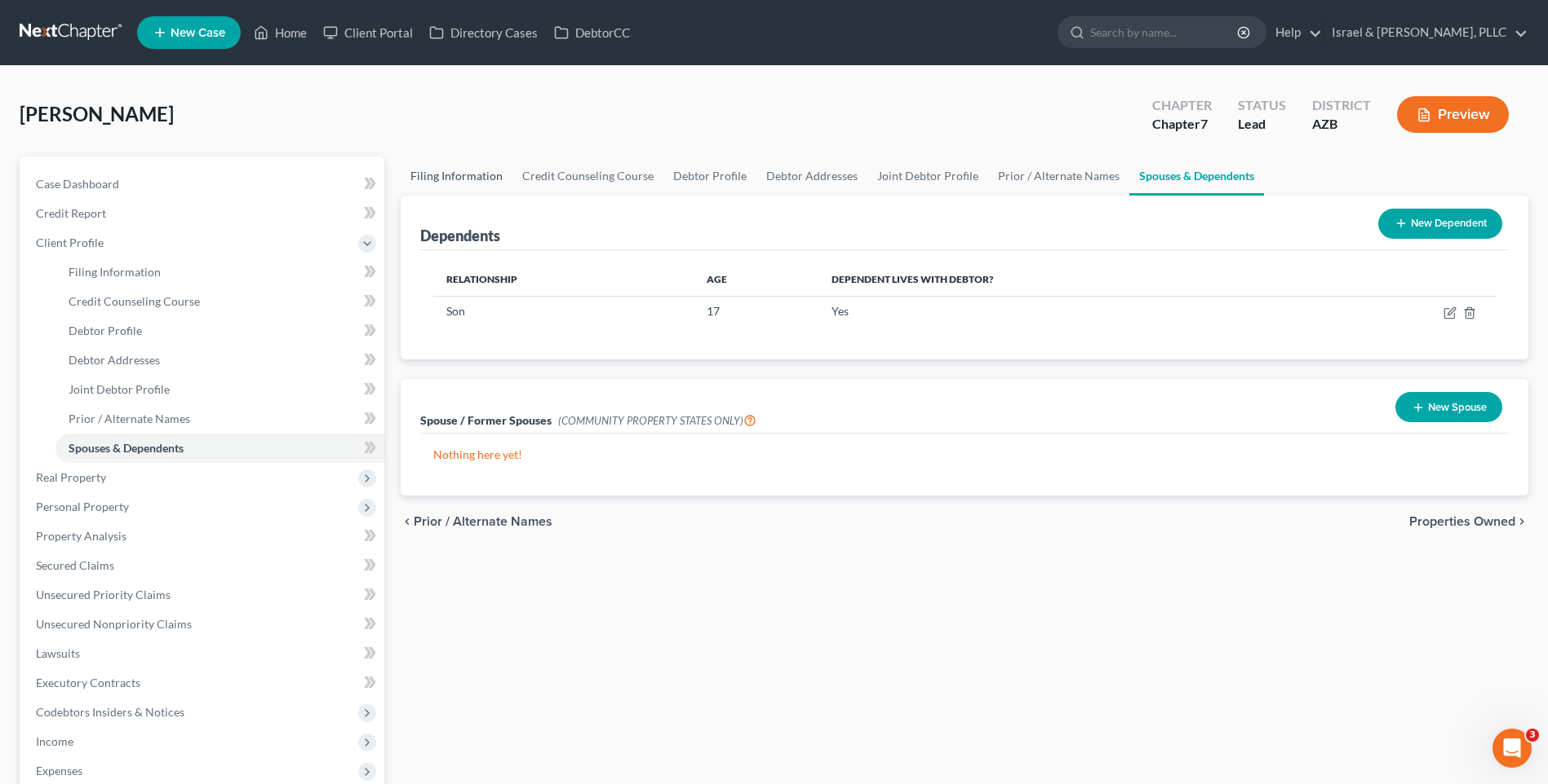
click at [453, 165] on link "Filing Information" at bounding box center [457, 175] width 112 height 39
select select "1"
select select "0"
select select "4"
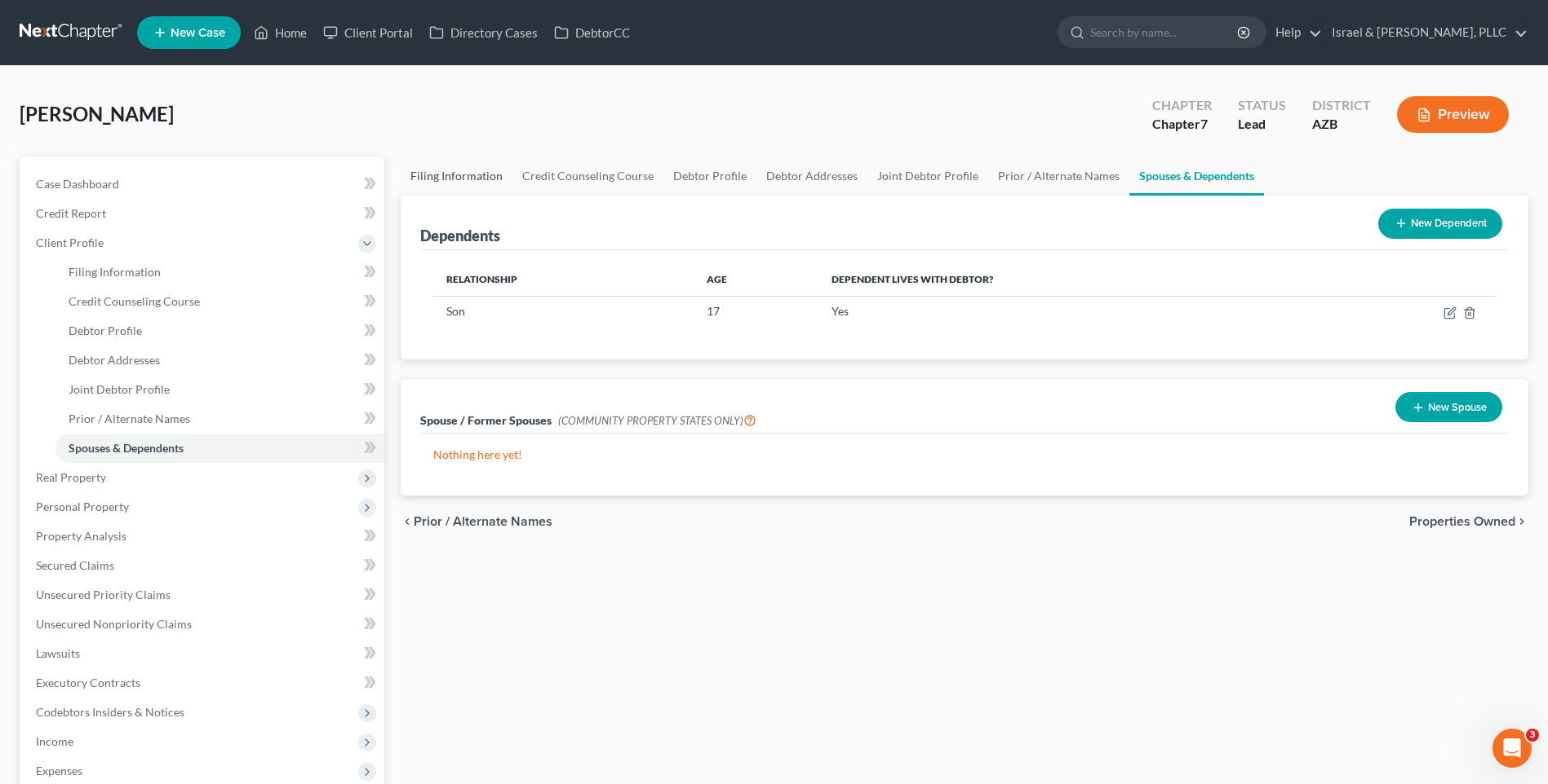
select select "0"
select select "3"
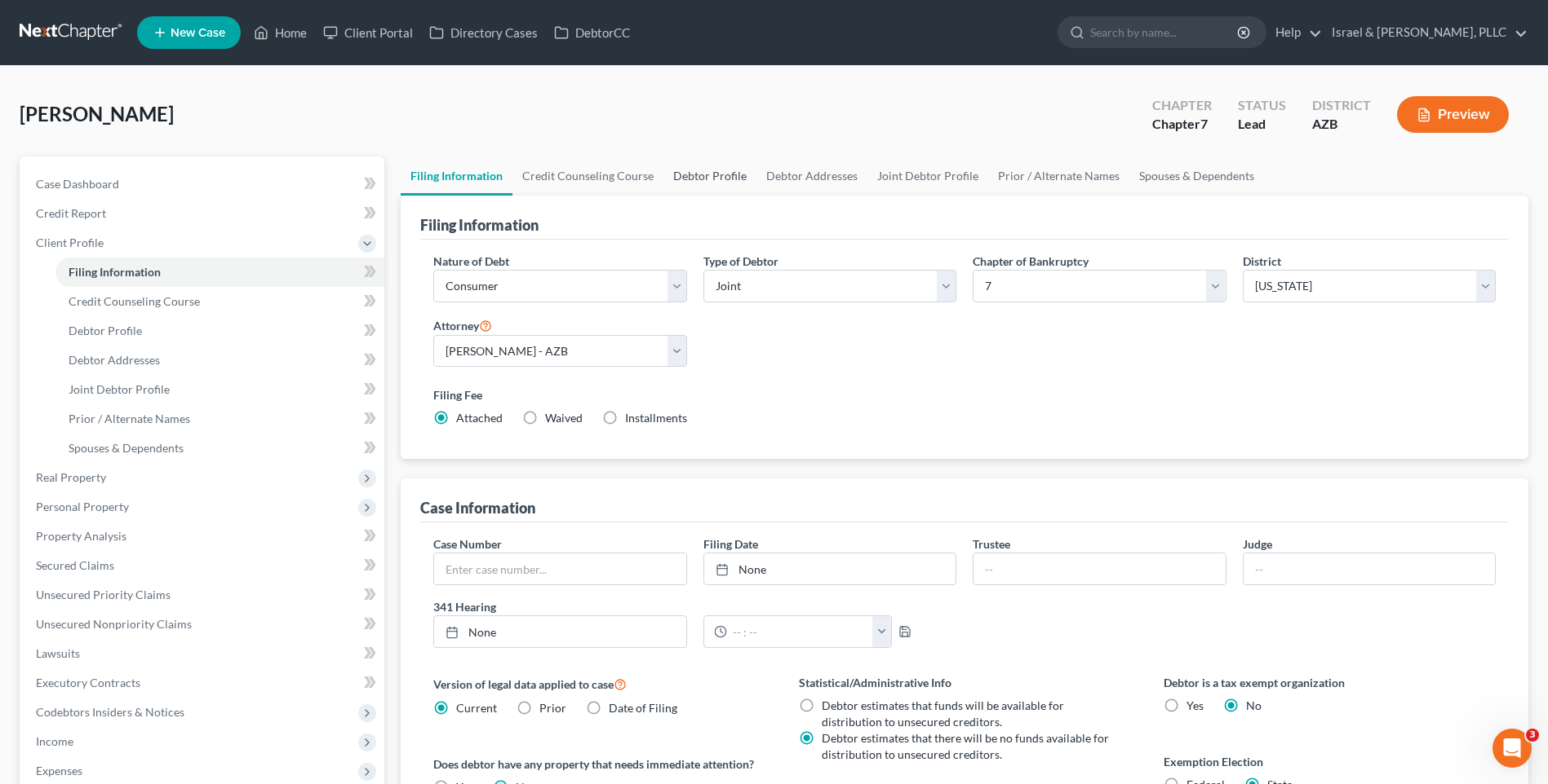
click at [703, 179] on link "Debtor Profile" at bounding box center [710, 175] width 93 height 39
select select "1"
select select "2"
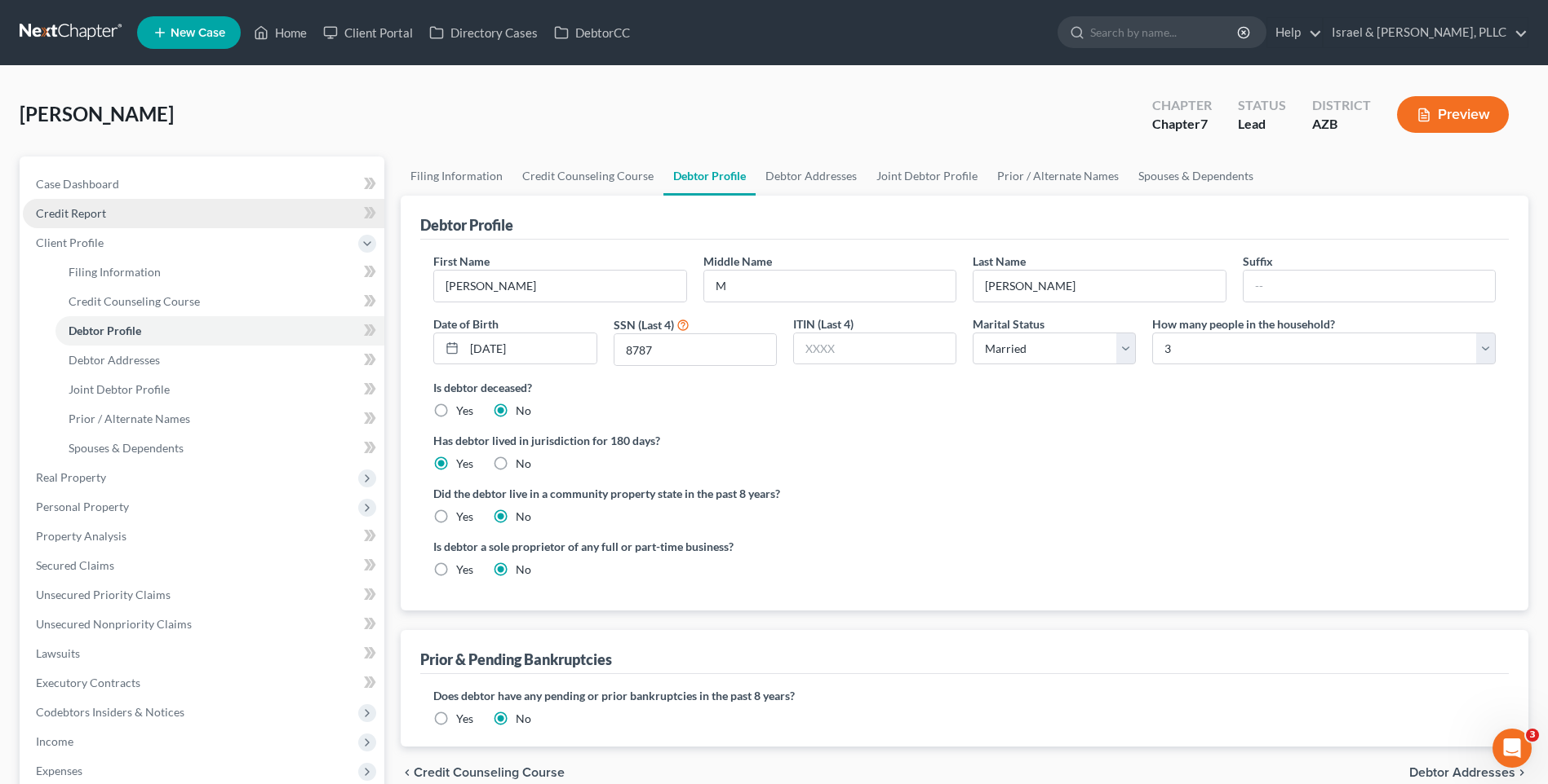
click at [208, 214] on link "Credit Report" at bounding box center [203, 213] width 361 height 29
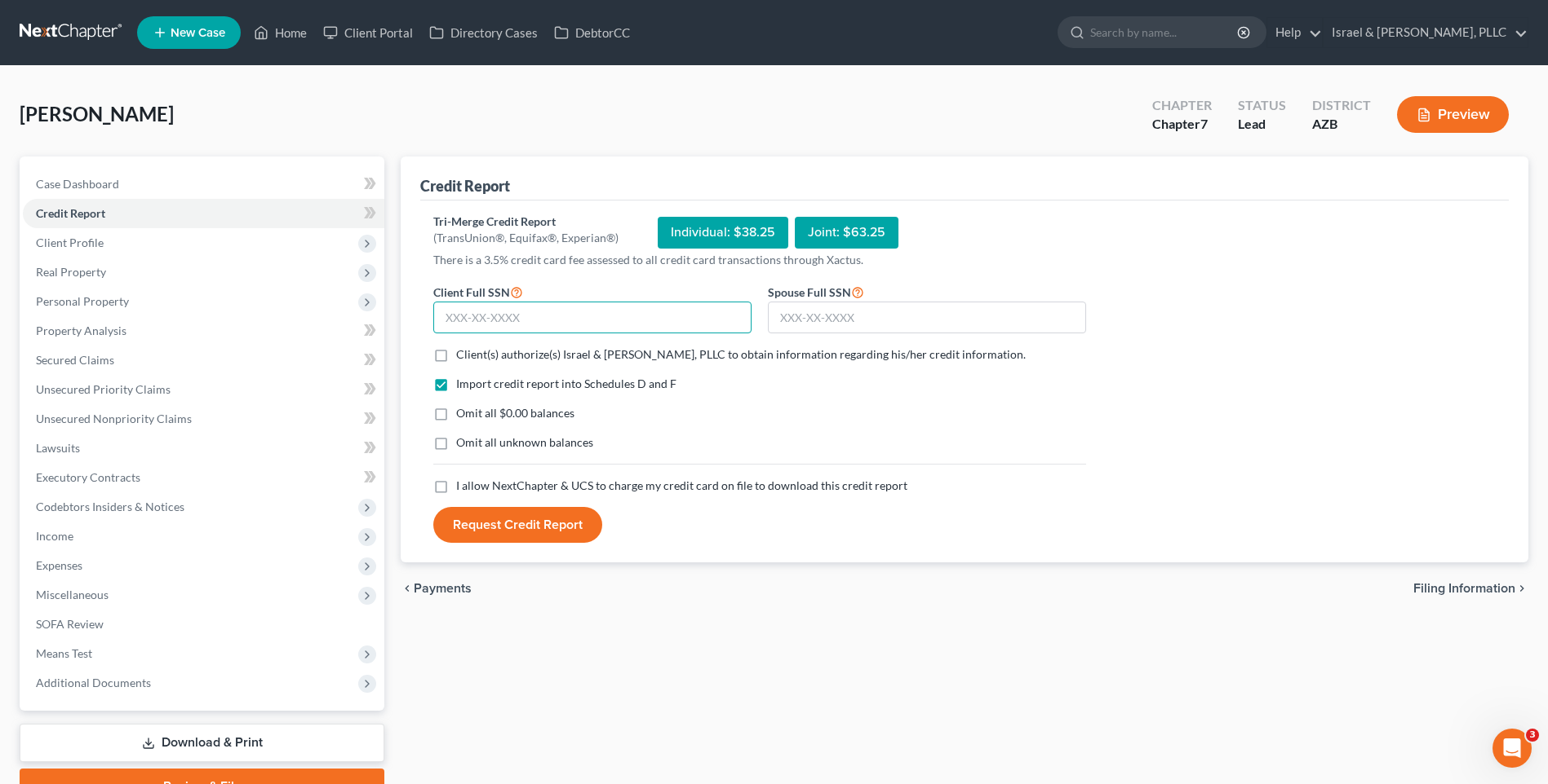
click at [509, 324] on input "text" at bounding box center [592, 318] width 318 height 32
type input "113-58-8787"
type input "282-86-3542"
click at [456, 358] on label "Client(s) authorize(s) Israel & [PERSON_NAME], PLLC to obtain information regar…" at bounding box center [740, 354] width 569 height 16
click at [462, 357] on input "Client(s) authorize(s) Israel & [PERSON_NAME], PLLC to obtain information regar…" at bounding box center [467, 351] width 10 height 10
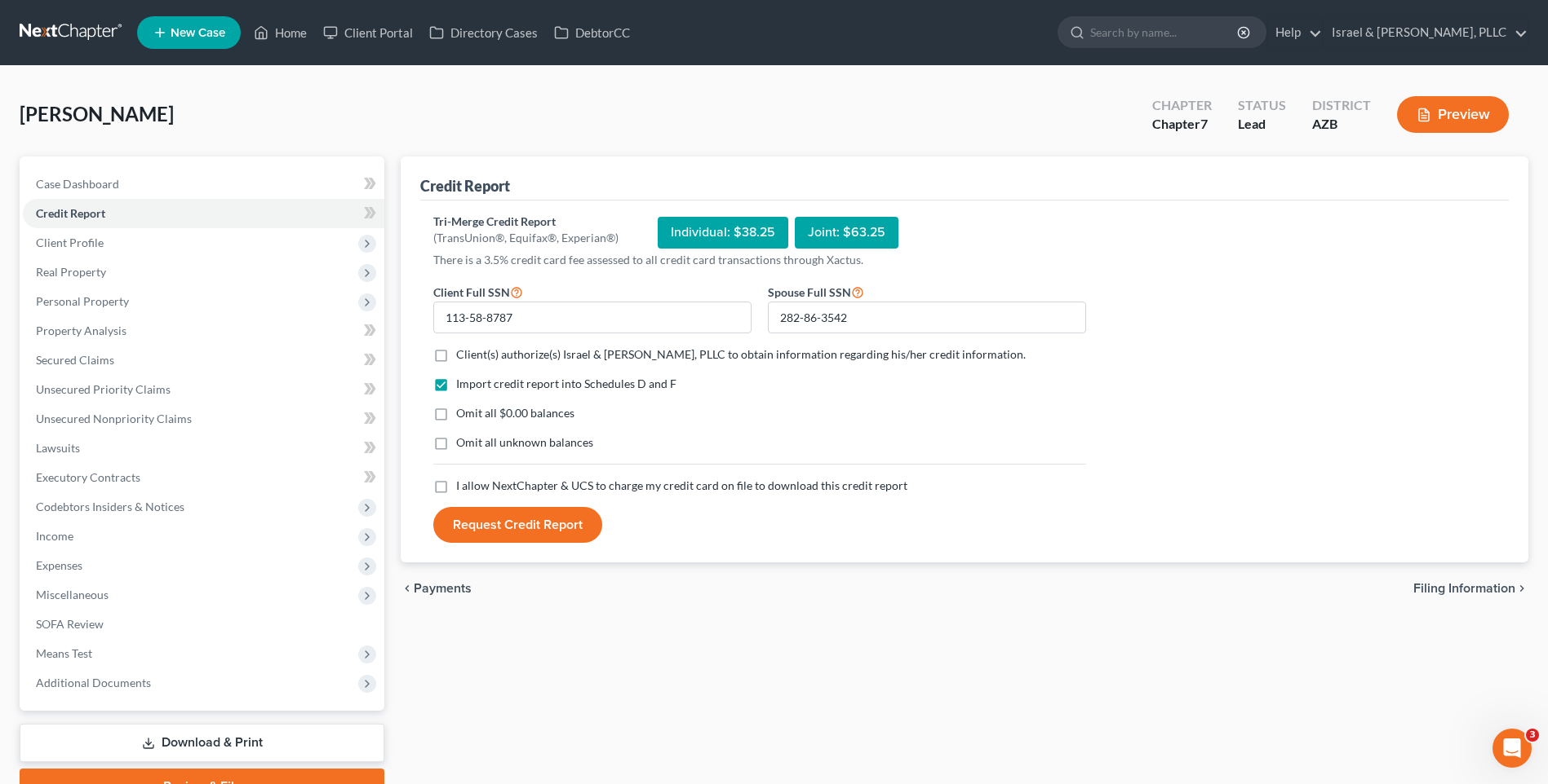
checkbox input "true"
click at [456, 417] on label "Omit all $0.00 balances" at bounding box center [514, 413] width 118 height 16
click at [462, 416] on input "Omit all $0.00 balances" at bounding box center [467, 410] width 10 height 10
checkbox input "true"
click at [456, 489] on label "I allow NextChapter & UCS to charge my credit card on file to download this cre…" at bounding box center [681, 486] width 451 height 16
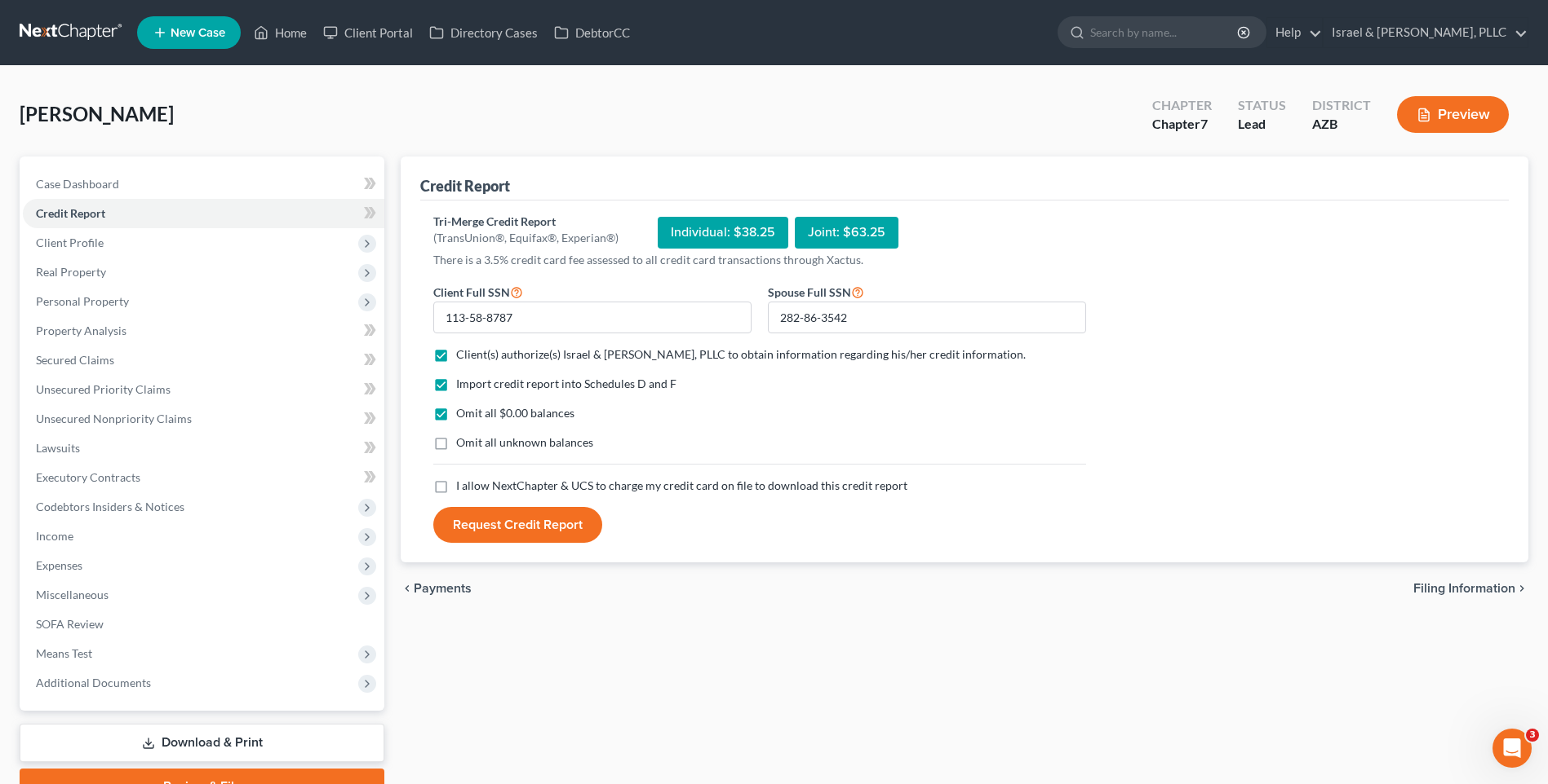
click at [462, 489] on input "I allow NextChapter & UCS to charge my credit card on file to download this cre…" at bounding box center [467, 483] width 10 height 10
checkbox input "true"
click at [553, 527] on button "Request Credit Report" at bounding box center [517, 526] width 169 height 36
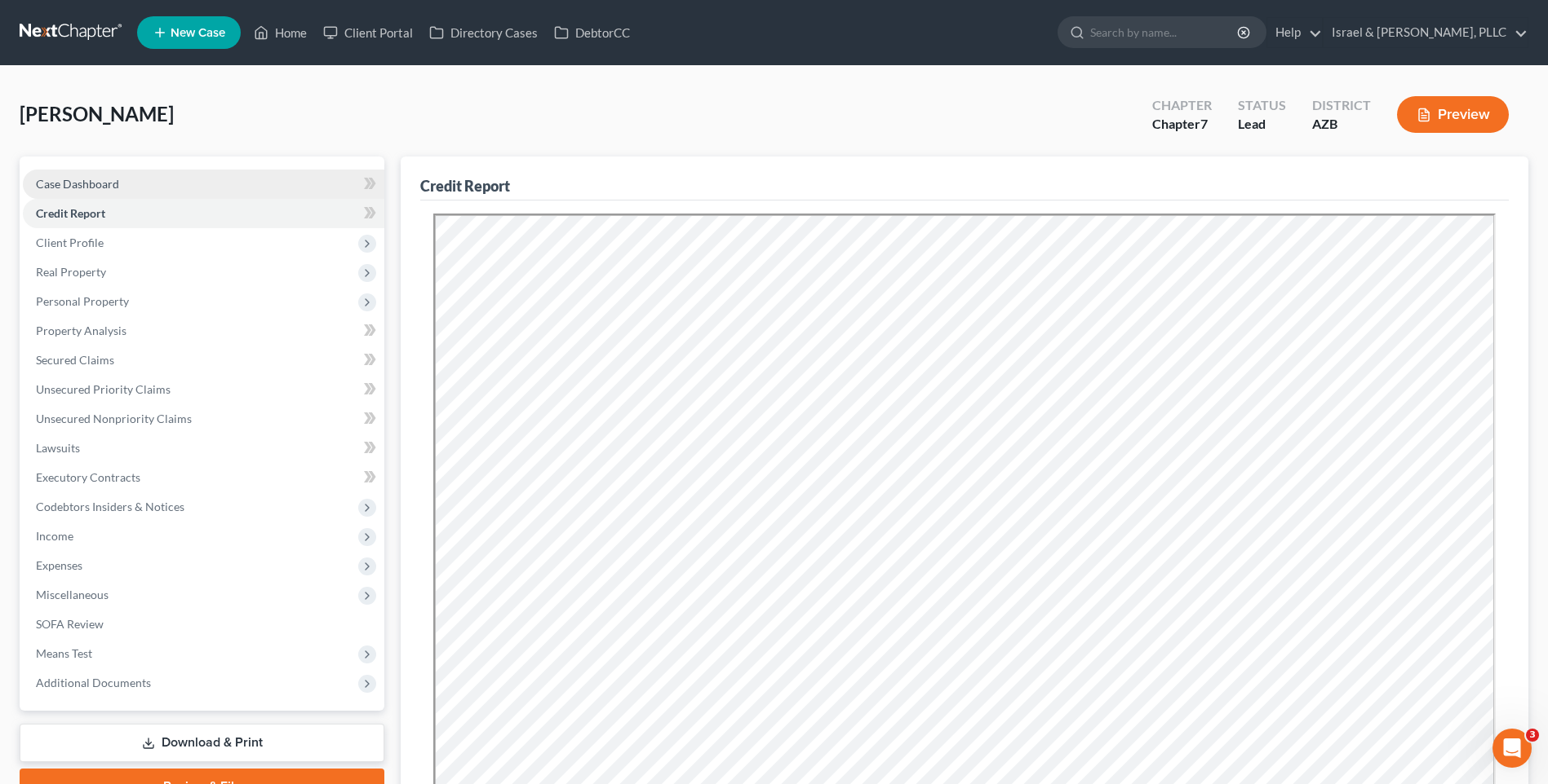
click at [191, 187] on link "Case Dashboard" at bounding box center [203, 184] width 361 height 29
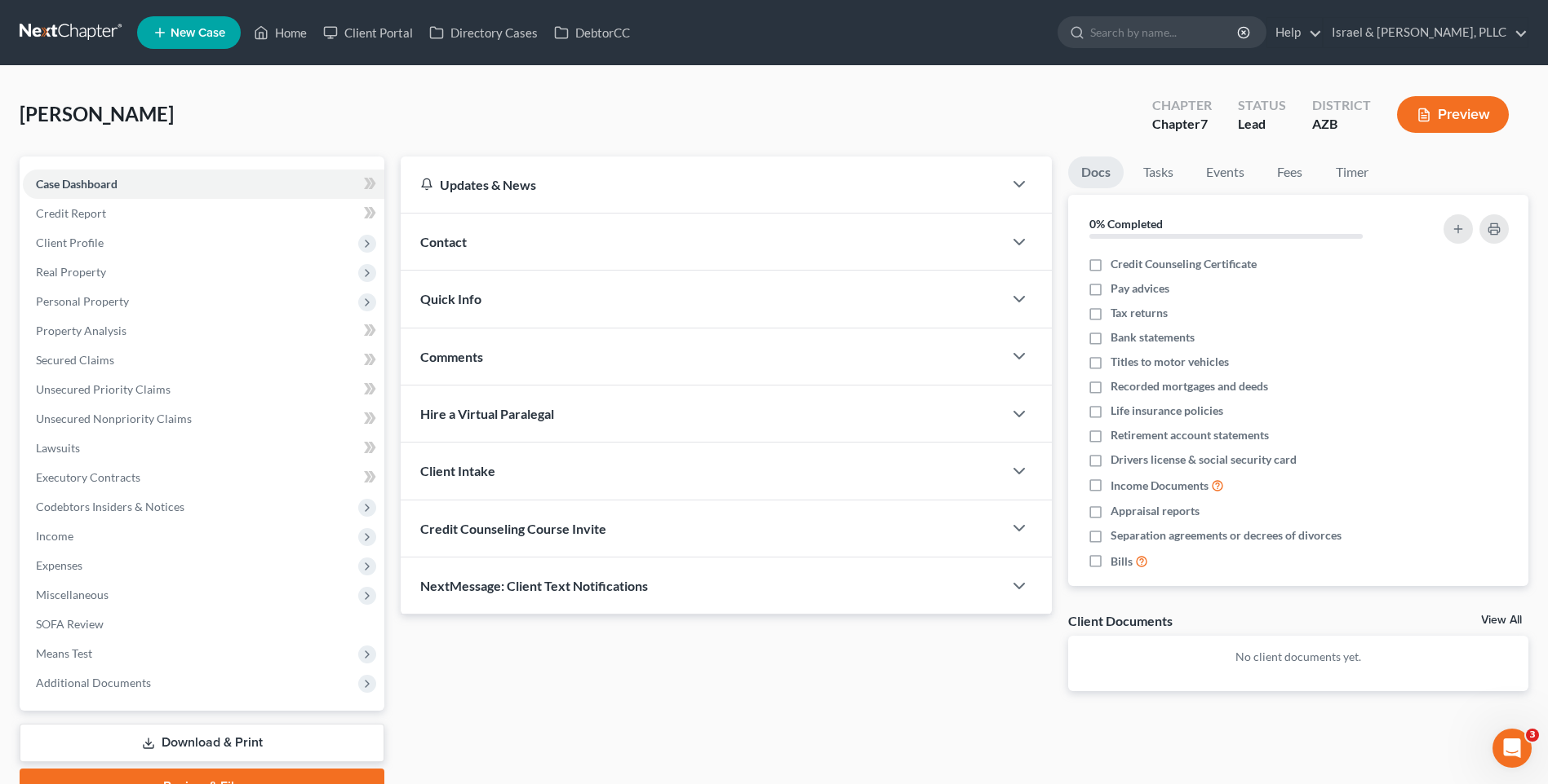
click at [597, 525] on span "Credit Counseling Course Invite" at bounding box center [513, 528] width 186 height 15
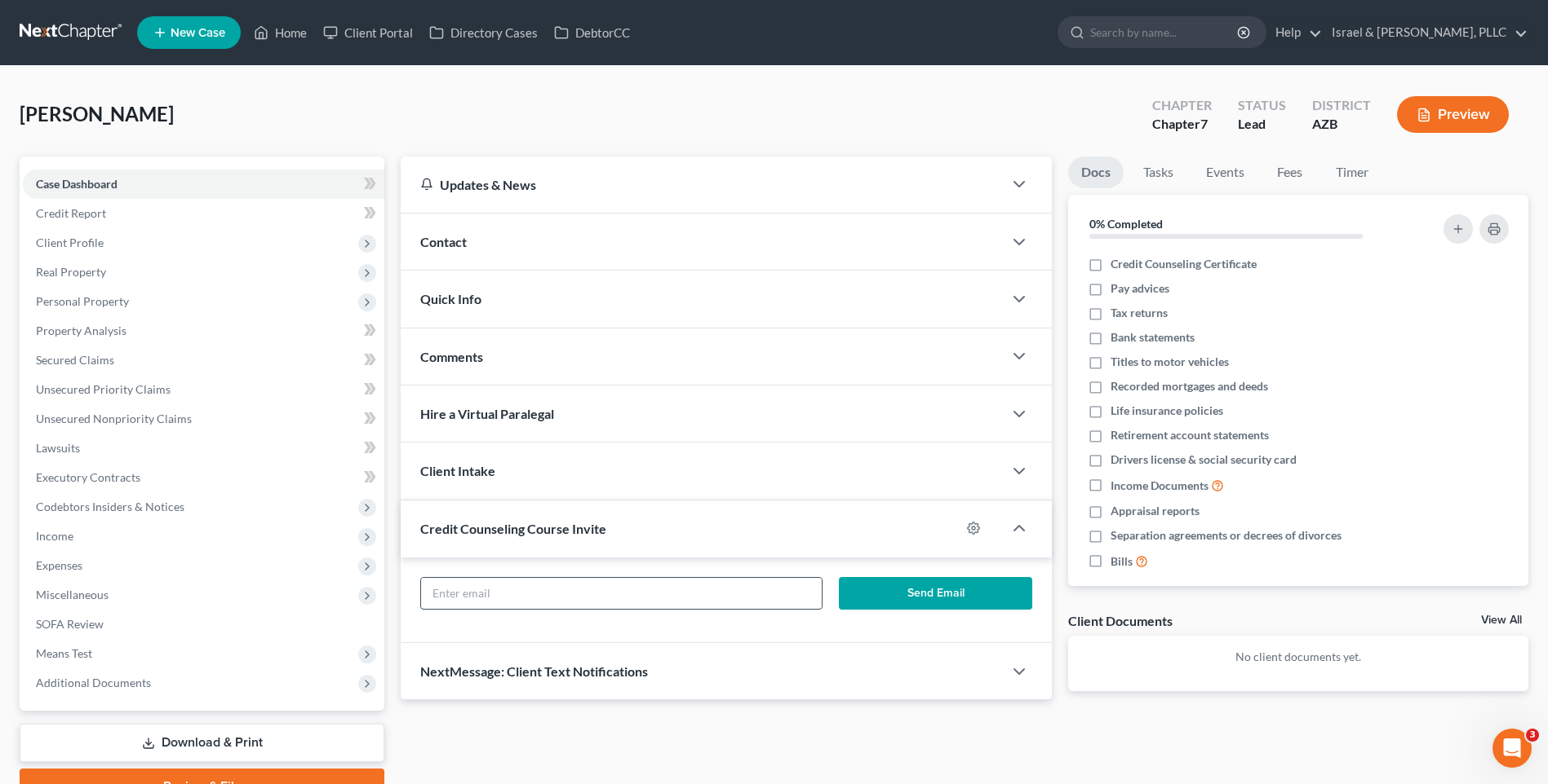
click at [675, 585] on input "text" at bounding box center [621, 594] width 401 height 31
type input "[EMAIL_ADDRESS][DOMAIN_NAME]"
click at [879, 597] on button "Send Email" at bounding box center [935, 594] width 193 height 32
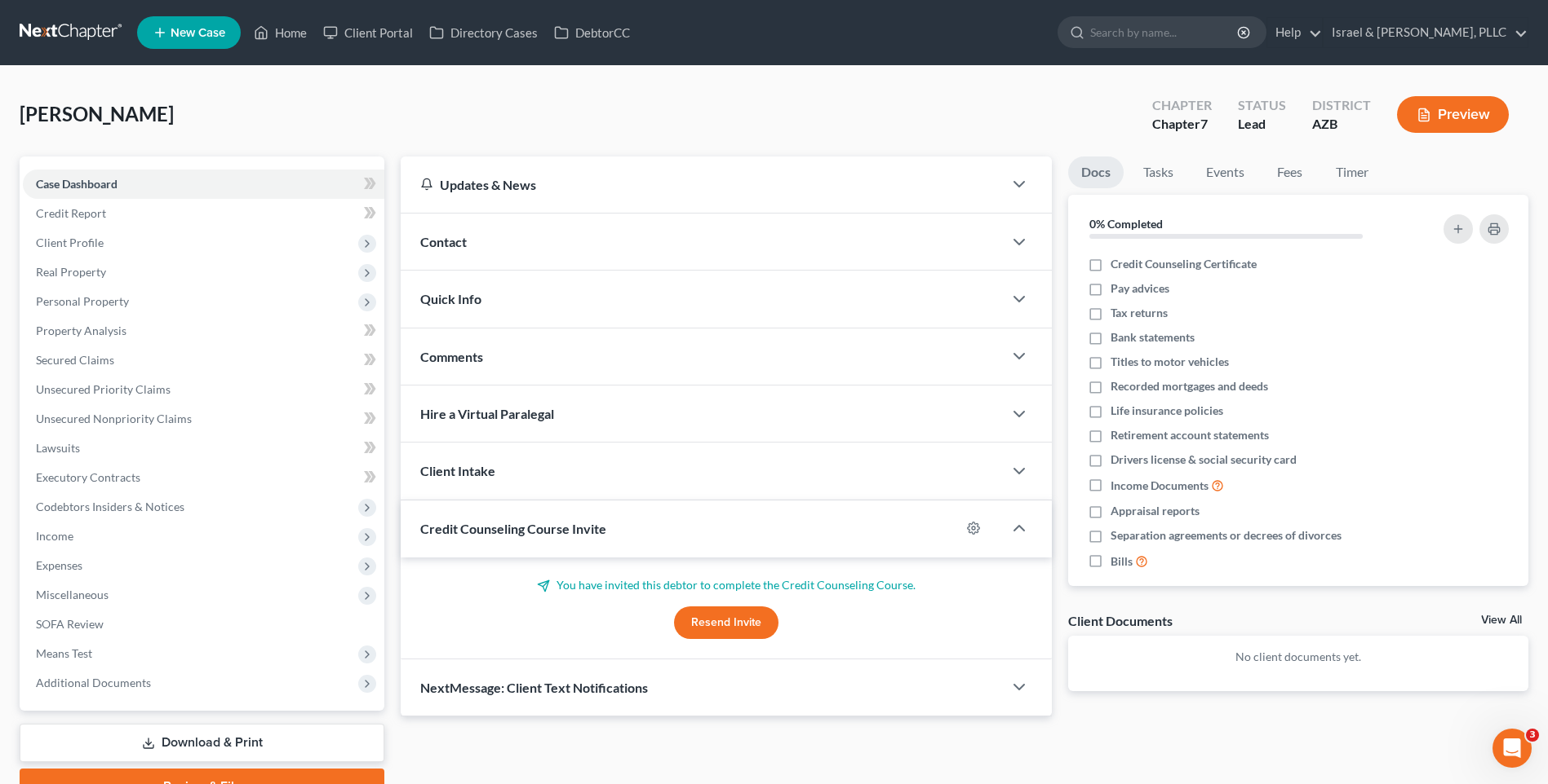
click at [723, 625] on button "Resend Invite" at bounding box center [726, 623] width 104 height 32
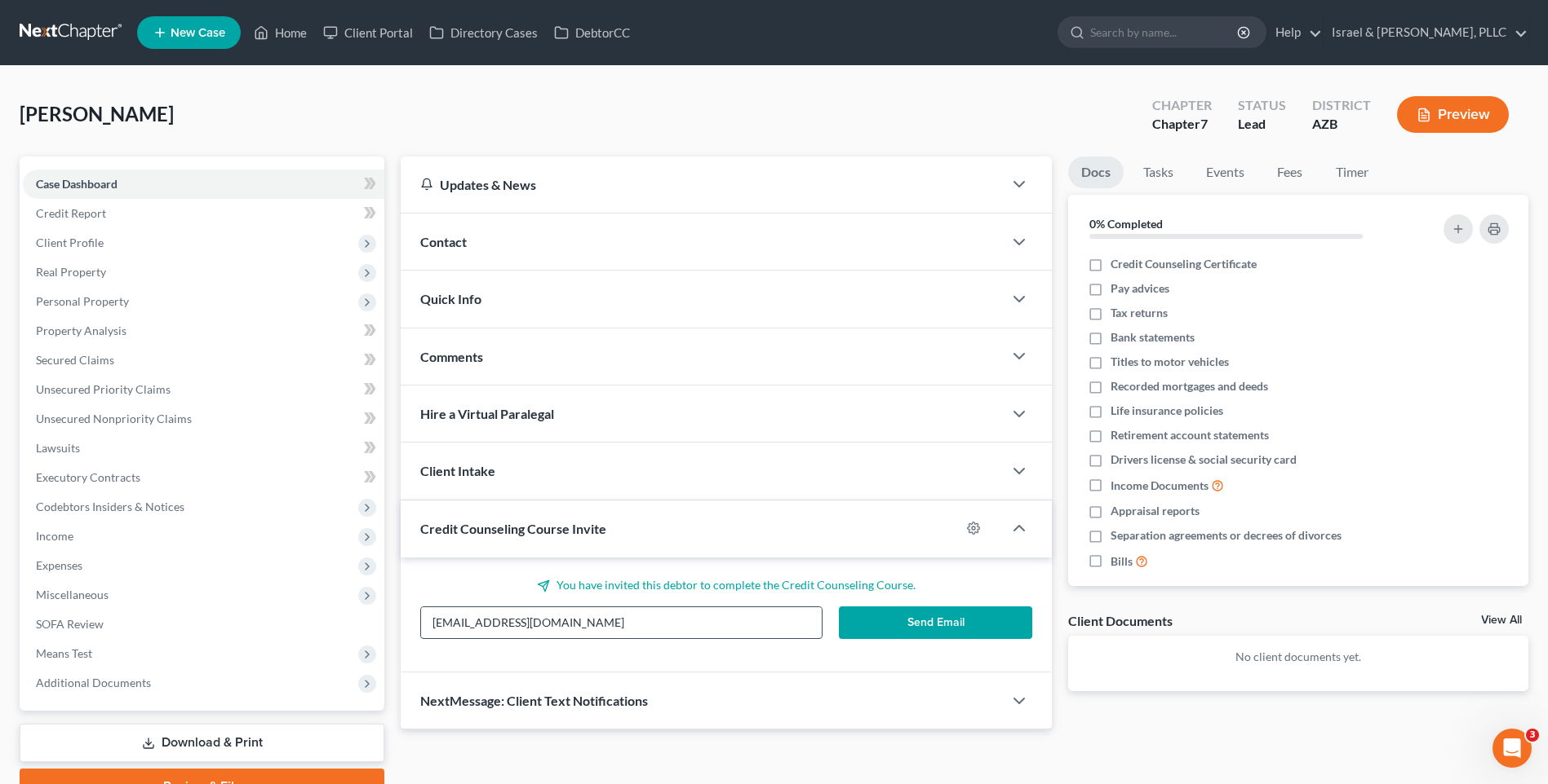
click at [723, 625] on input "[EMAIL_ADDRESS][DOMAIN_NAME]" at bounding box center [621, 623] width 401 height 31
drag, startPoint x: 681, startPoint y: 633, endPoint x: 404, endPoint y: 642, distance: 277.1
click at [404, 642] on div "You have invited this debtor to complete the Credit Counseling Course. [EMAIL_A…" at bounding box center [726, 615] width 651 height 115
type input "l"
